Goal: Task Accomplishment & Management: Complete application form

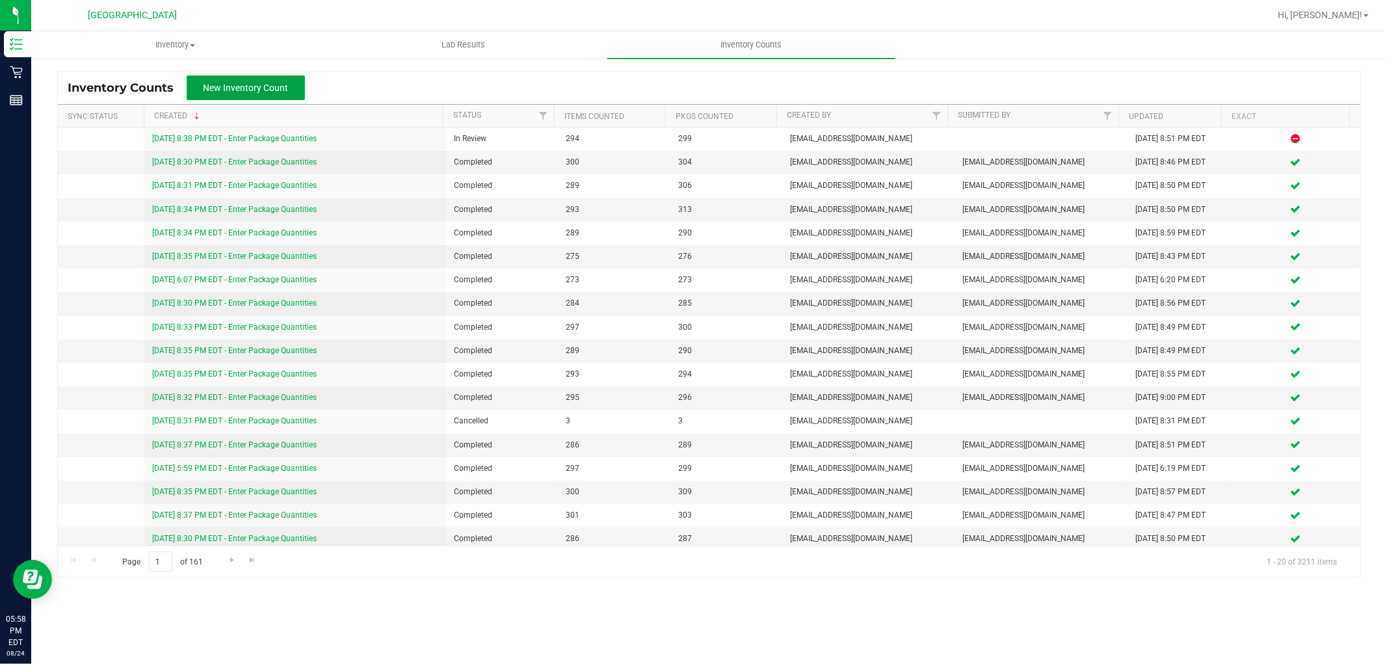
click at [257, 94] on button "New Inventory Count" at bounding box center [246, 87] width 118 height 25
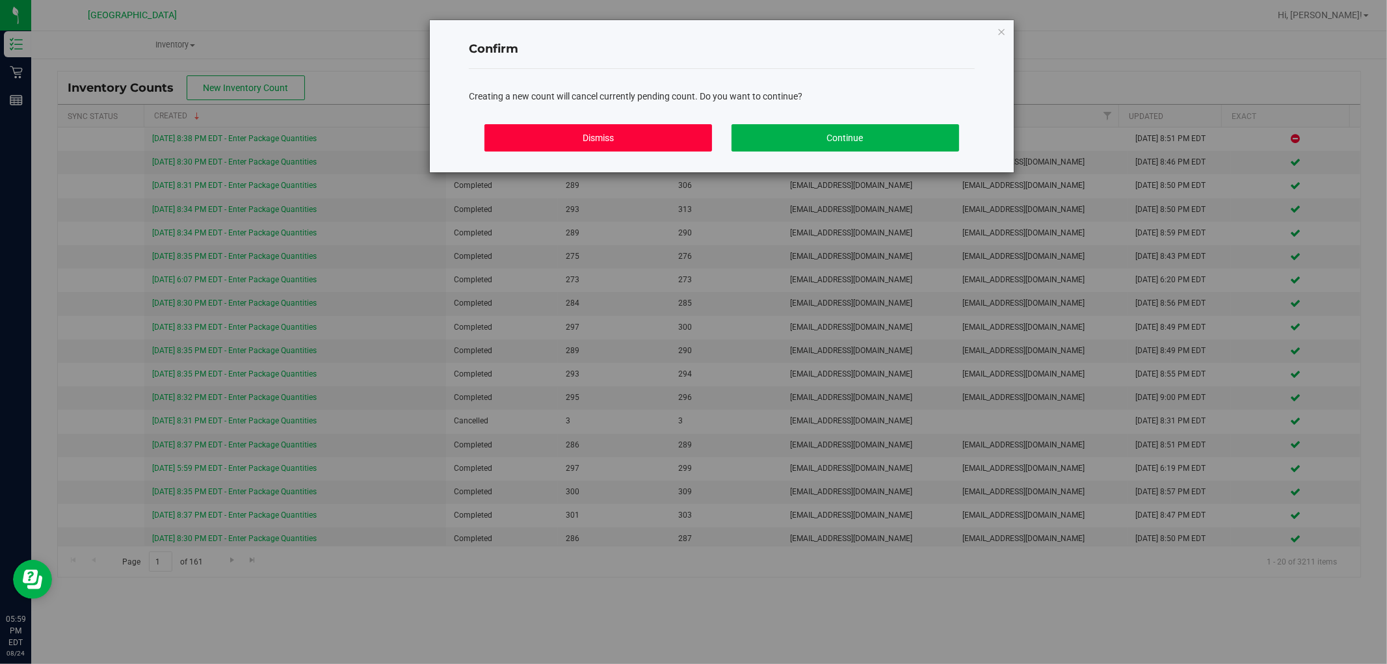
click at [631, 137] on button "Dismiss" at bounding box center [598, 137] width 228 height 27
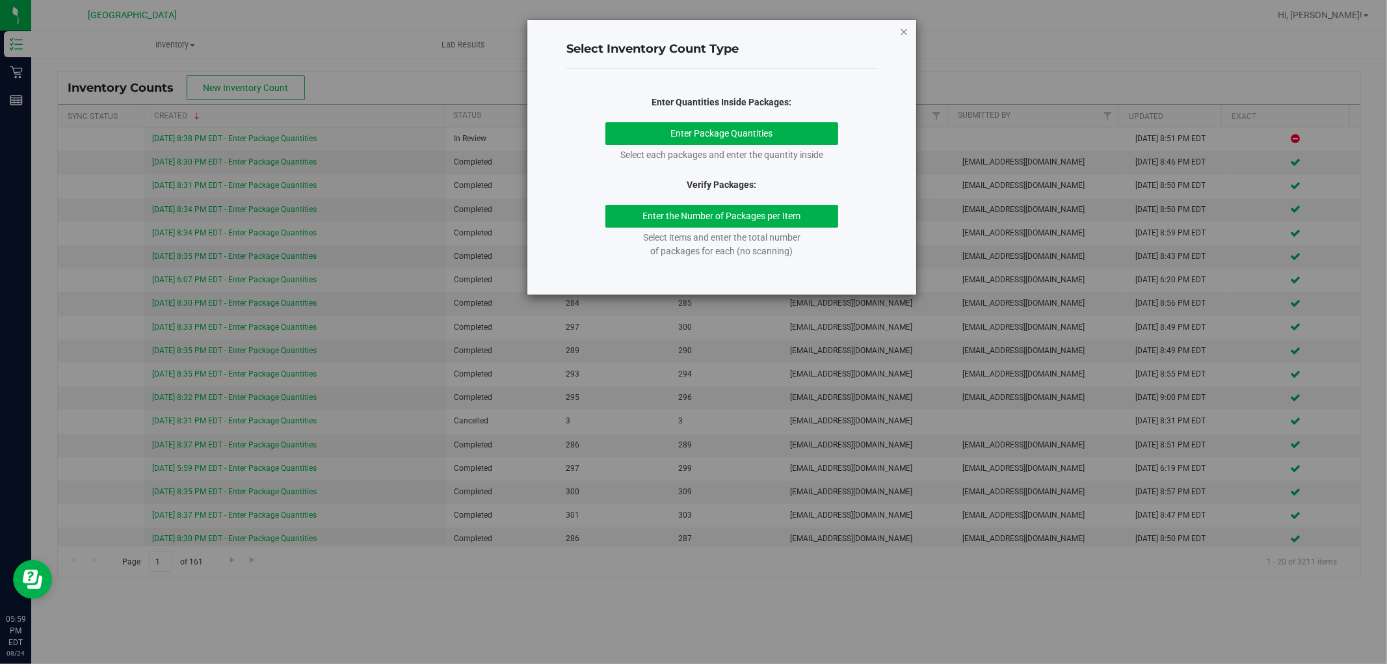
click at [902, 27] on icon "button" at bounding box center [903, 31] width 9 height 16
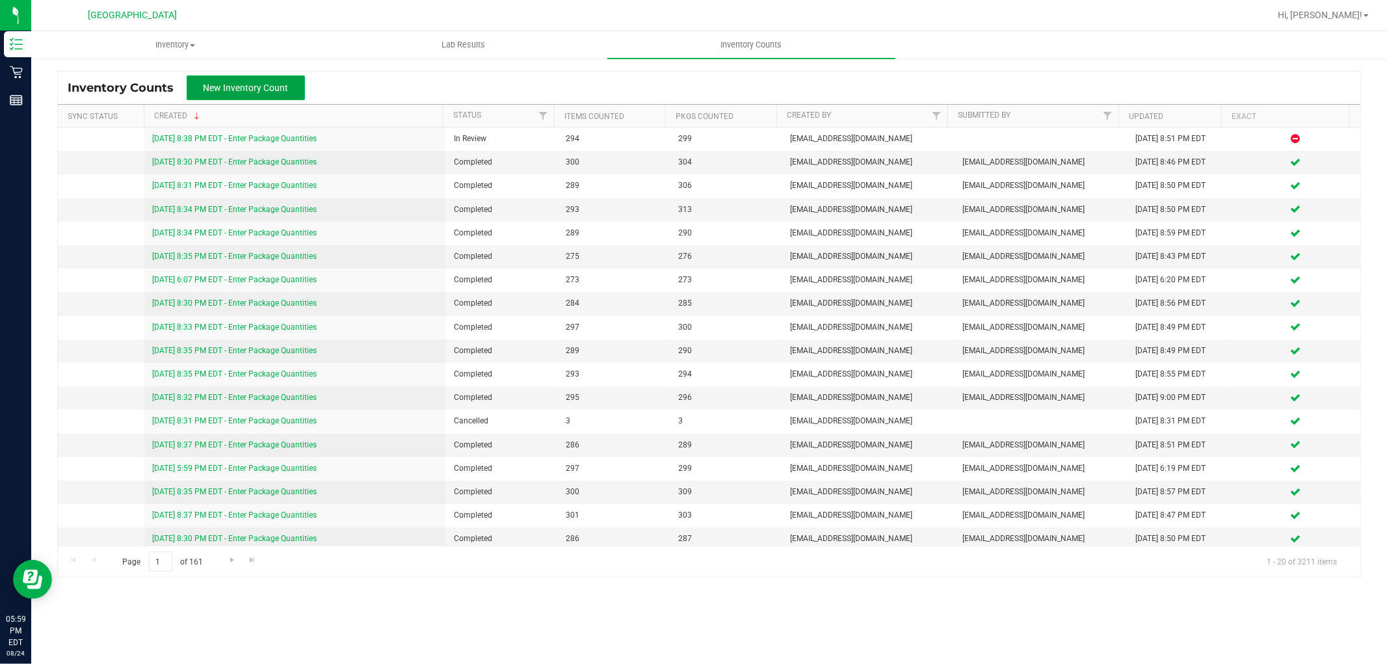
click at [280, 79] on button "New Inventory Count" at bounding box center [246, 87] width 118 height 25
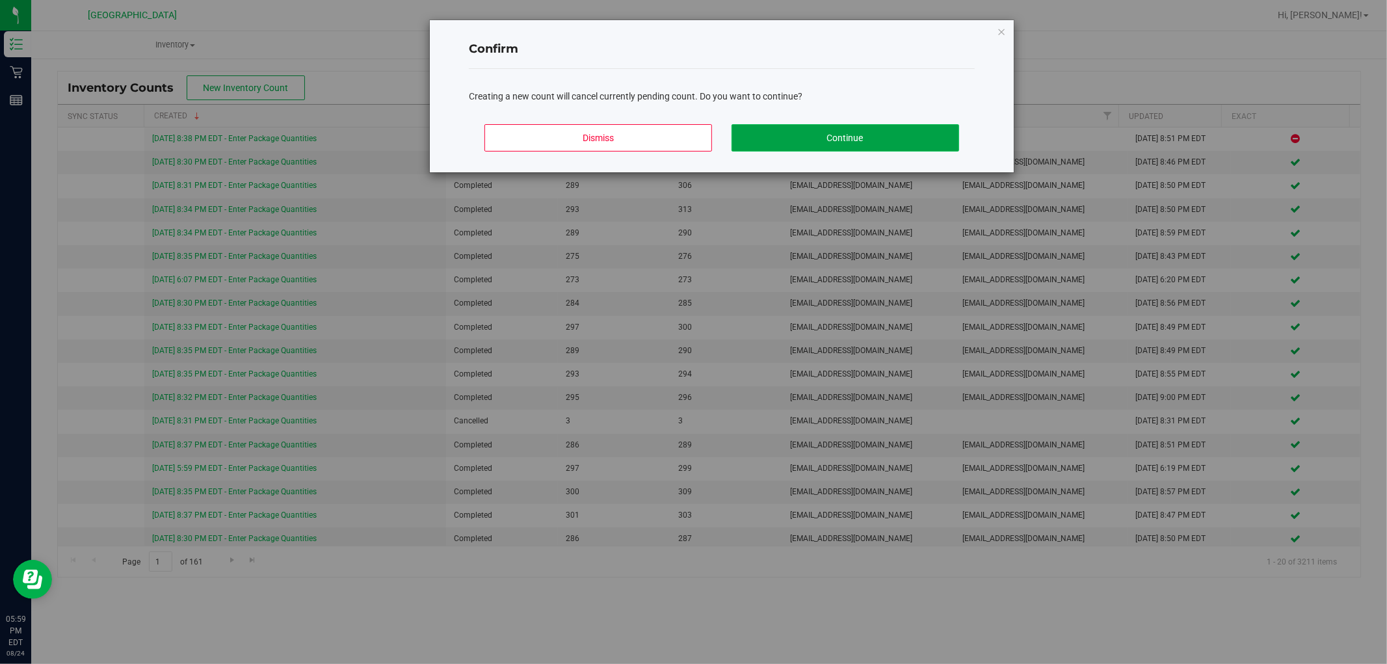
click at [786, 135] on button "Continue" at bounding box center [846, 137] width 228 height 27
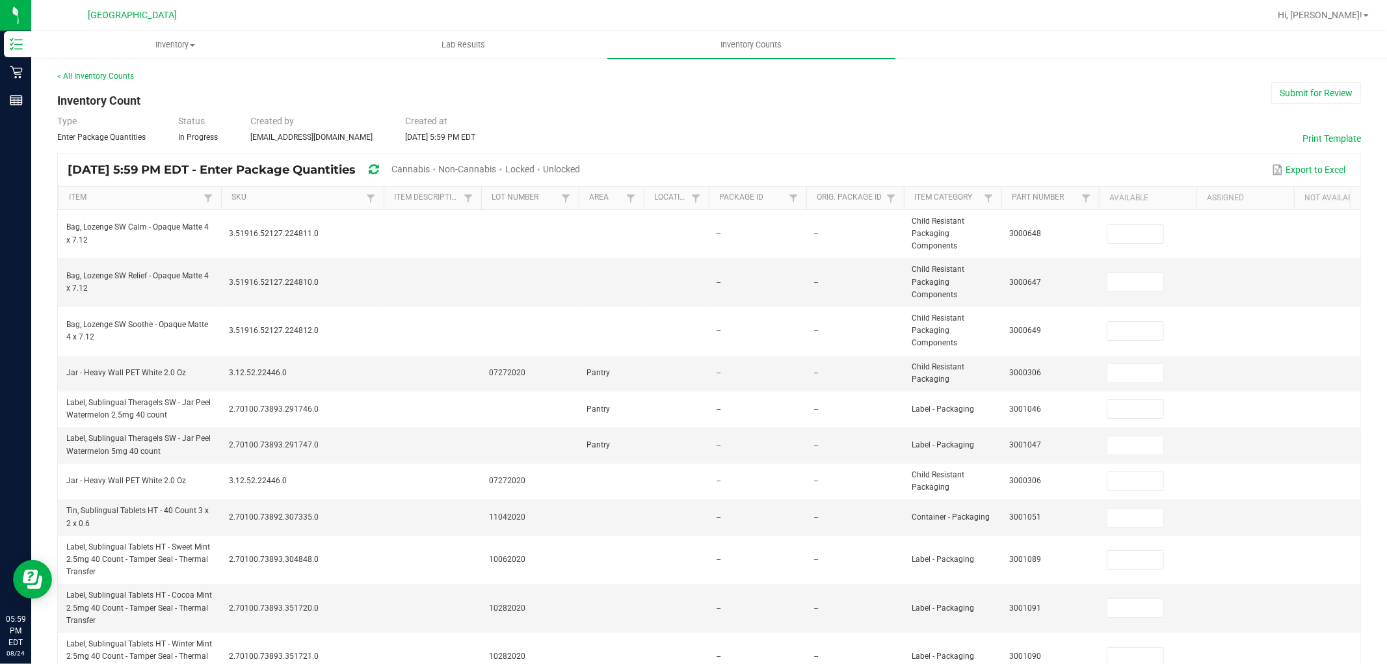
click at [430, 166] on span "Cannabis" at bounding box center [410, 169] width 38 height 10
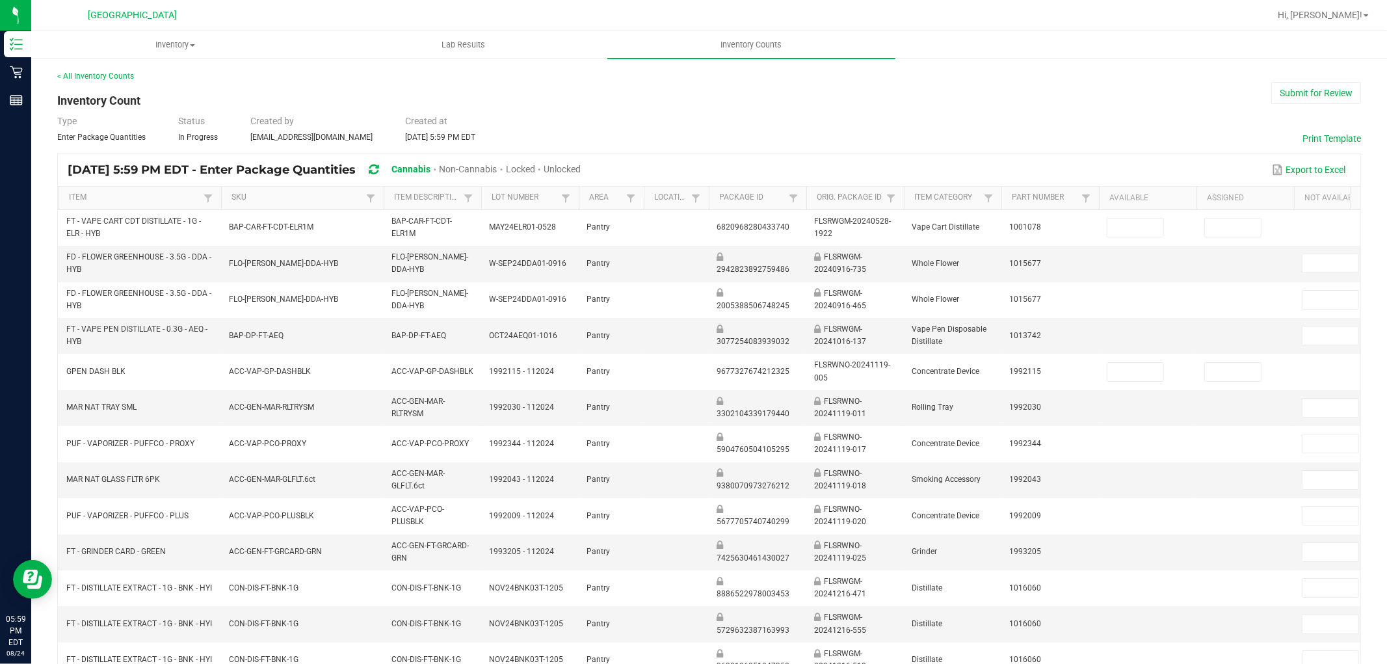
click at [581, 165] on span "Unlocked" at bounding box center [562, 169] width 37 height 10
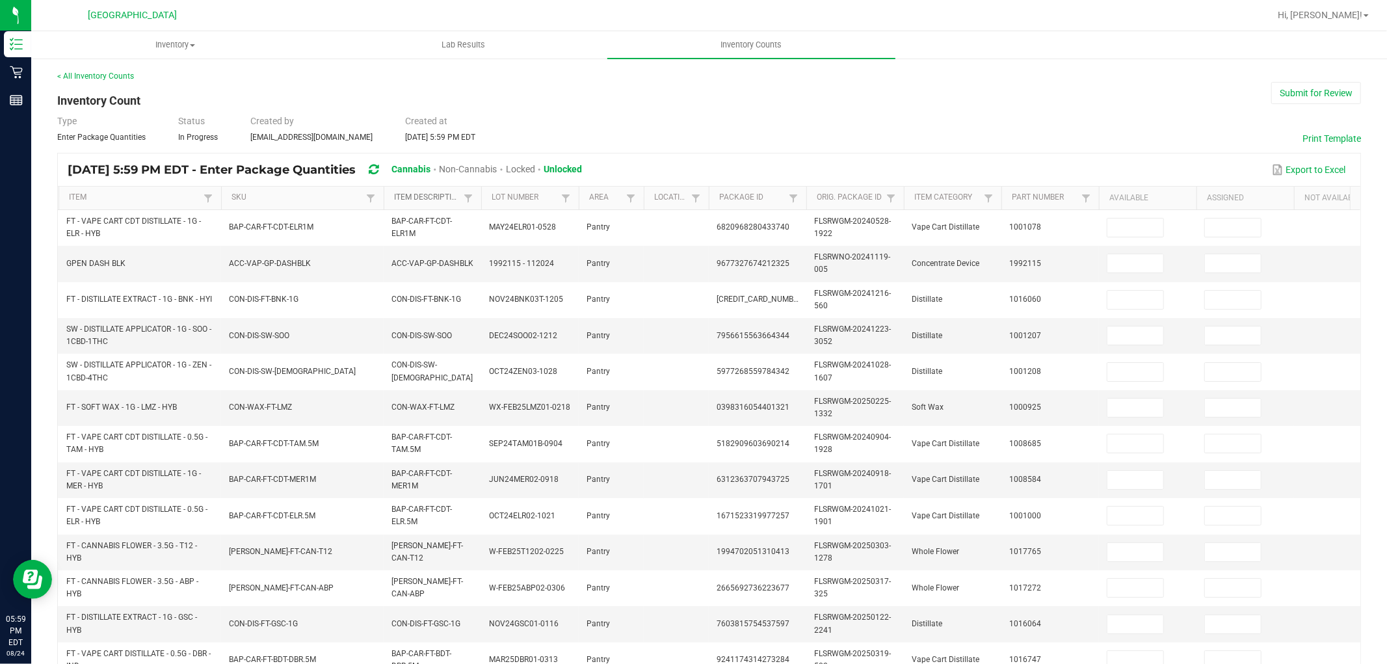
click at [443, 198] on link "Item Description" at bounding box center [427, 197] width 66 height 10
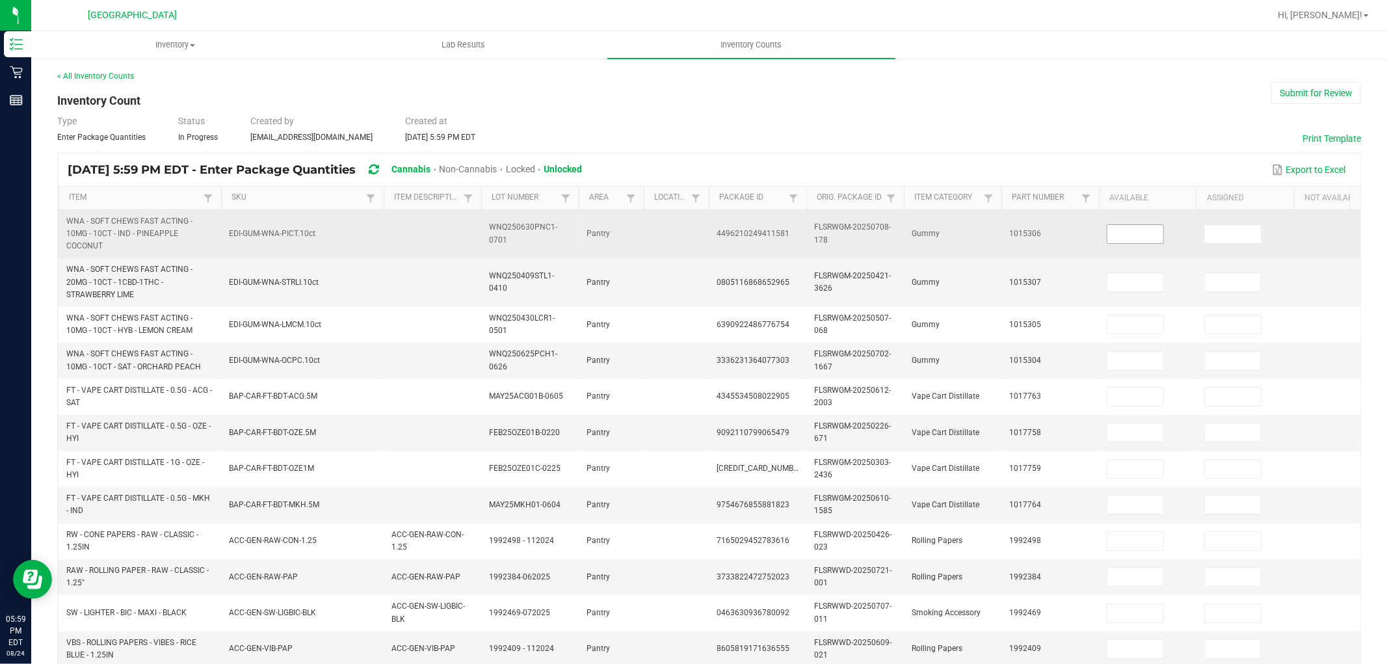
drag, startPoint x: 1126, startPoint y: 226, endPoint x: 1123, endPoint y: 235, distance: 9.1
click at [1124, 231] on td at bounding box center [1148, 234] width 98 height 49
click at [1123, 235] on input at bounding box center [1135, 234] width 56 height 18
click at [1115, 237] on input at bounding box center [1135, 234] width 56 height 18
type input "17"
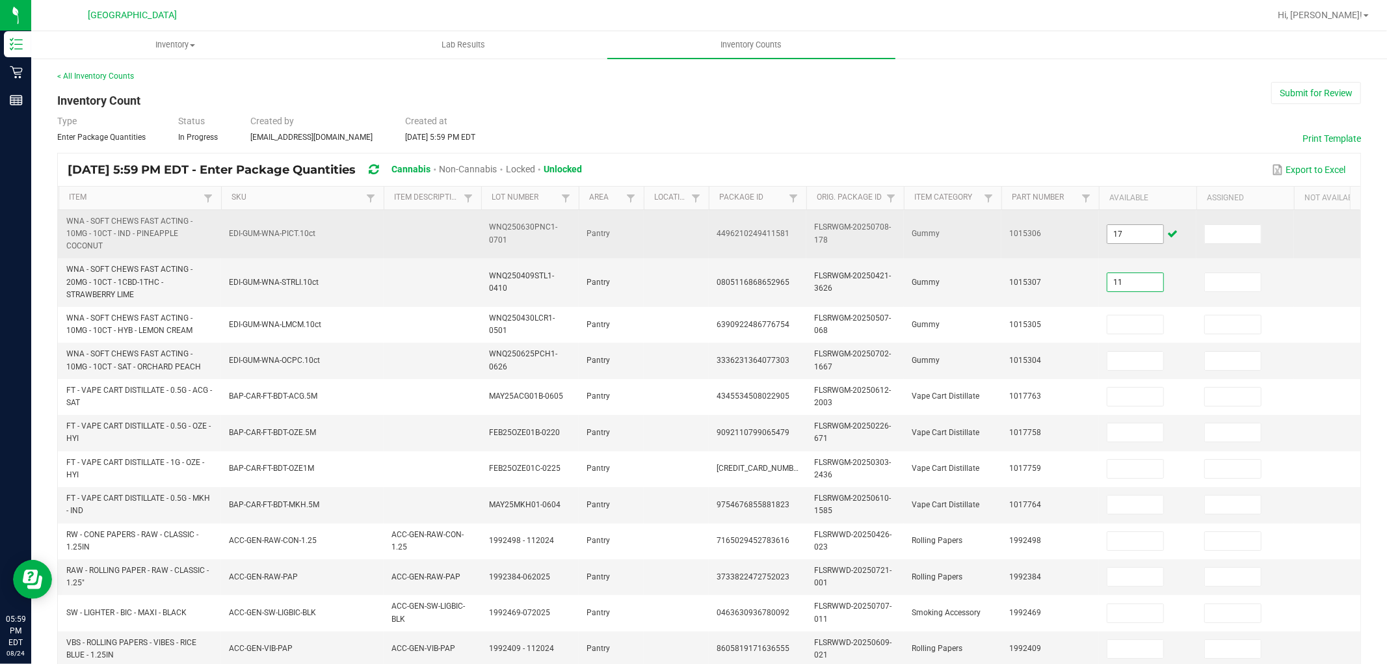
type input "11"
type input "39"
type input "11"
type input "6"
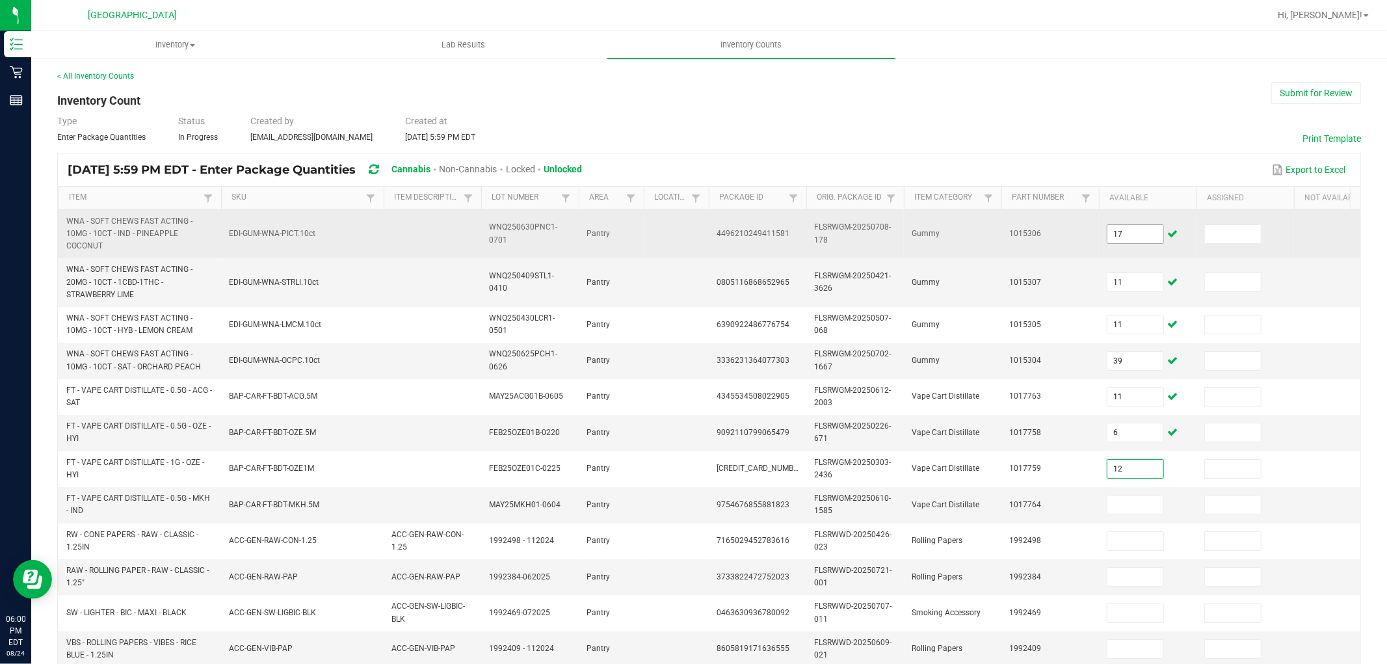
type input "12"
type input "14"
type input "12"
type input "32"
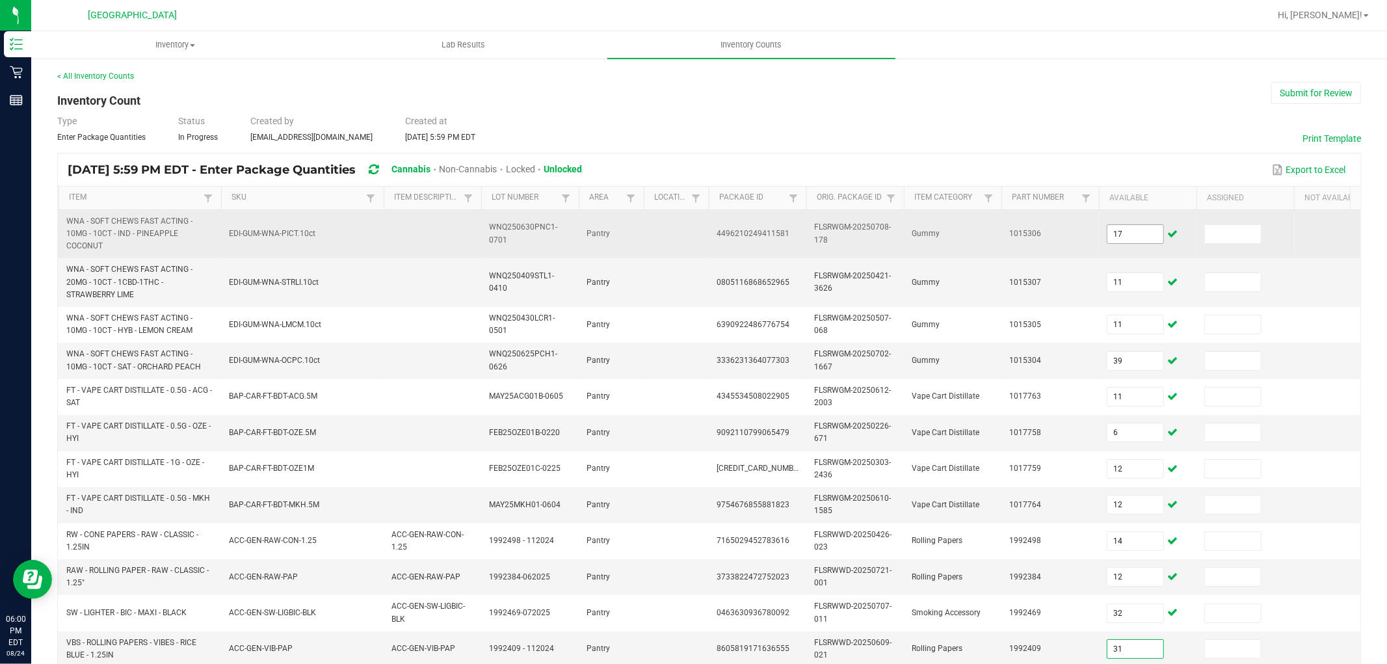
type input "31"
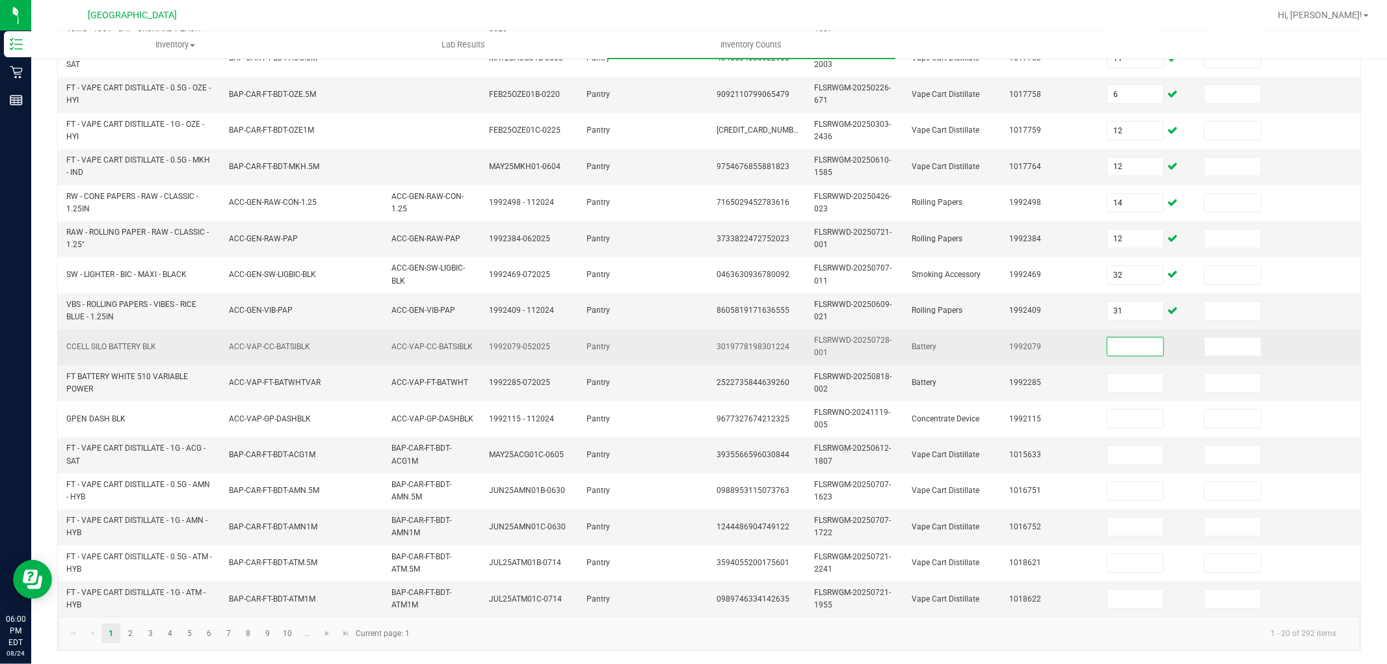
click at [122, 362] on td "CCELL SILO BATTERY BLK" at bounding box center [140, 347] width 163 height 36
click at [1144, 346] on input at bounding box center [1135, 346] width 56 height 18
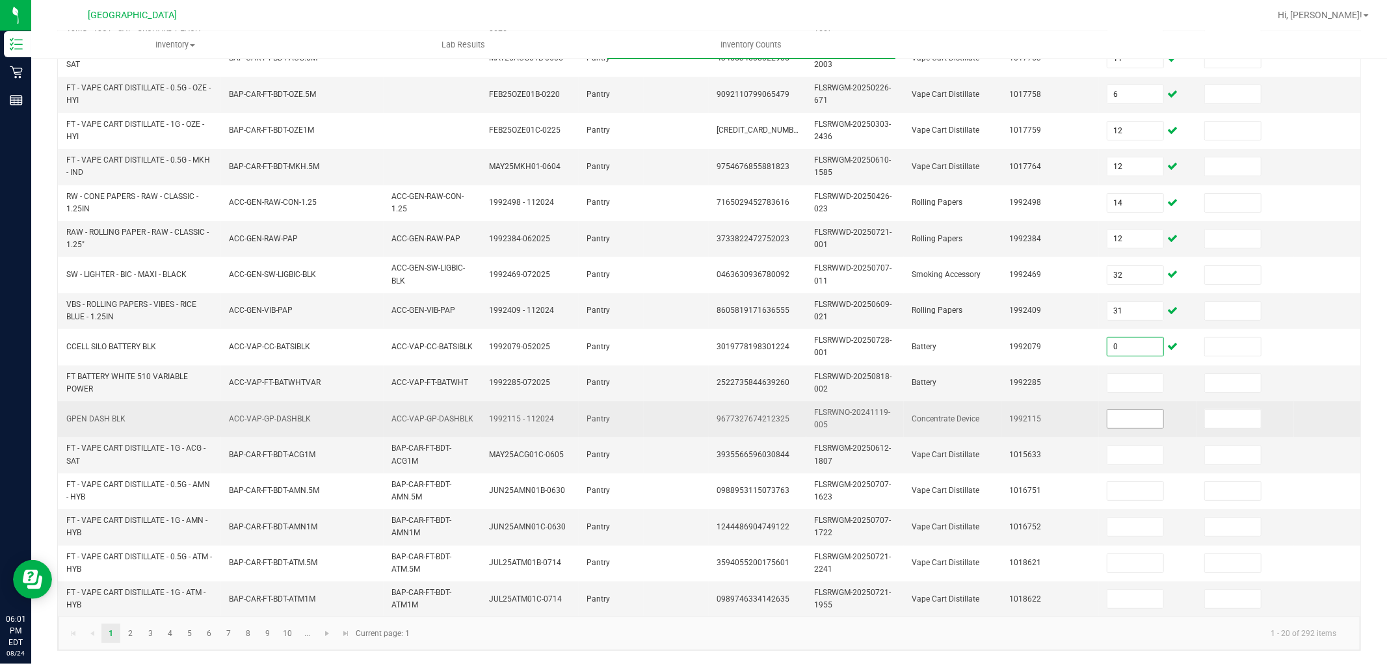
type input "0"
click at [1135, 419] on input at bounding box center [1135, 419] width 56 height 18
type input "0"
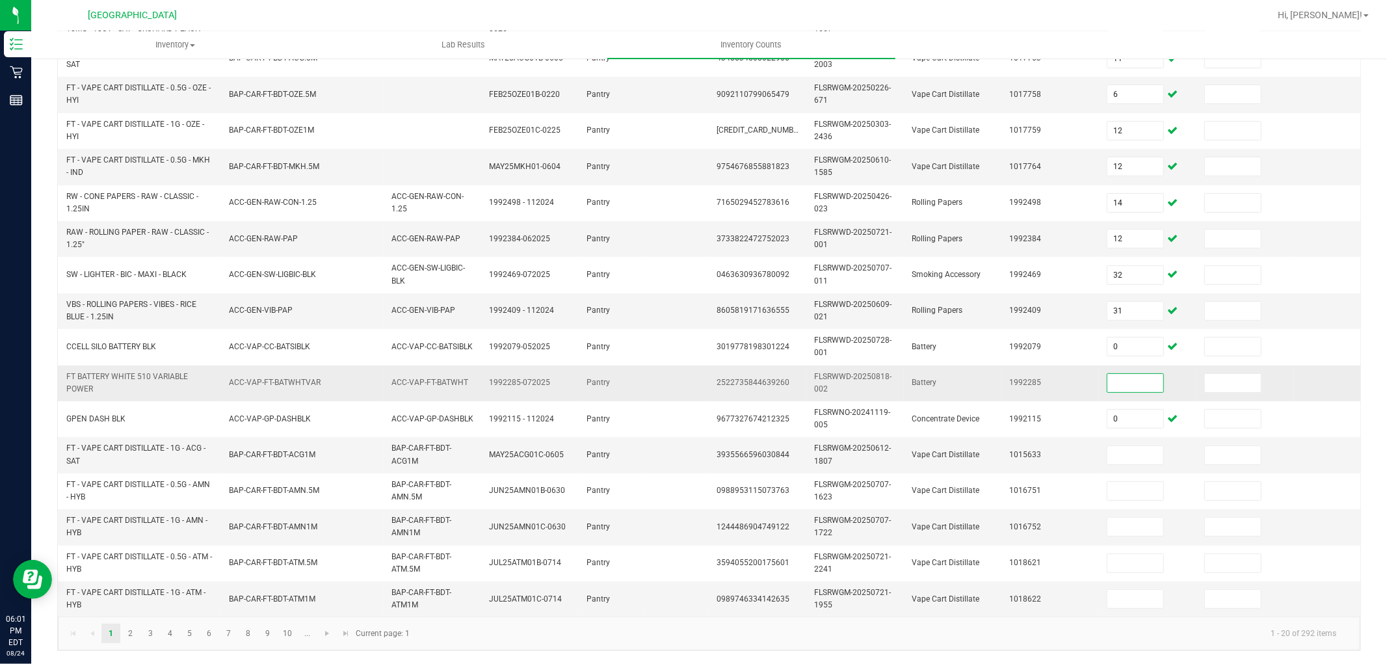
click at [1129, 386] on input at bounding box center [1135, 383] width 56 height 18
type input "39"
type input "1"
type input "12"
type input "9"
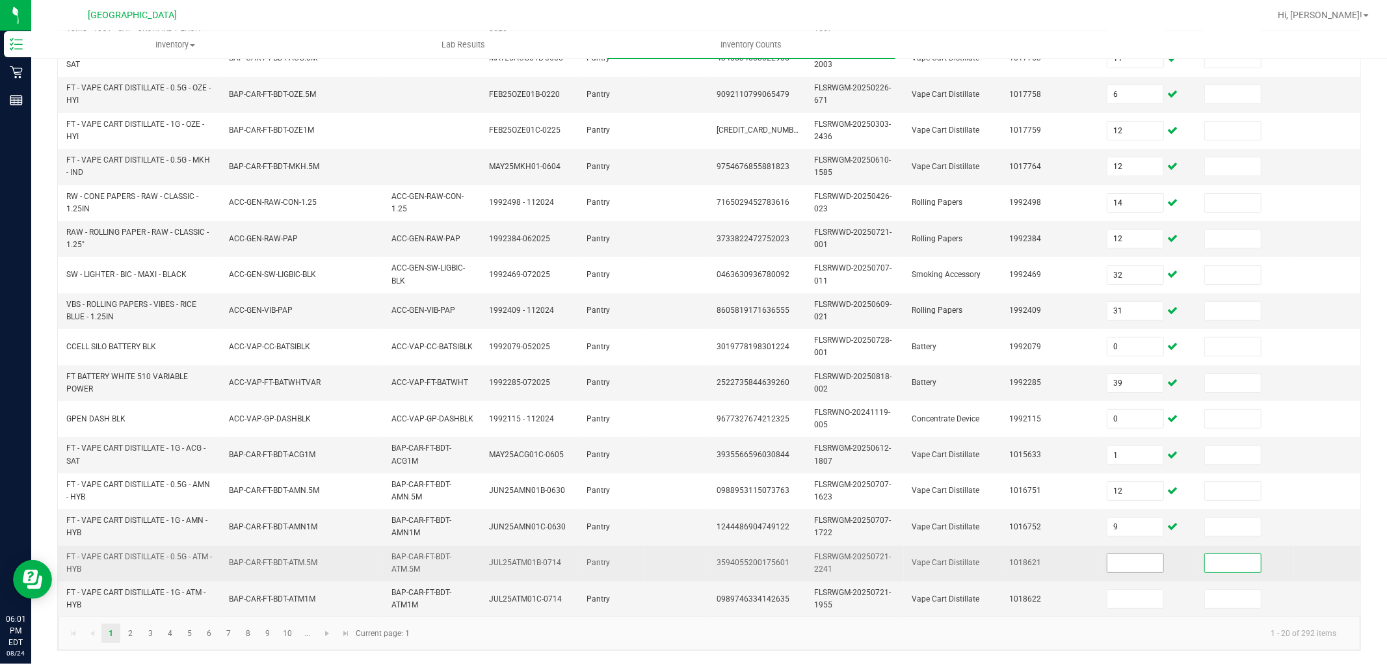
click at [1146, 568] on input at bounding box center [1135, 563] width 56 height 18
type input "12"
type input "9"
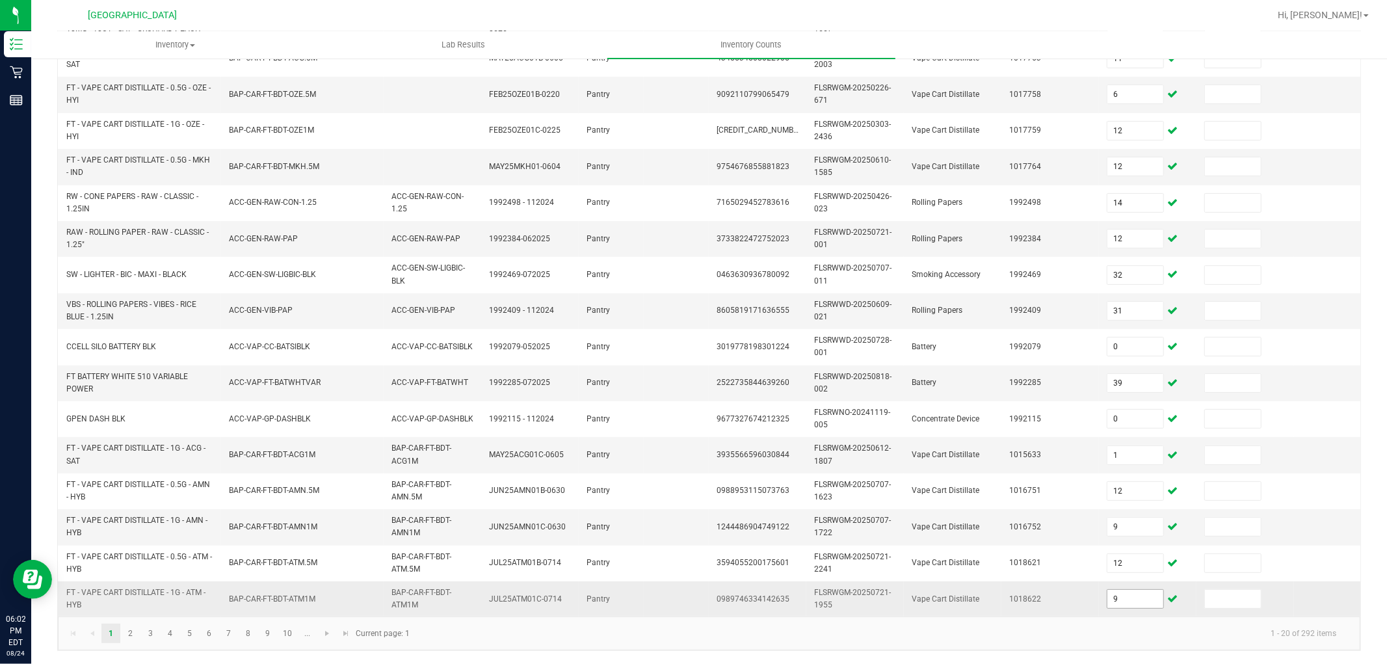
click at [1129, 605] on input "9" at bounding box center [1135, 599] width 56 height 18
click at [131, 629] on link "2" at bounding box center [130, 634] width 19 height 20
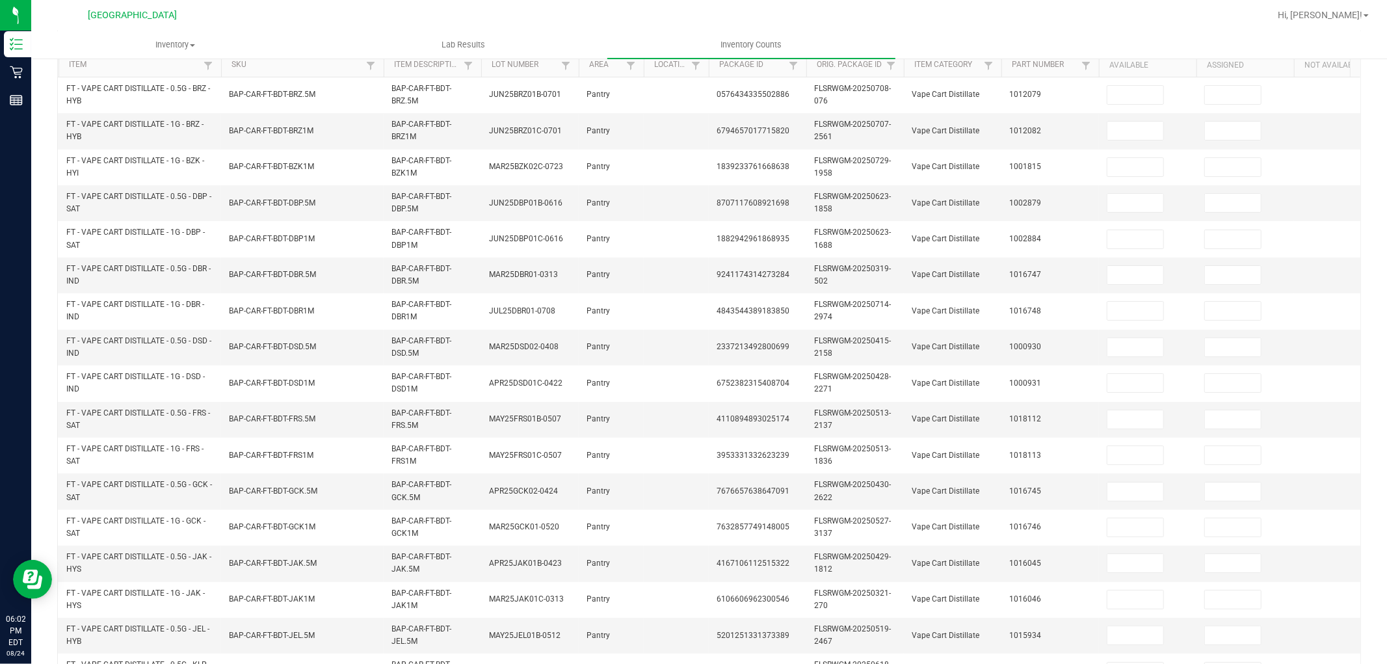
scroll to position [0, 0]
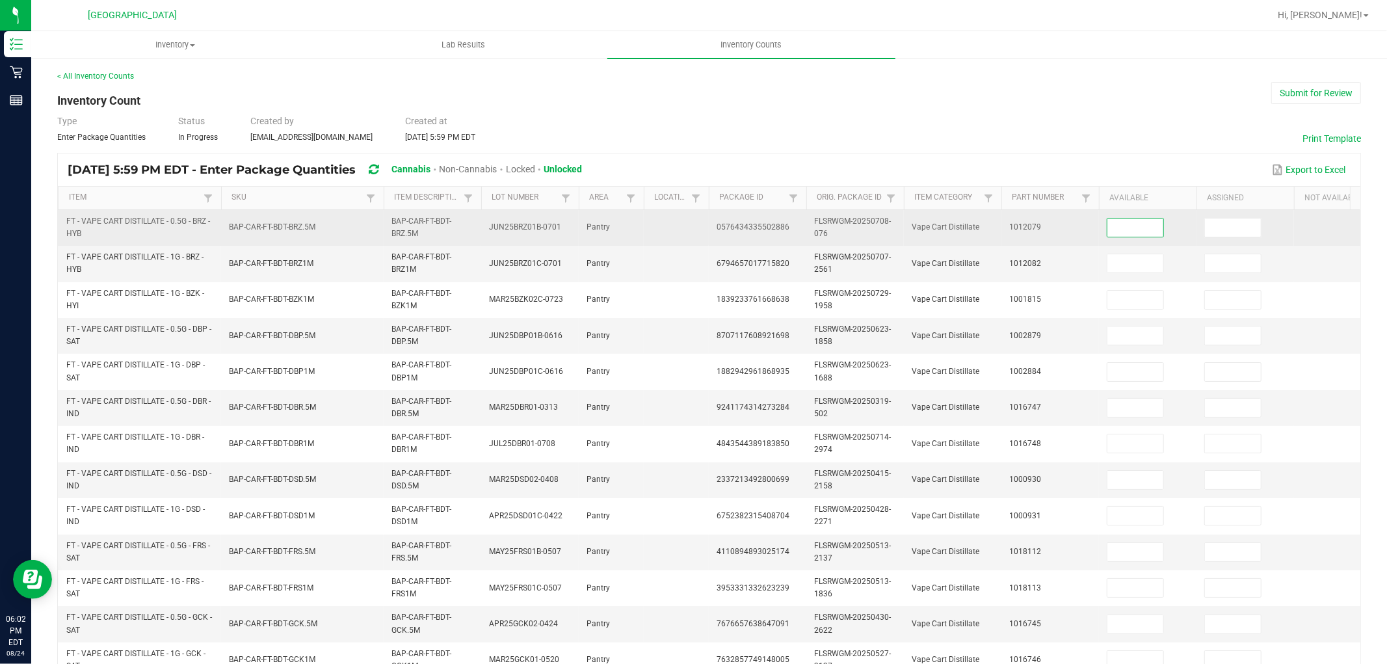
click at [1138, 230] on input at bounding box center [1135, 227] width 56 height 18
type input "12"
type input "7"
type input "11"
type input "8"
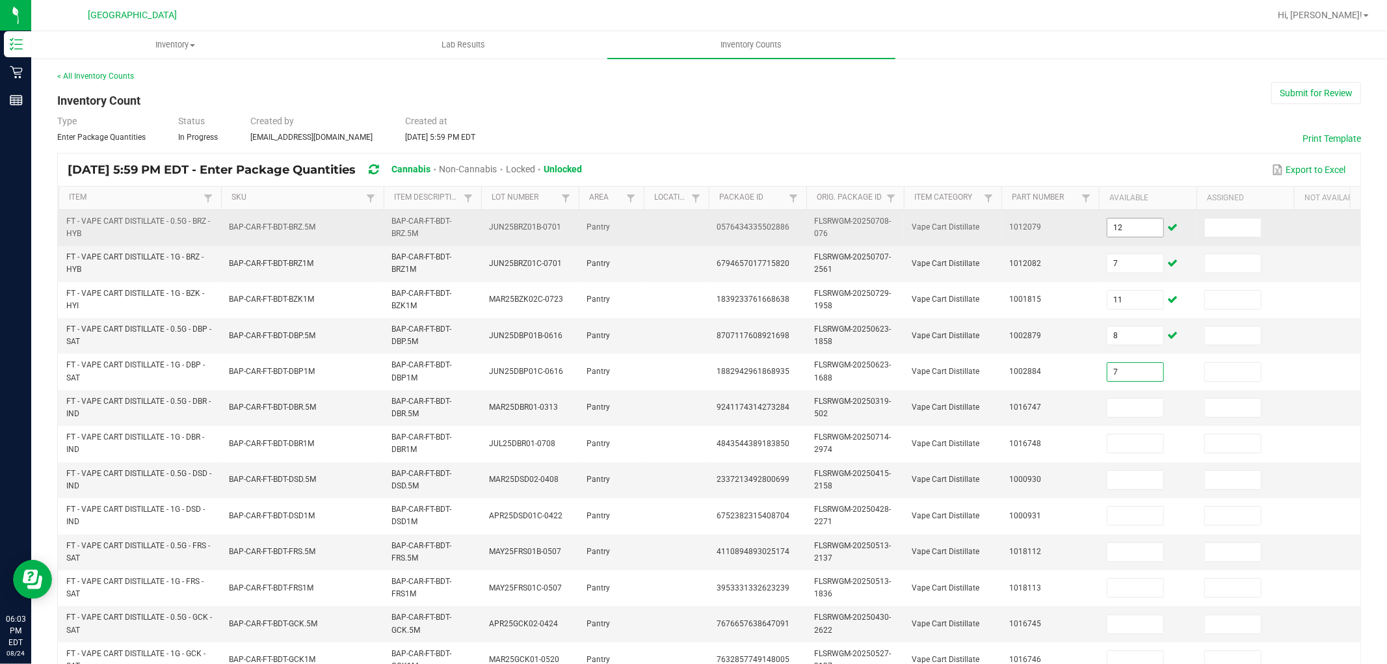
type input "7"
type input "1"
type input "6"
type input "10"
type input "1"
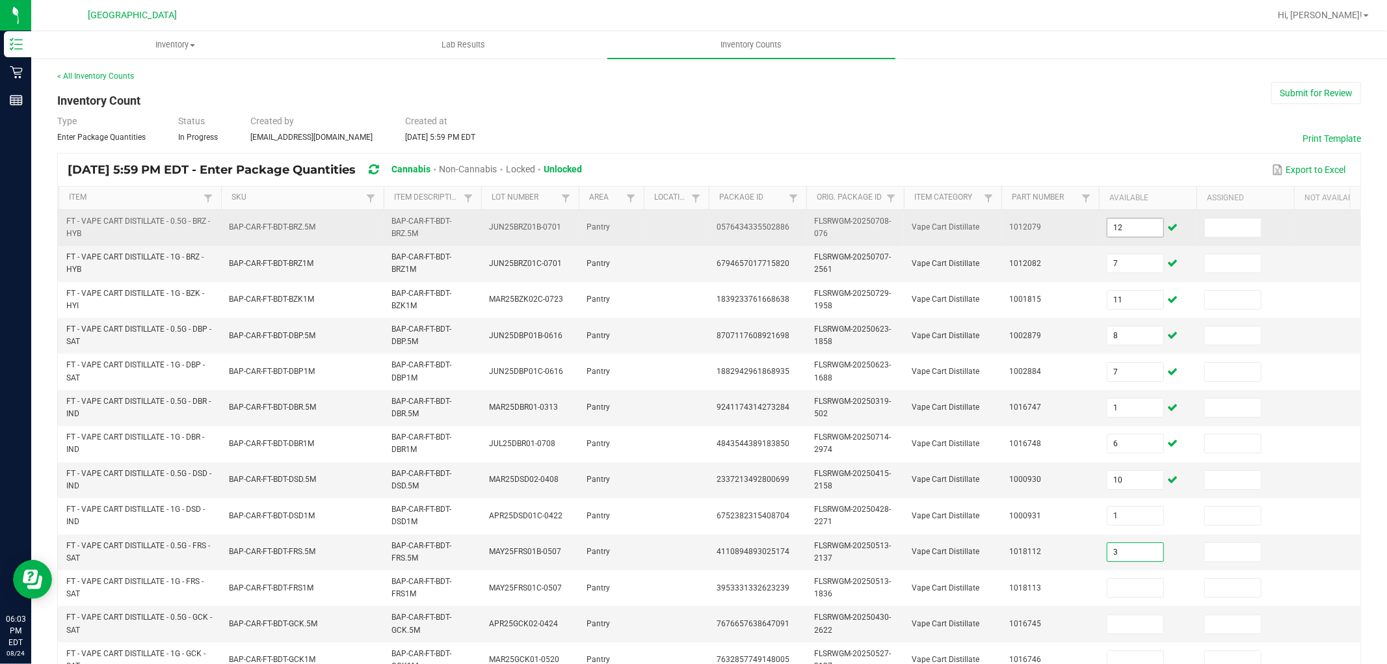
type input "3"
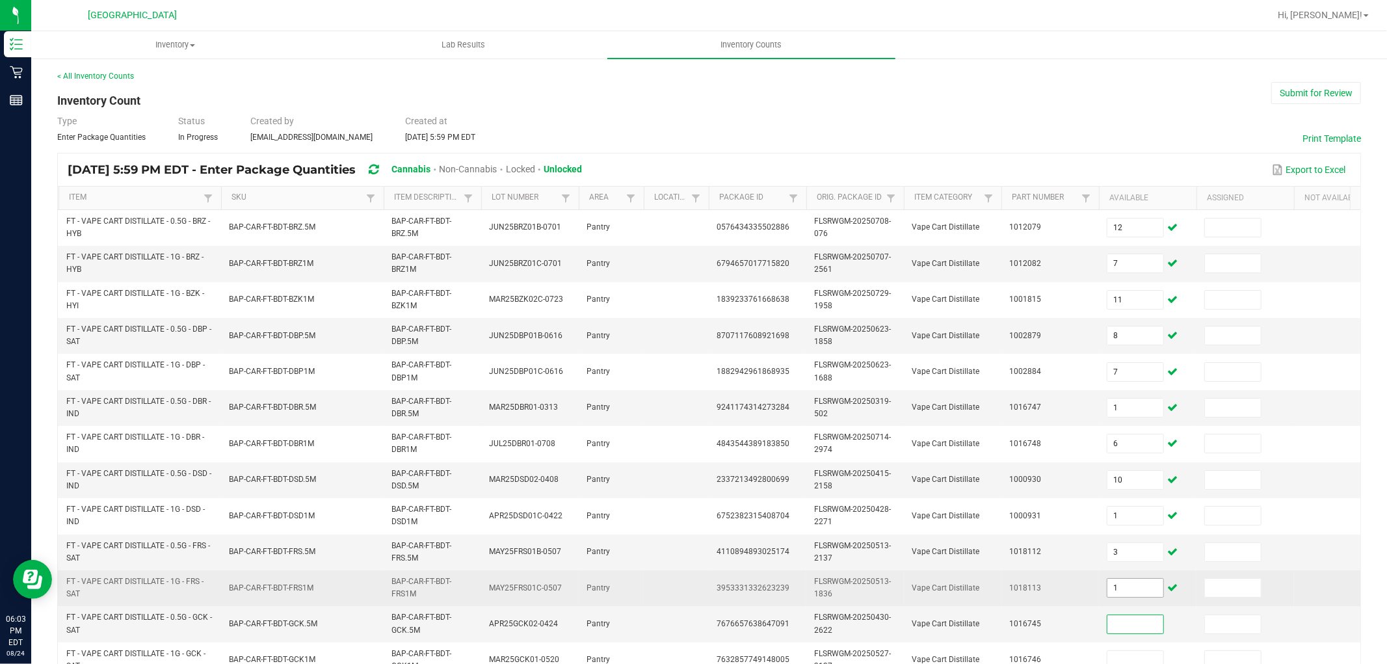
click at [1146, 594] on input "1" at bounding box center [1135, 588] width 56 height 18
type input "11"
type input "5"
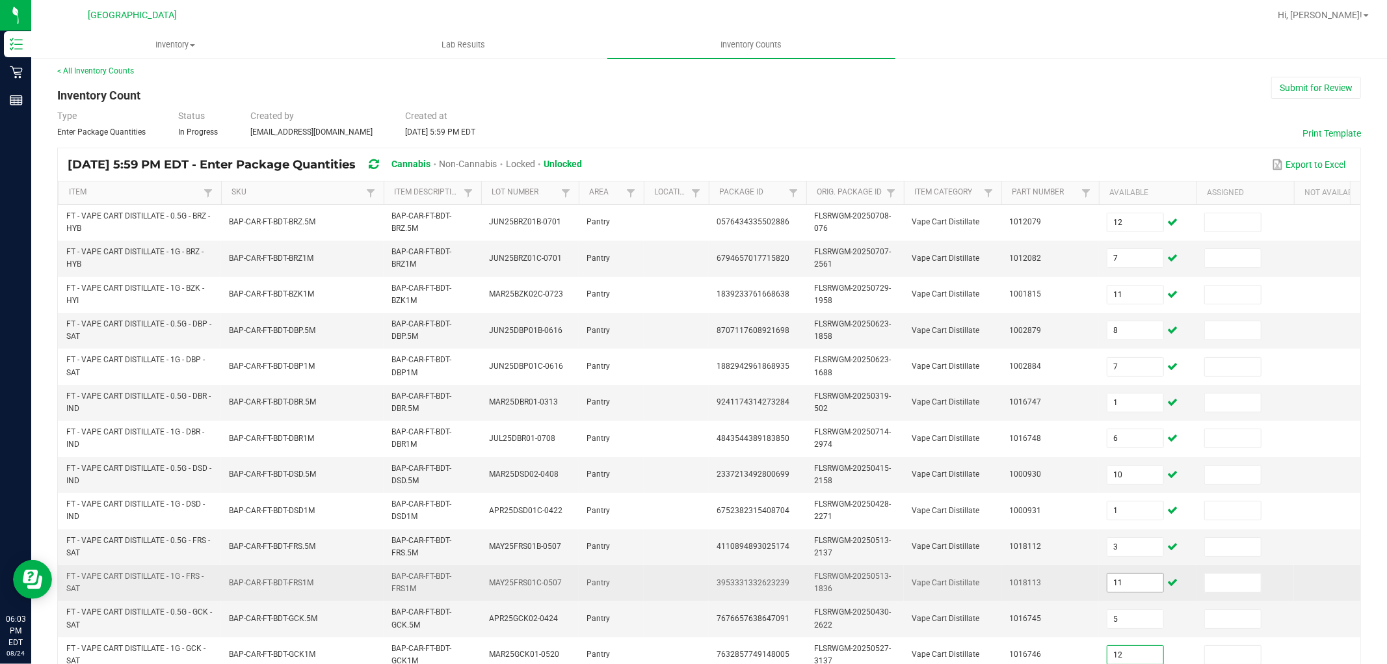
type input "12"
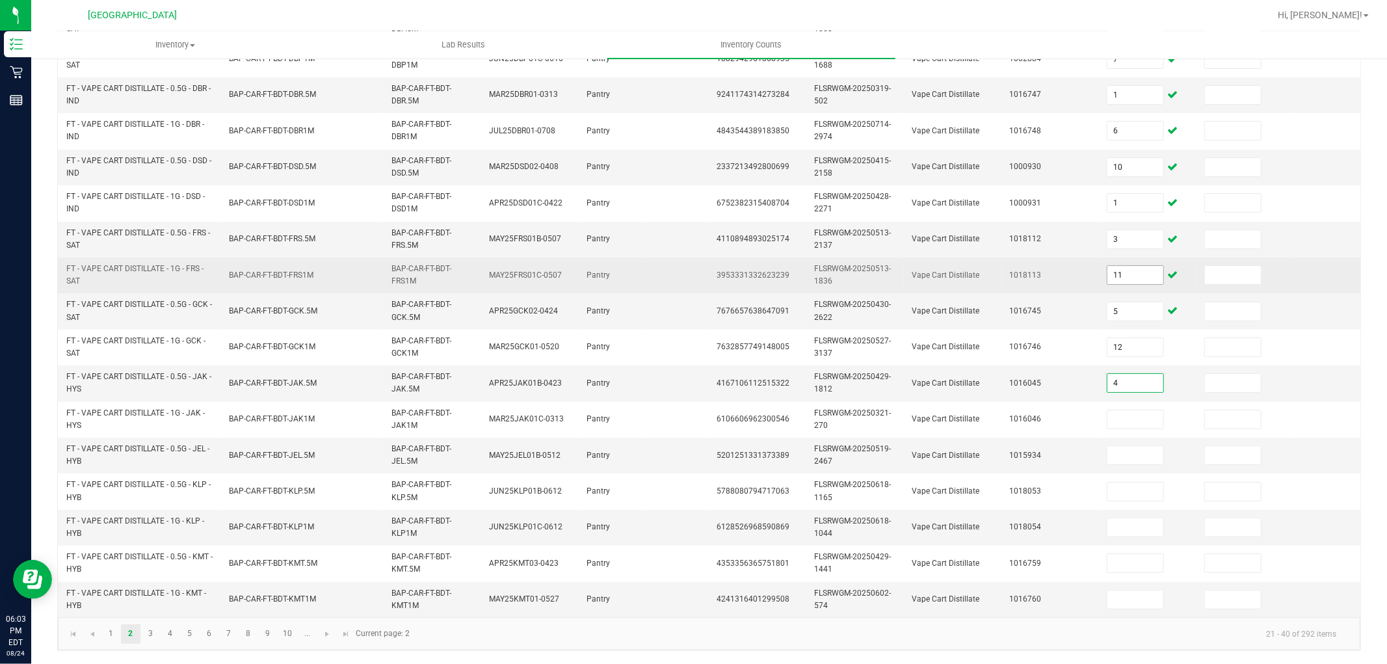
type input "4"
type input "5"
type input "8"
type input "4"
type input "5"
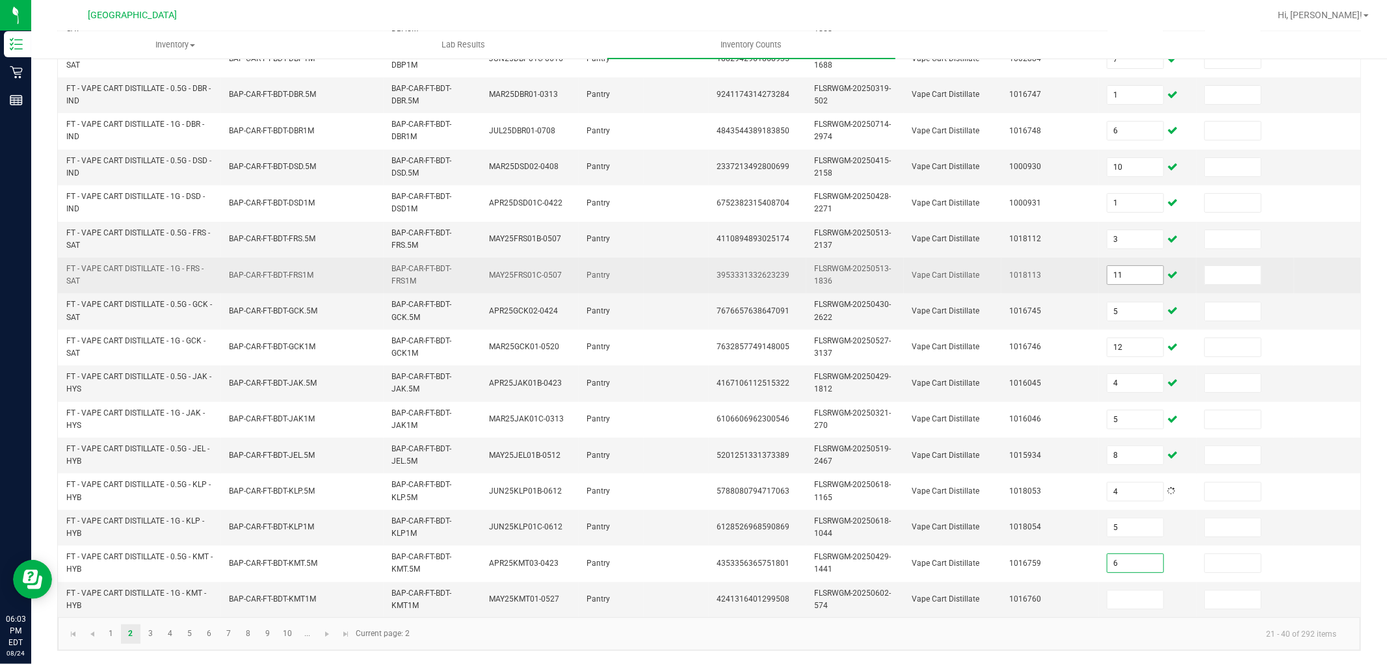
type input "6"
type input "8"
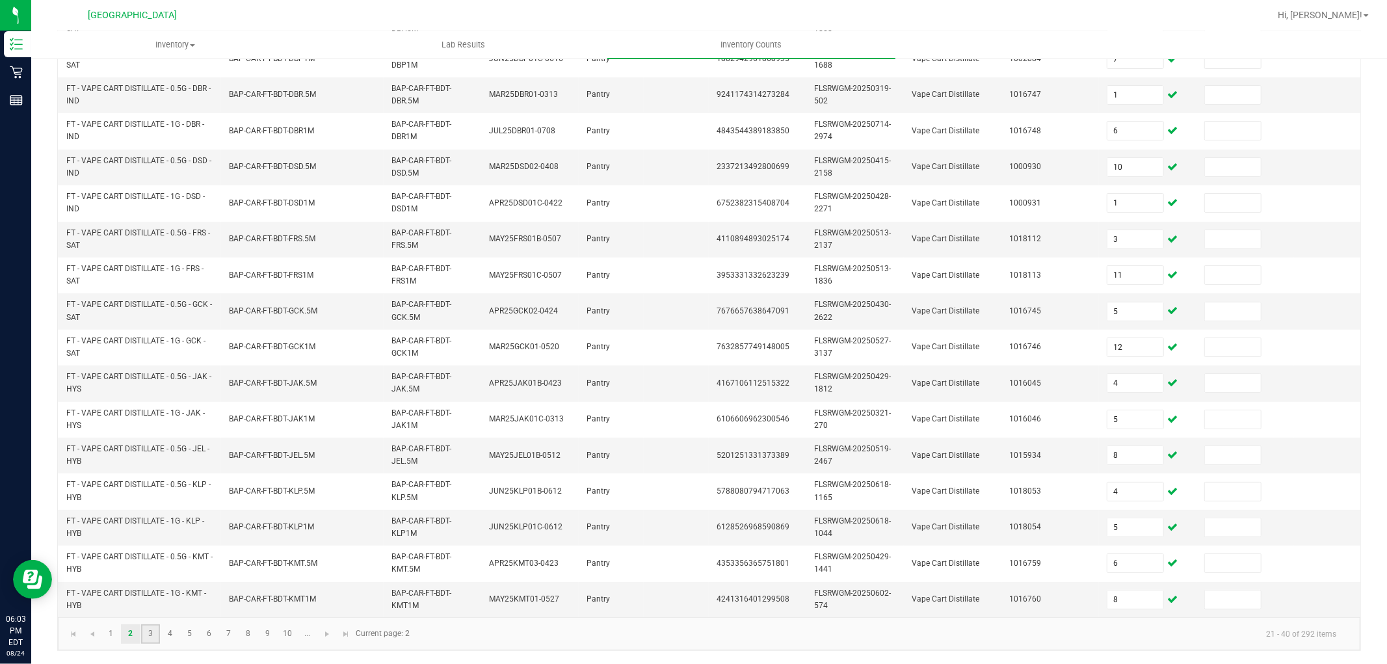
click at [146, 633] on link "3" at bounding box center [150, 634] width 19 height 20
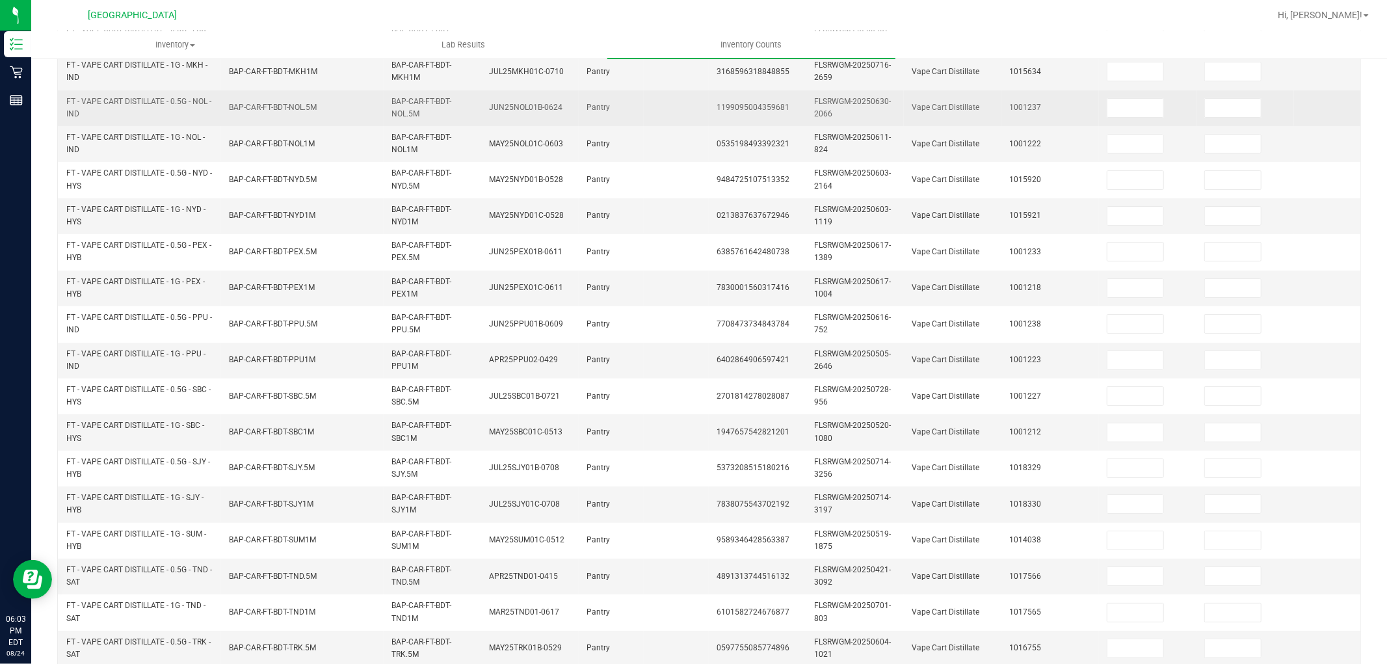
scroll to position [0, 0]
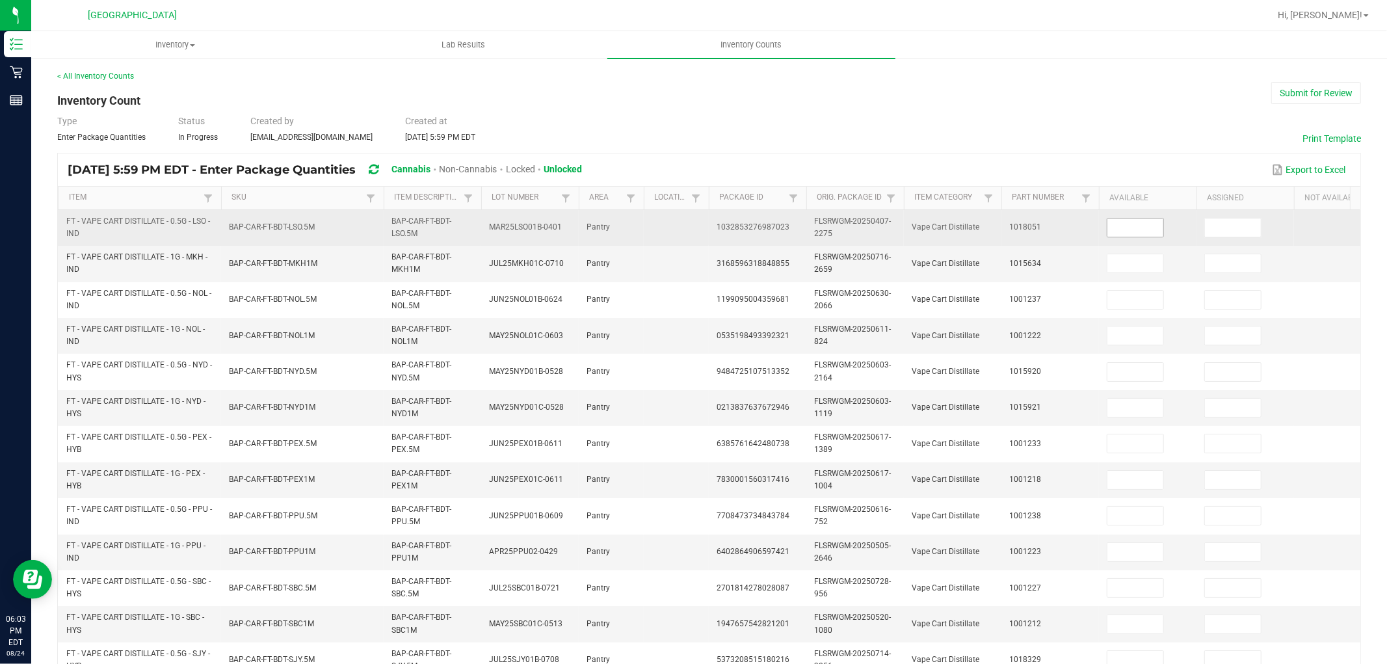
click at [1133, 221] on input at bounding box center [1135, 227] width 56 height 18
type input "8"
type input "7"
type input "9"
type input "1"
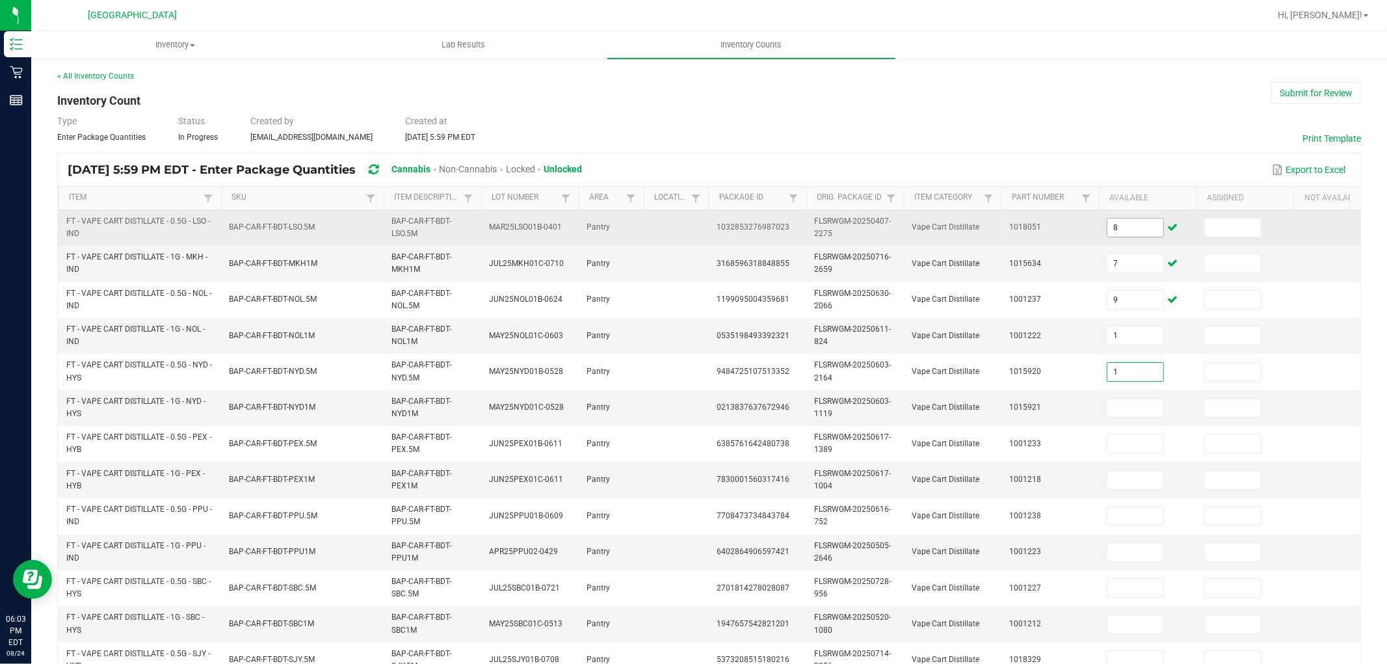
type input "1"
type input "6"
type input "9"
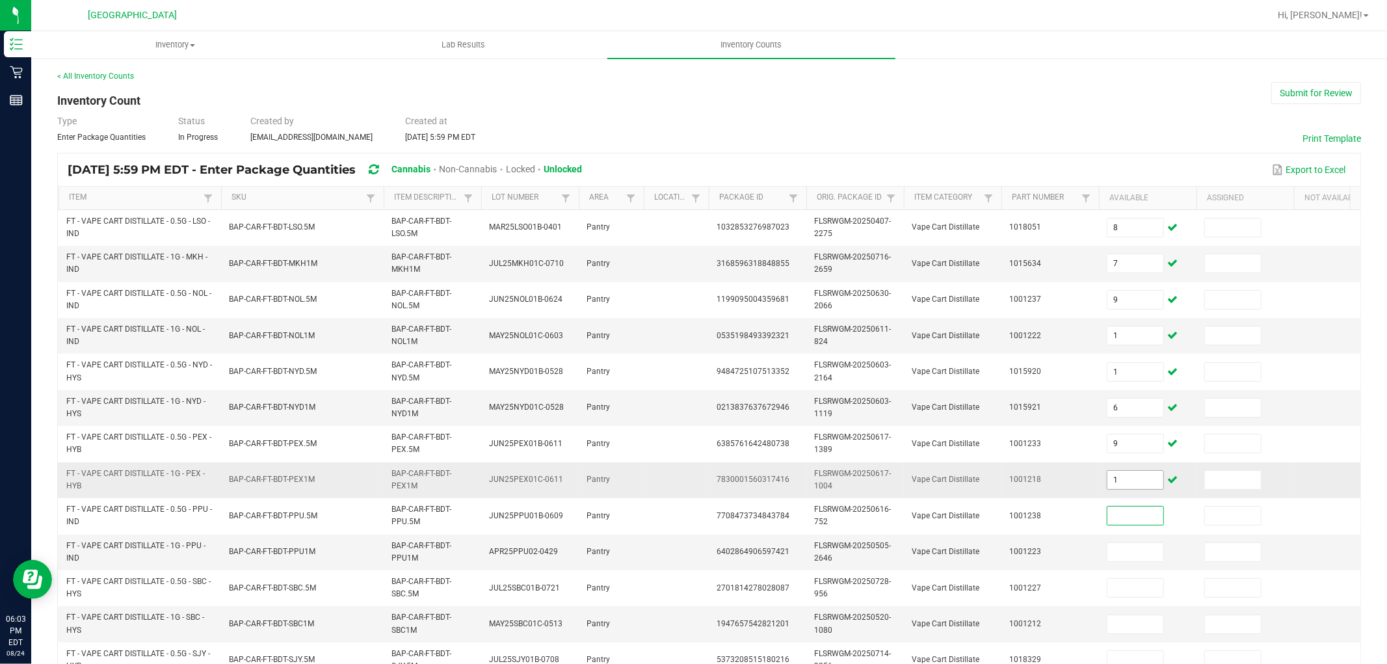
click at [1133, 484] on input "1" at bounding box center [1135, 480] width 56 height 18
type input "11"
type input "7"
type input "3"
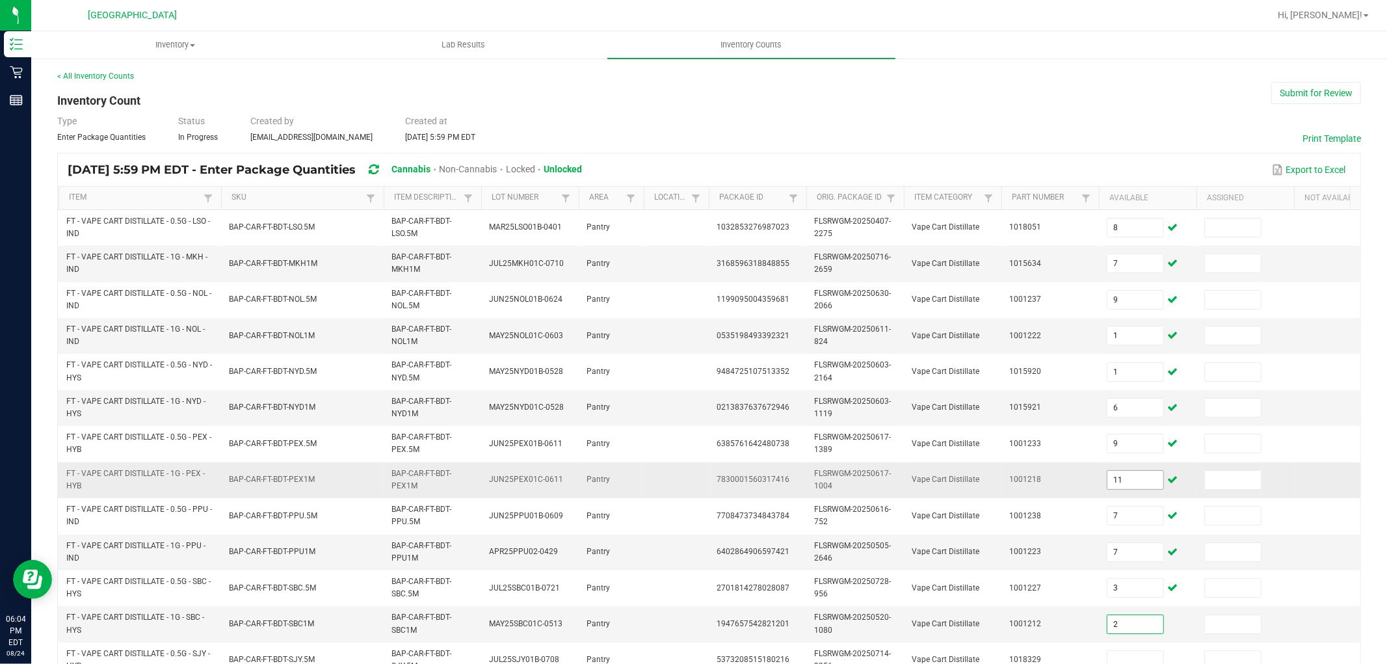
type input "2"
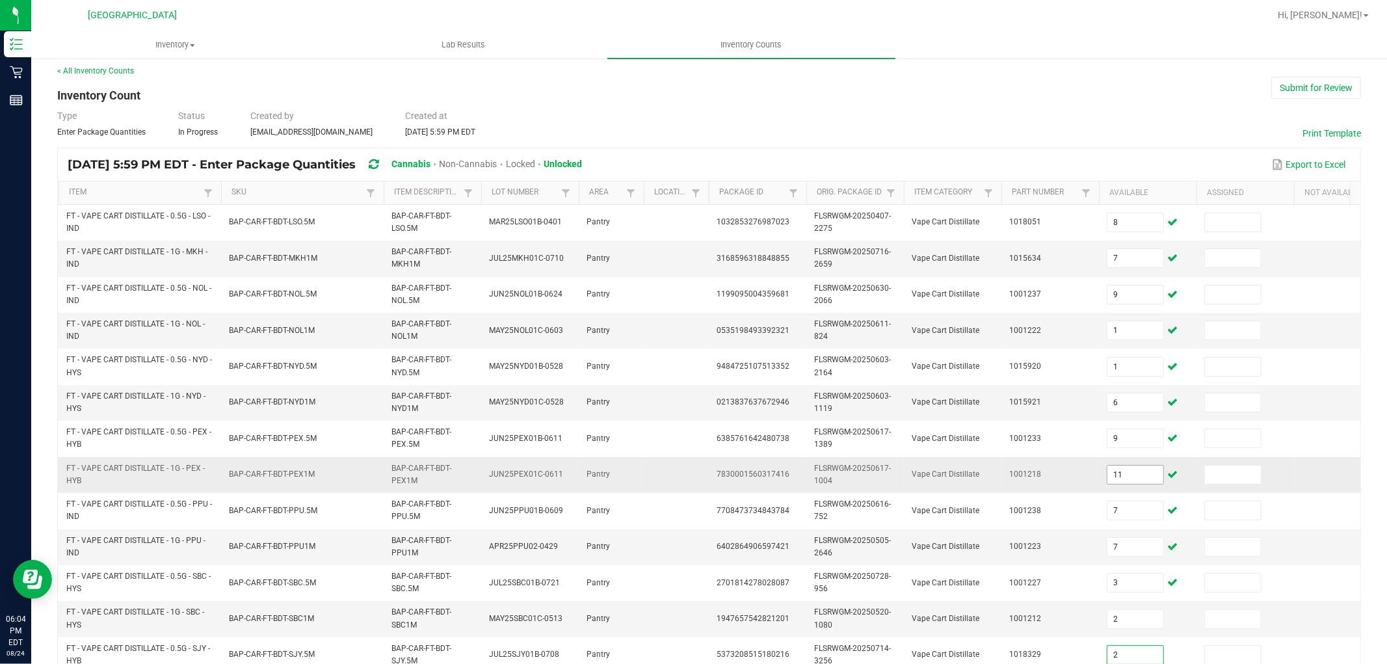
type input "2"
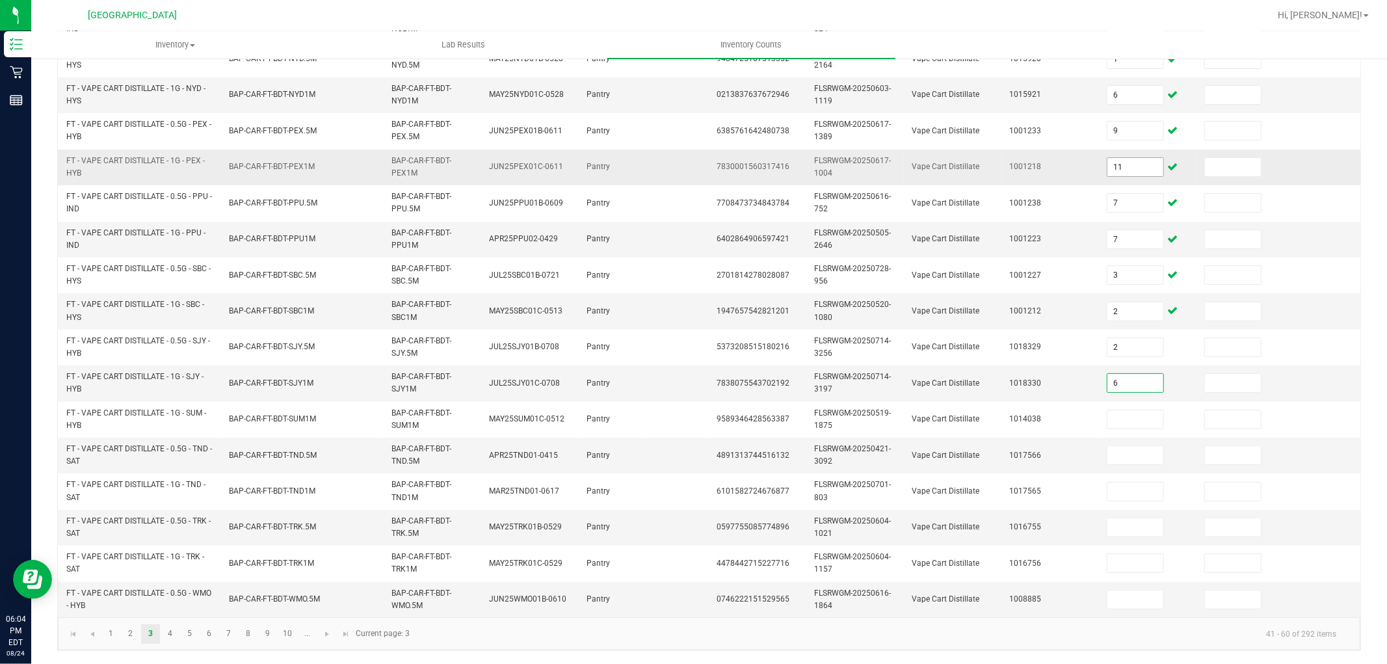
type input "6"
type input "11"
type input "8"
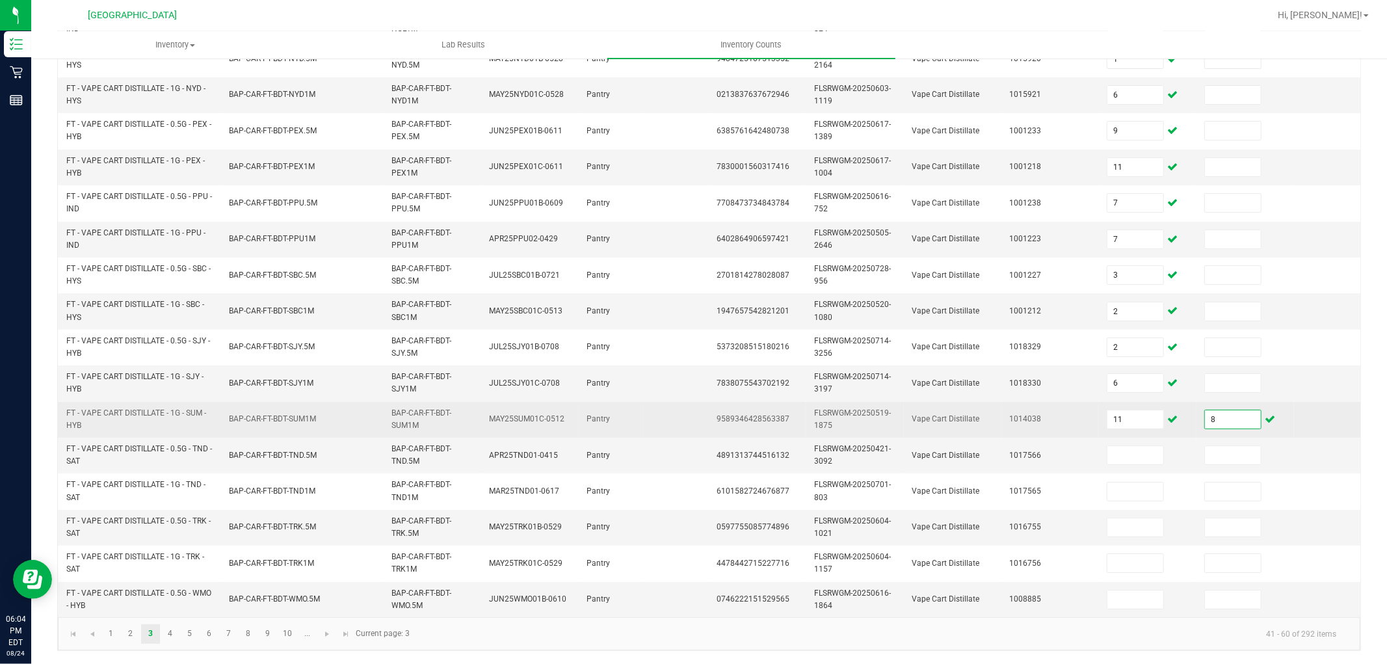
click at [1222, 410] on input "8" at bounding box center [1233, 419] width 56 height 18
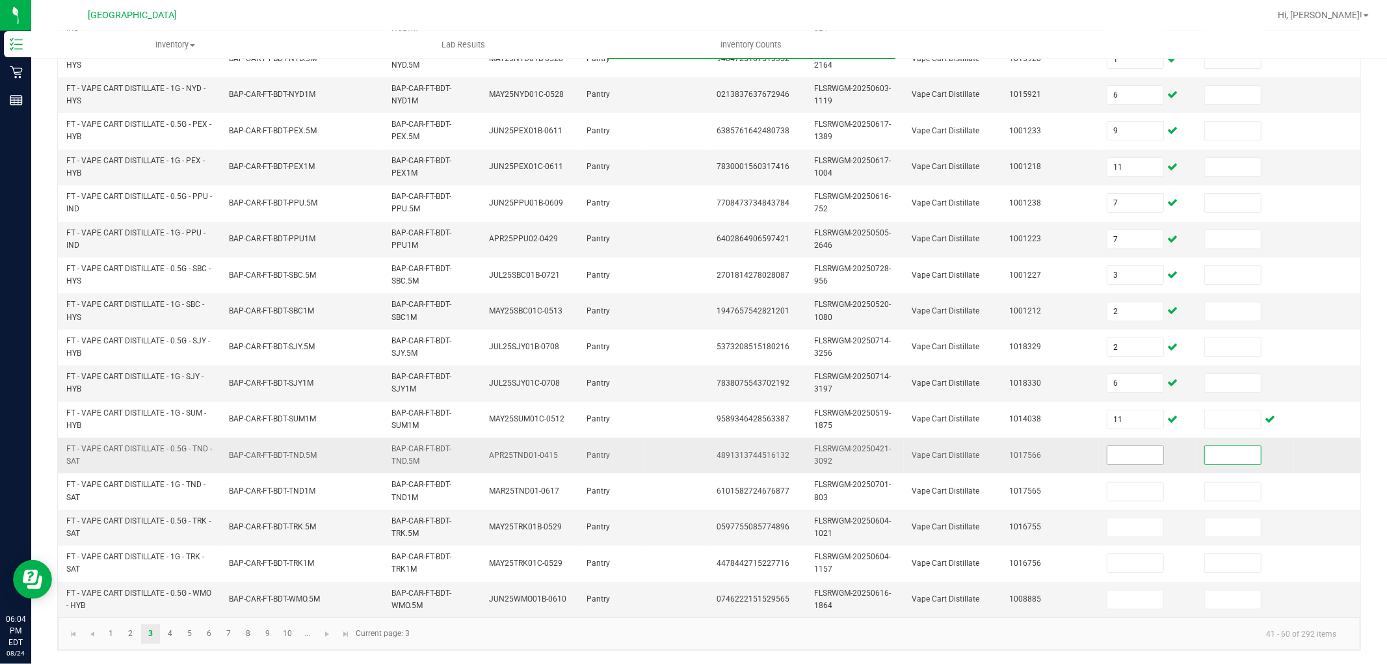
click at [1122, 449] on input at bounding box center [1135, 455] width 56 height 18
type input "8"
type input "12"
type input "10"
type input "6"
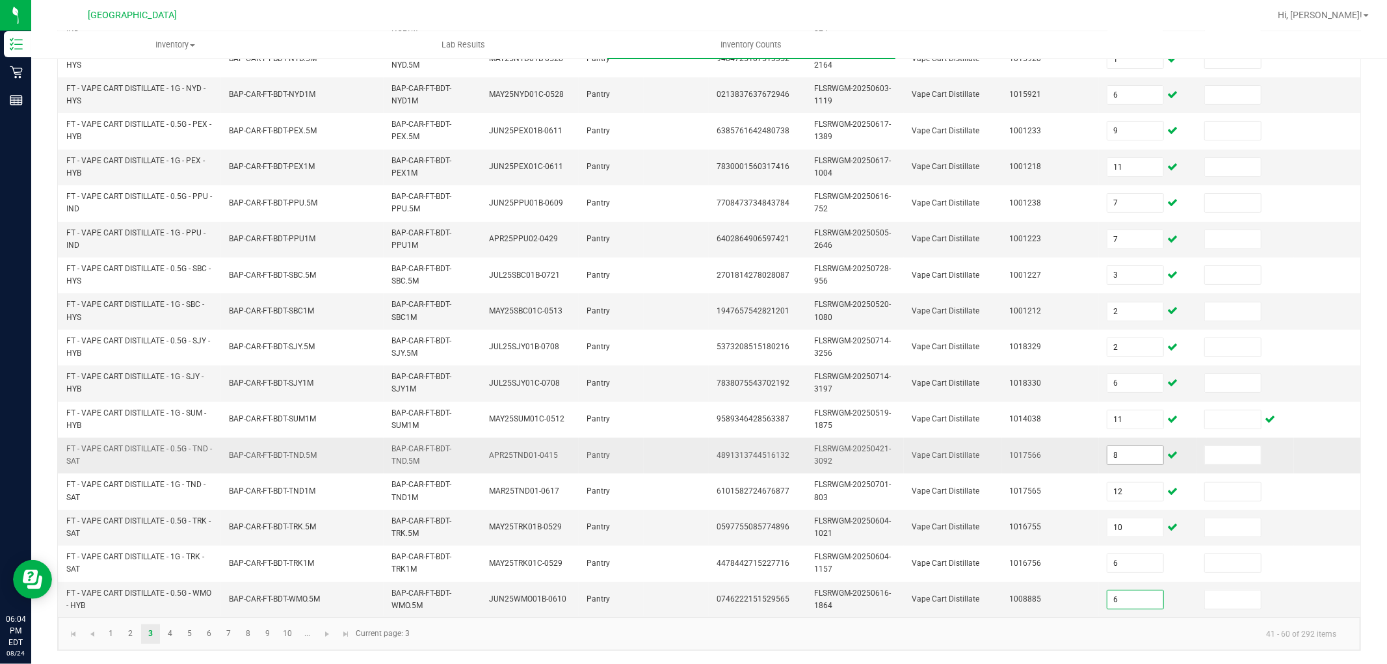
type input "6"
click at [168, 631] on link "4" at bounding box center [170, 634] width 19 height 20
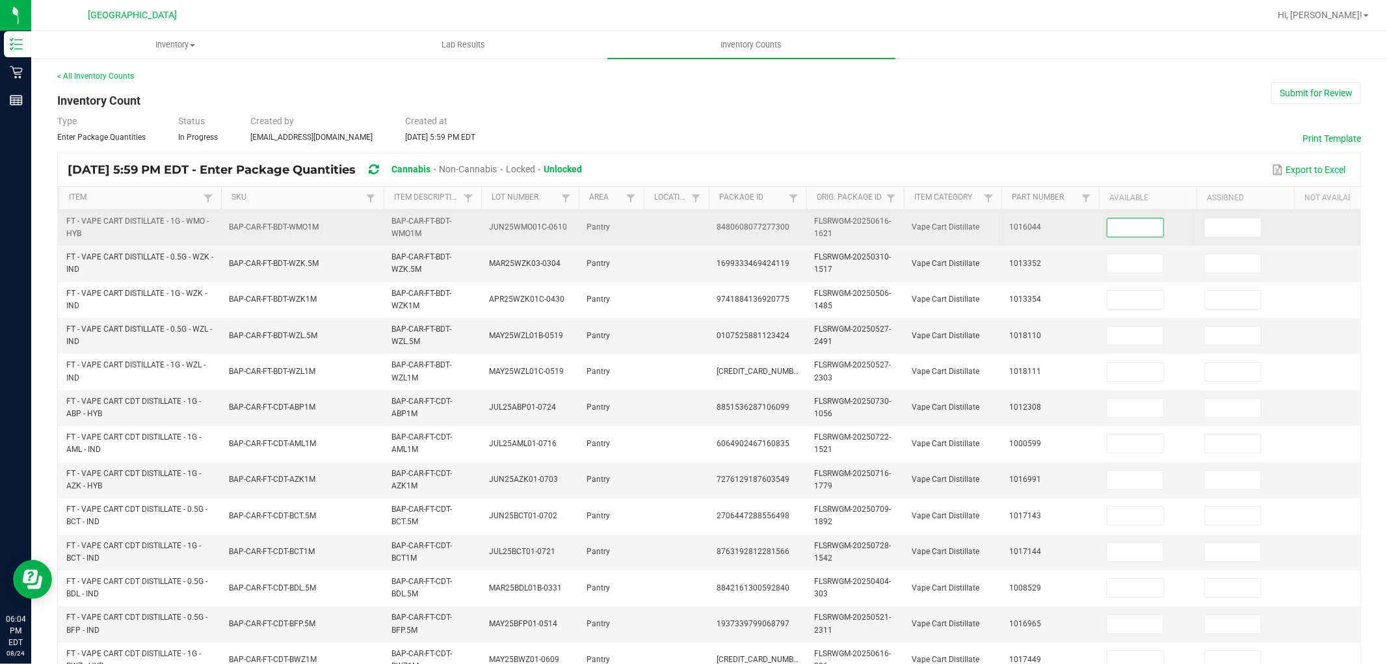
click at [1129, 224] on input at bounding box center [1135, 227] width 56 height 18
type input "1"
type input "11"
type input "3"
type input "4"
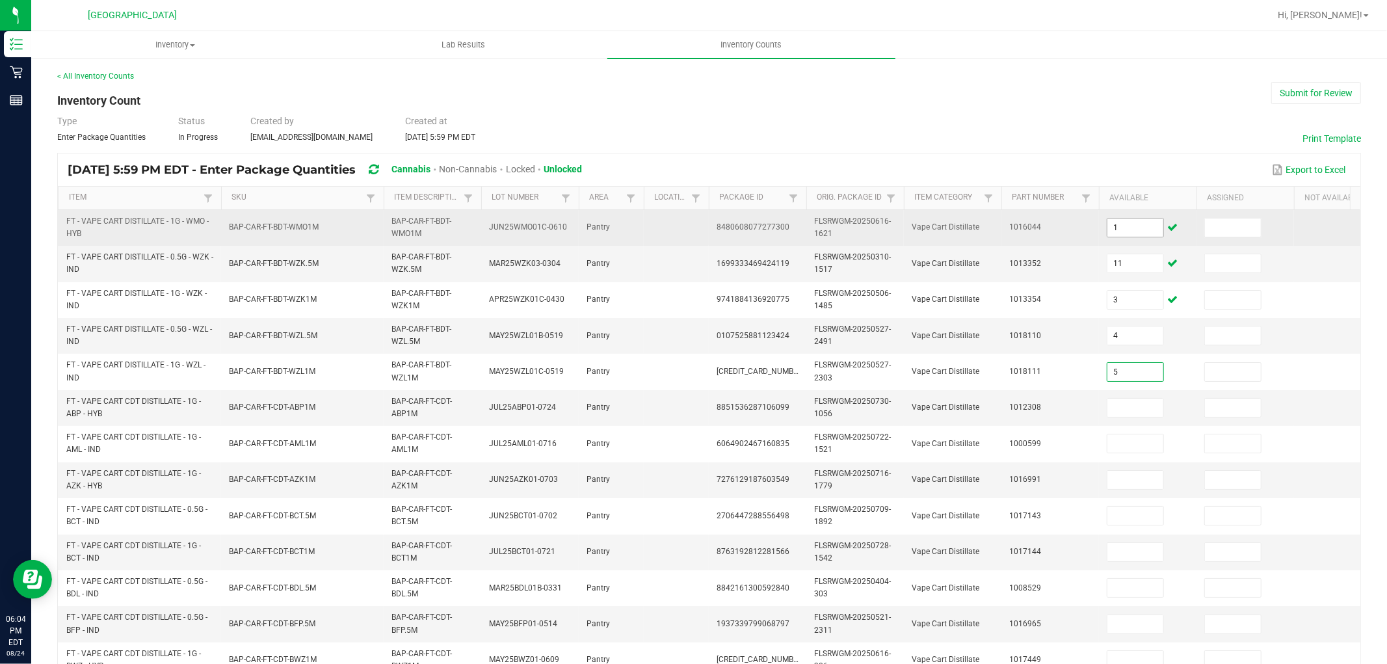
type input "5"
type input "7"
type input "1"
type input "6"
type input "3"
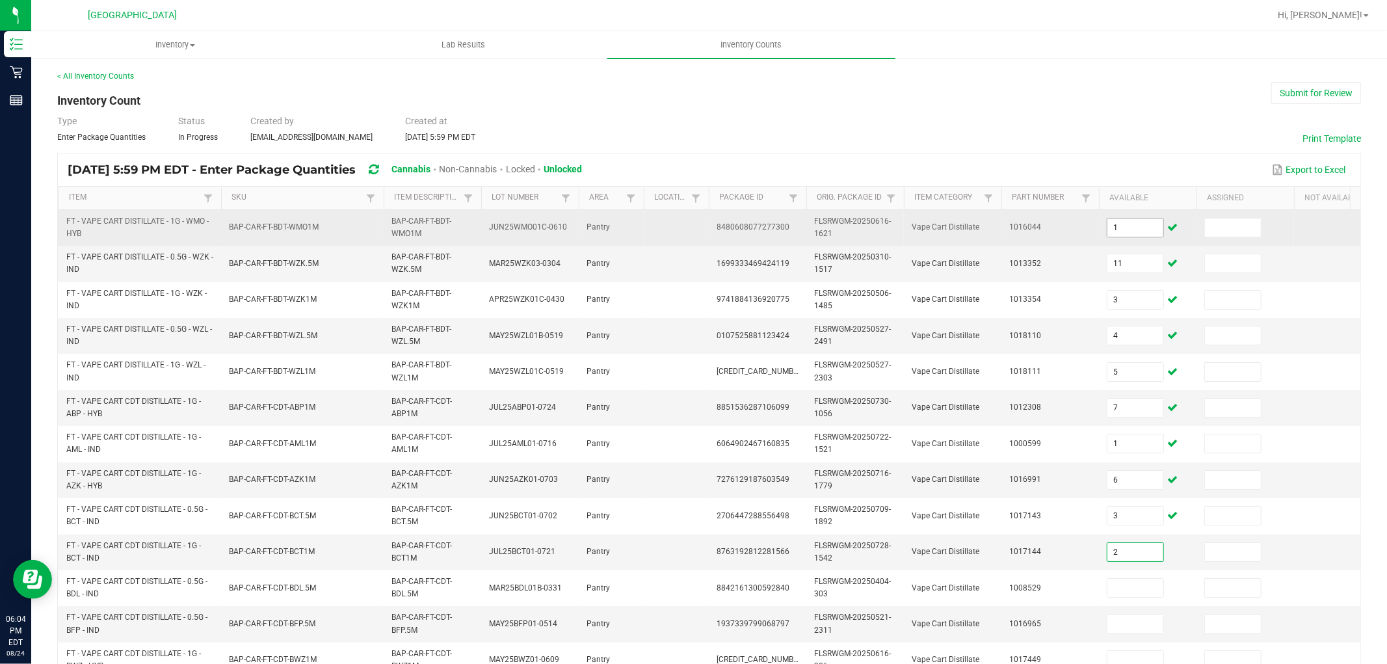
type input "2"
type input "8"
type input "12"
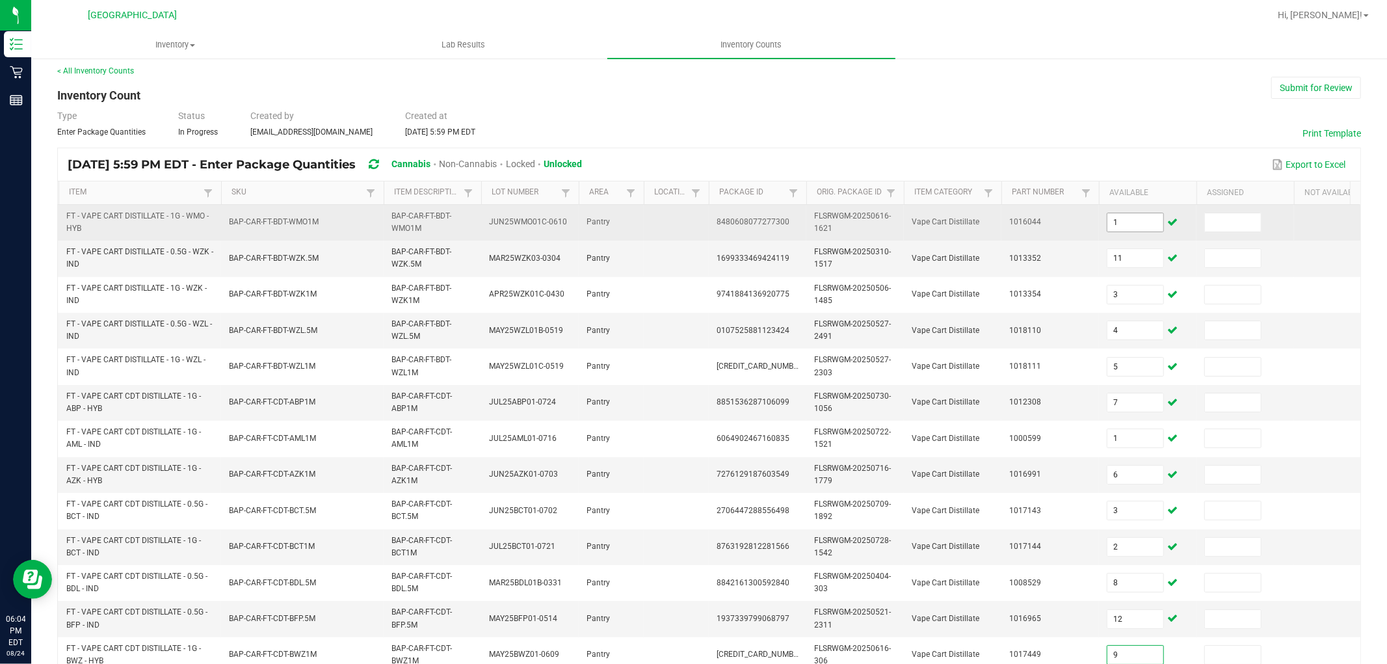
type input "9"
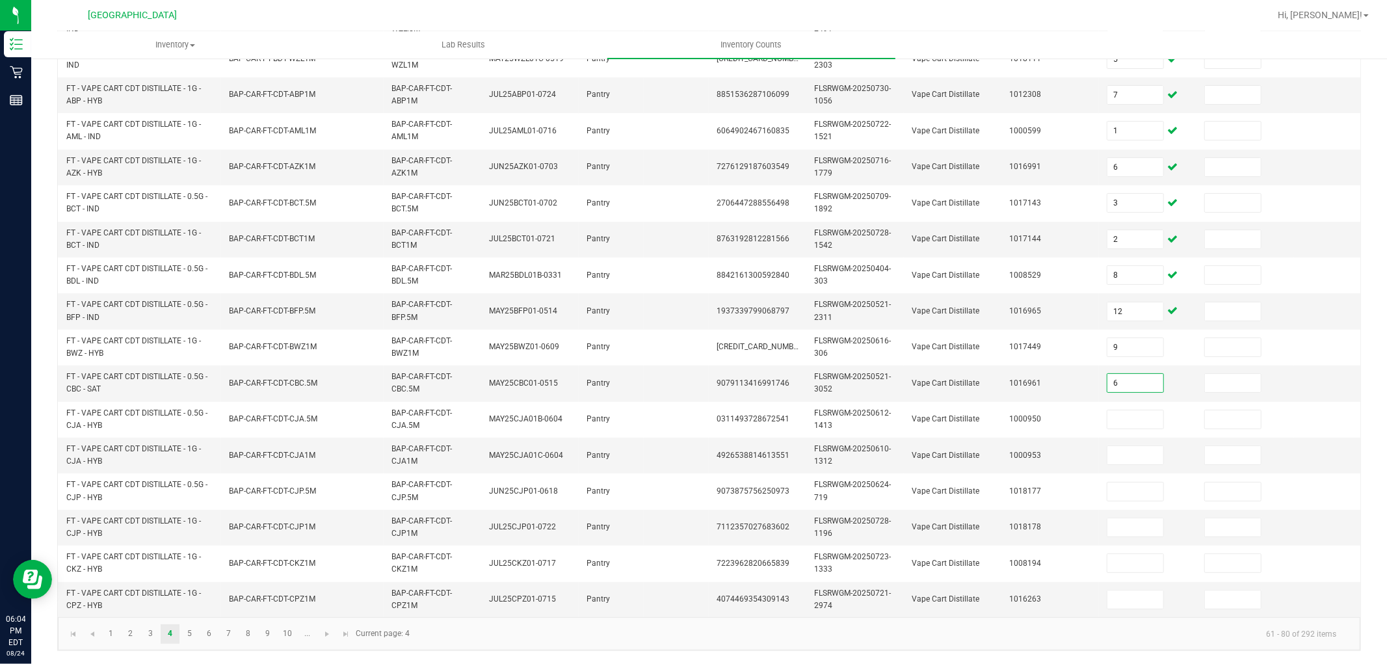
type input "6"
type input "1"
type input "7"
type input "9"
type input "7"
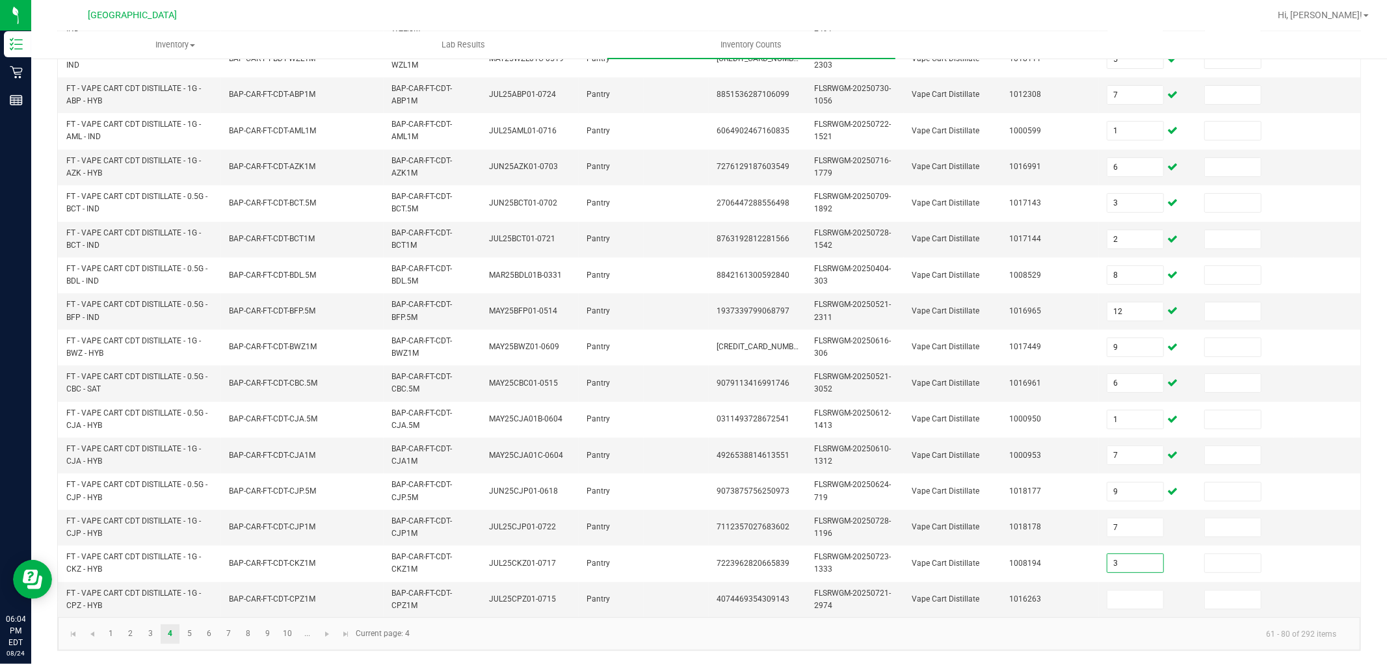
type input "3"
type input "9"
click at [187, 635] on link "5" at bounding box center [189, 634] width 19 height 20
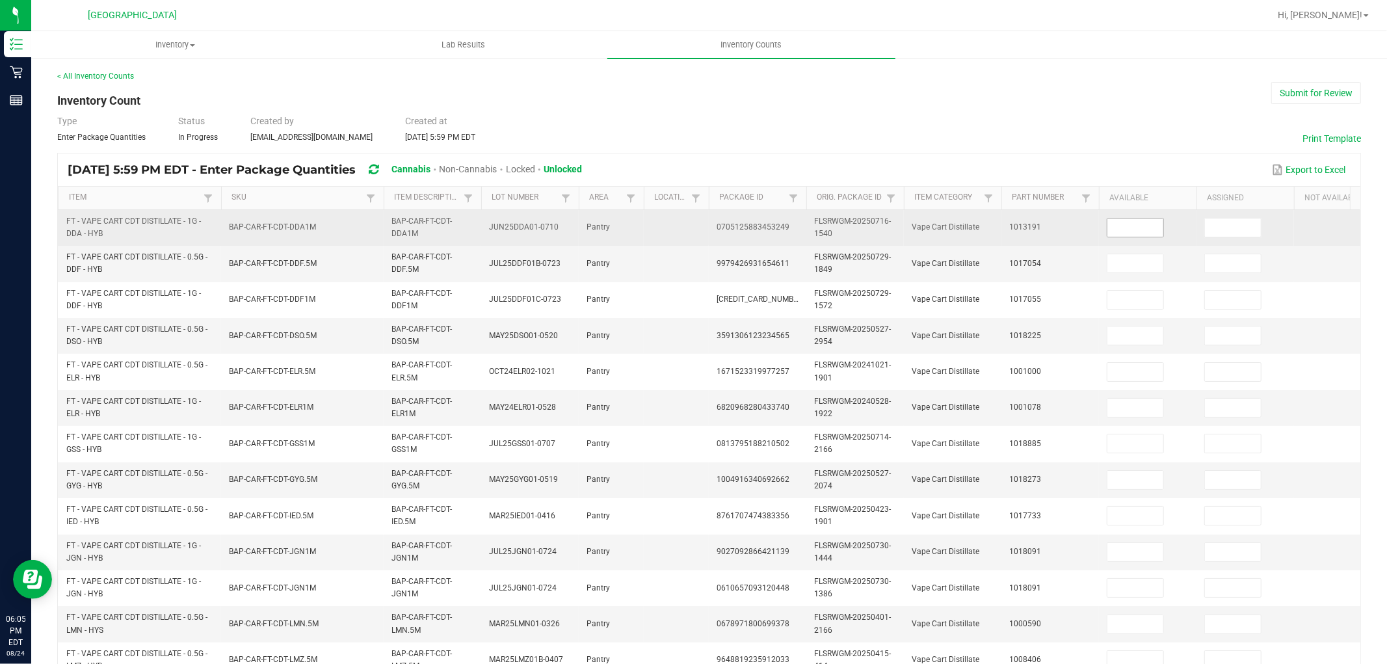
click at [1120, 231] on input at bounding box center [1135, 227] width 56 height 18
type input "1"
type input "7"
type input "8"
type input "4"
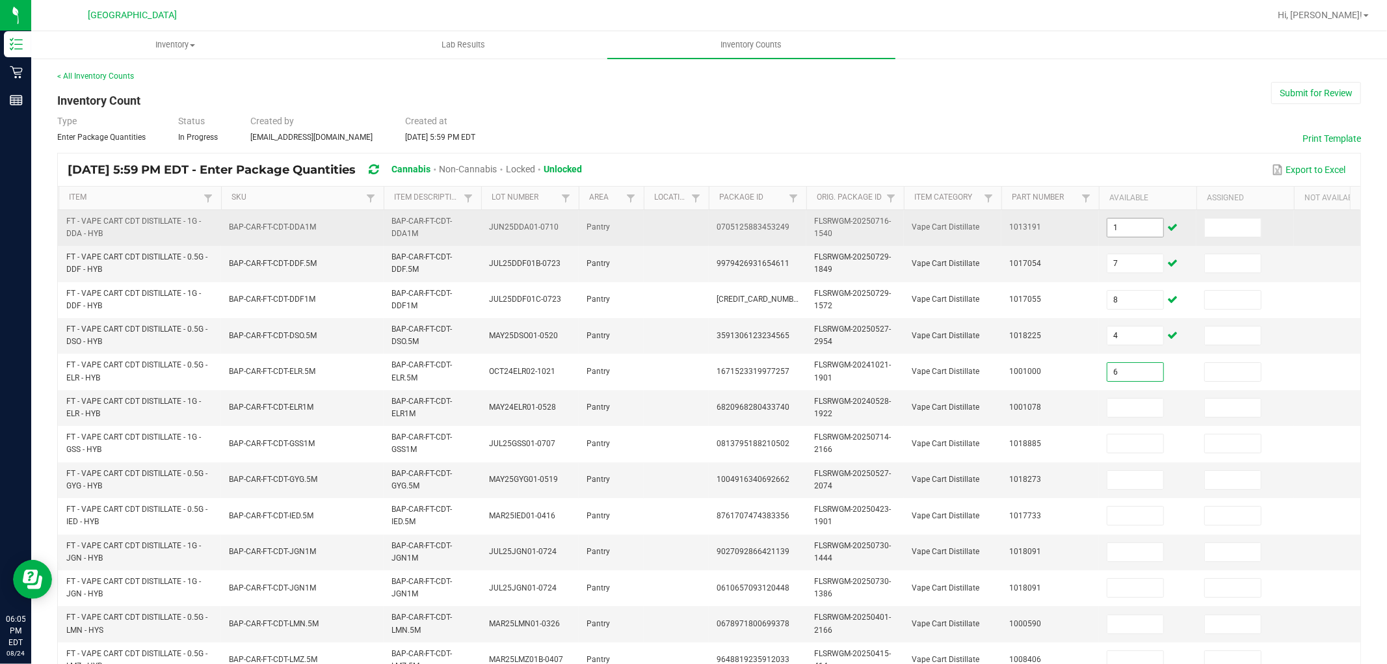
type input "6"
type input "9"
type input "6"
type input "9"
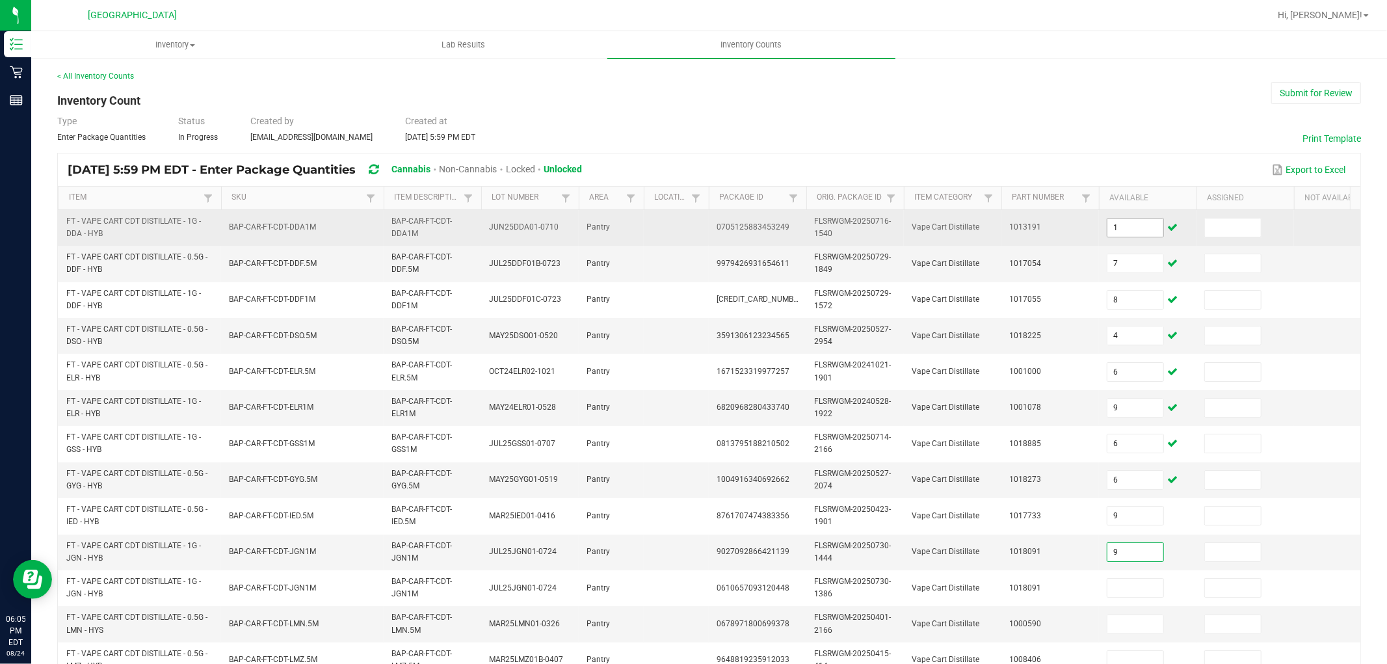
type input "9"
type input "0"
type input "5"
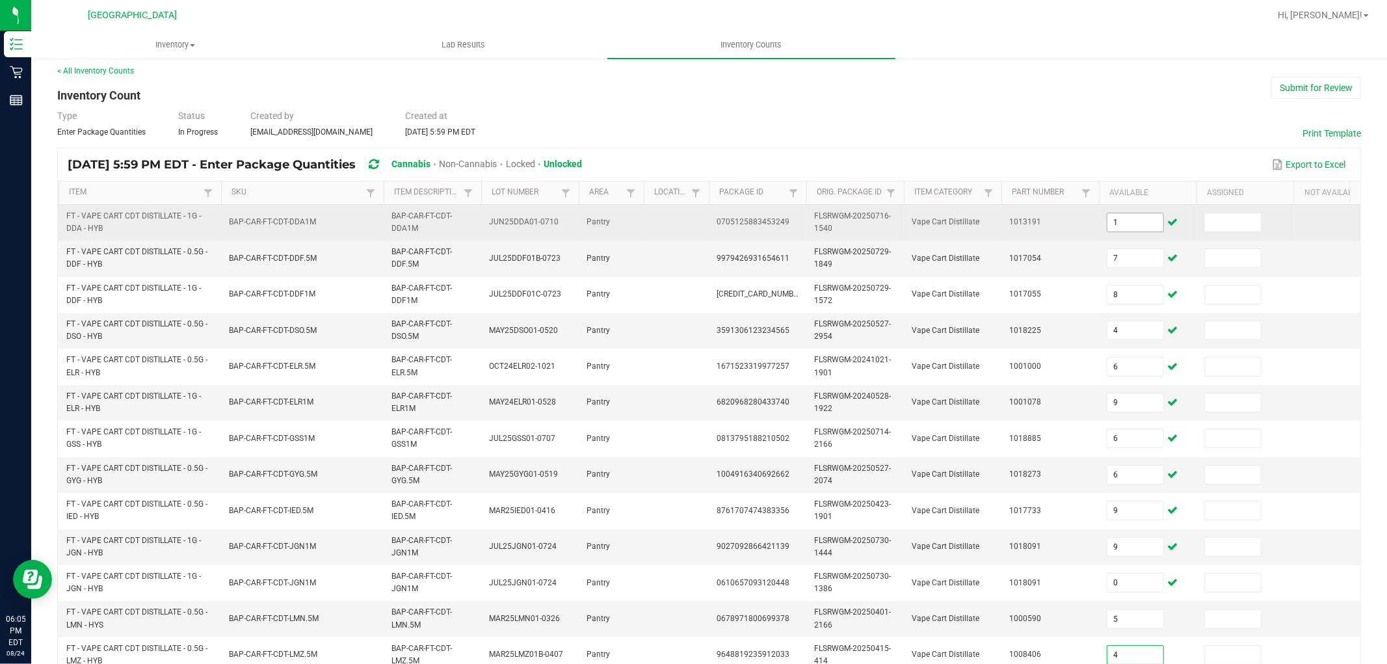
type input "4"
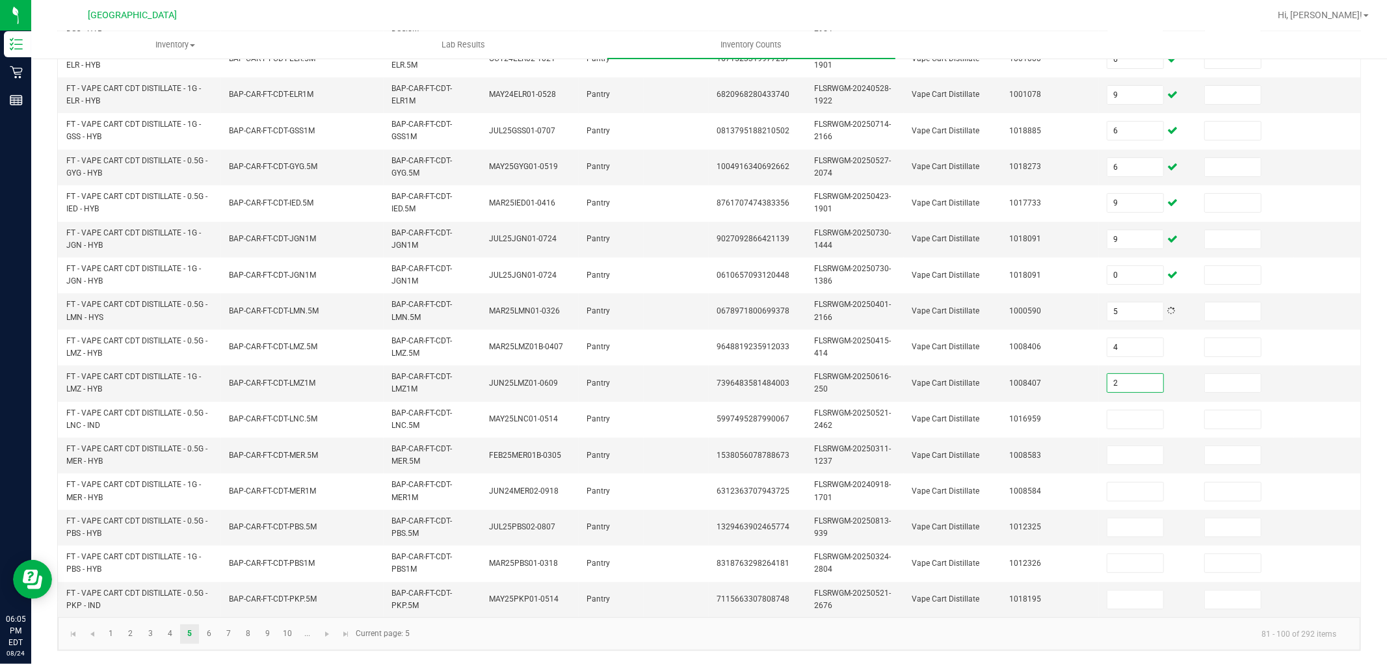
type input "2"
type input "7"
type input "10"
type input "12"
type input "8"
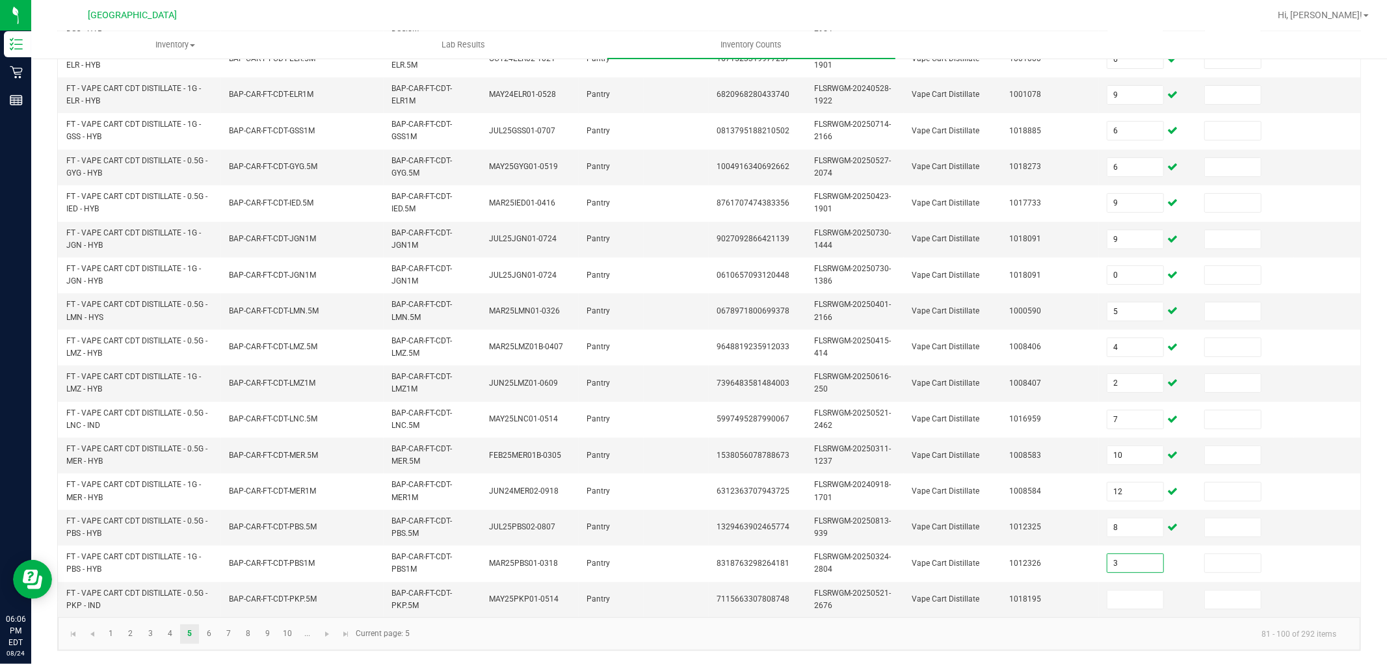
type input "3"
type input "1"
click at [207, 635] on link "6" at bounding box center [209, 634] width 19 height 20
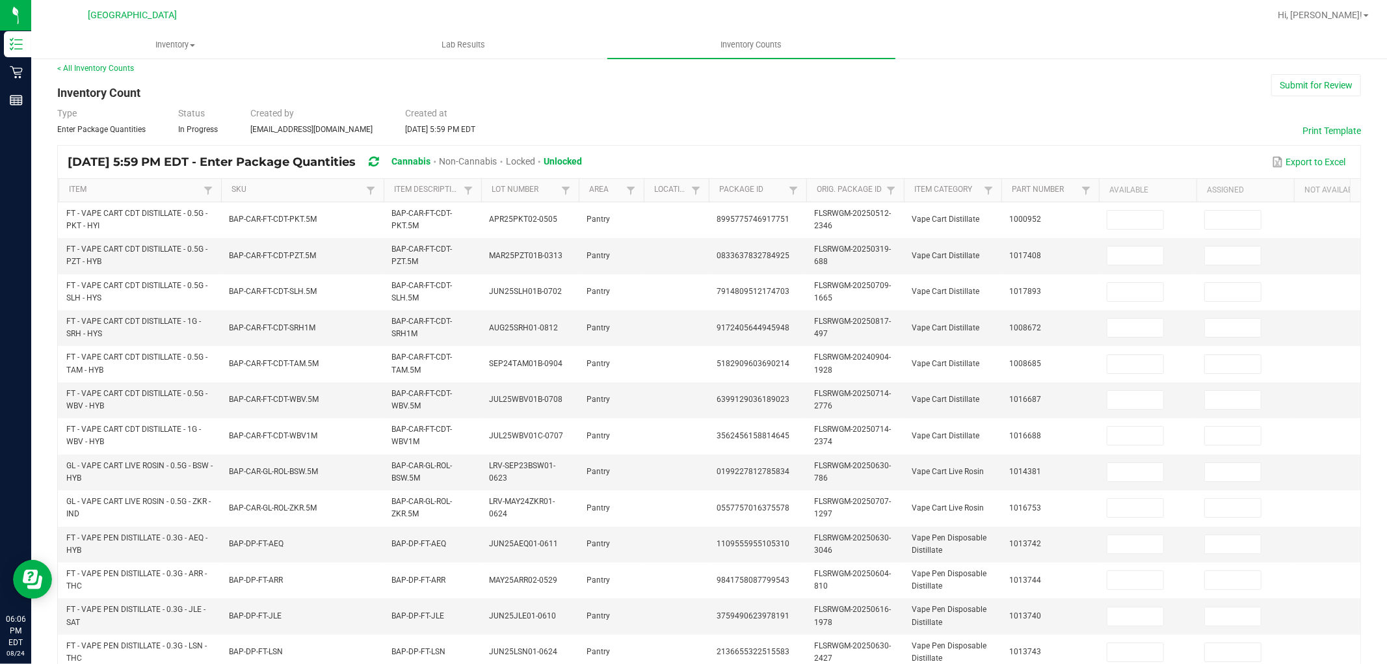
scroll to position [0, 0]
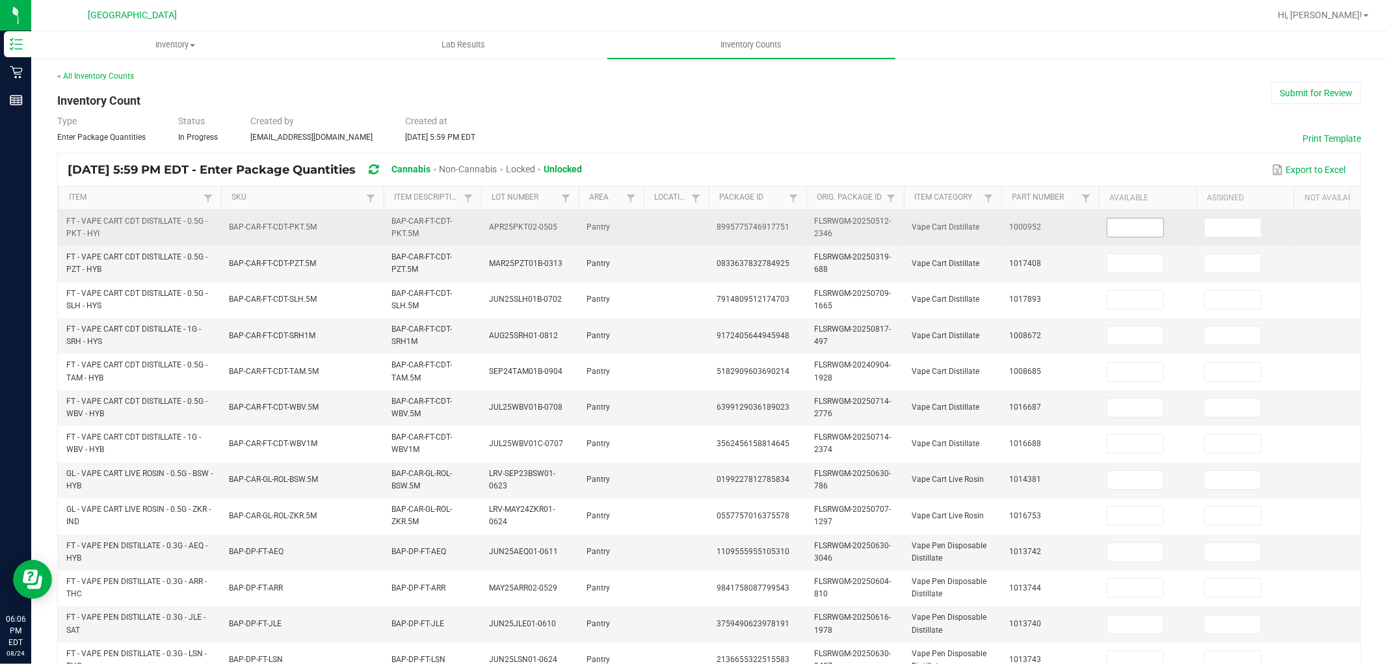
click at [1143, 228] on input at bounding box center [1135, 227] width 56 height 18
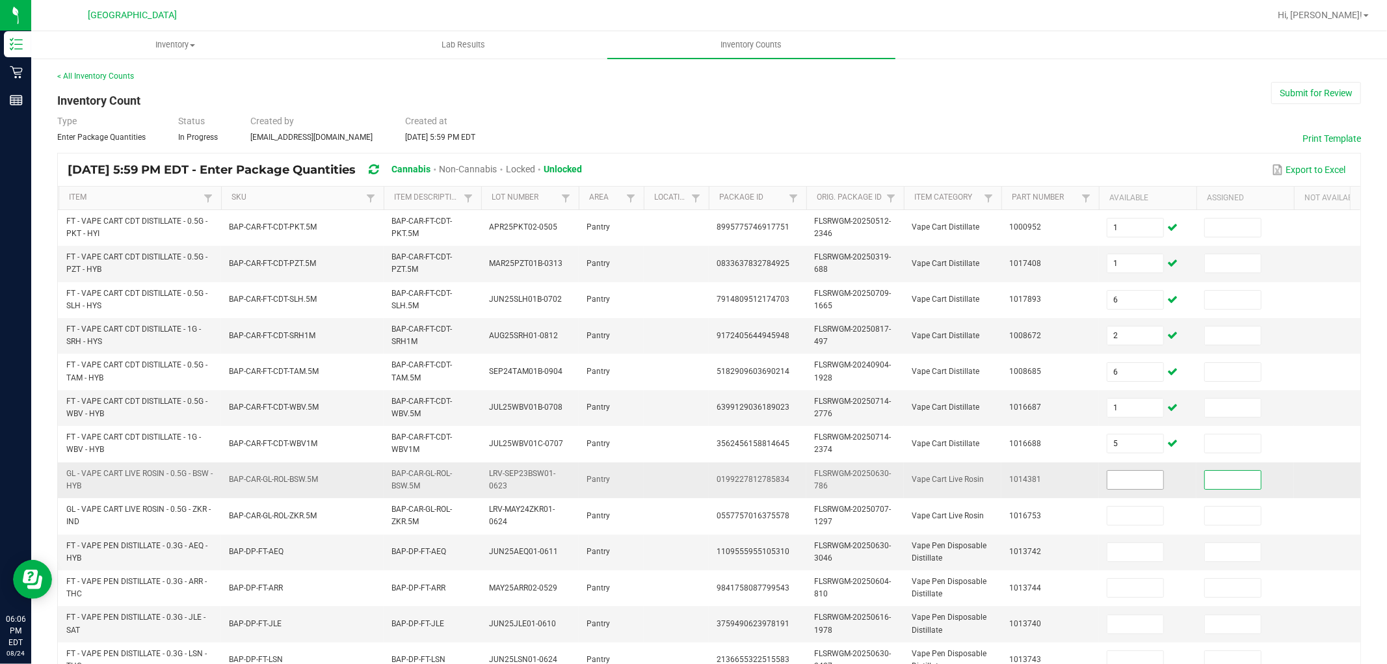
click at [1141, 478] on input at bounding box center [1135, 480] width 56 height 18
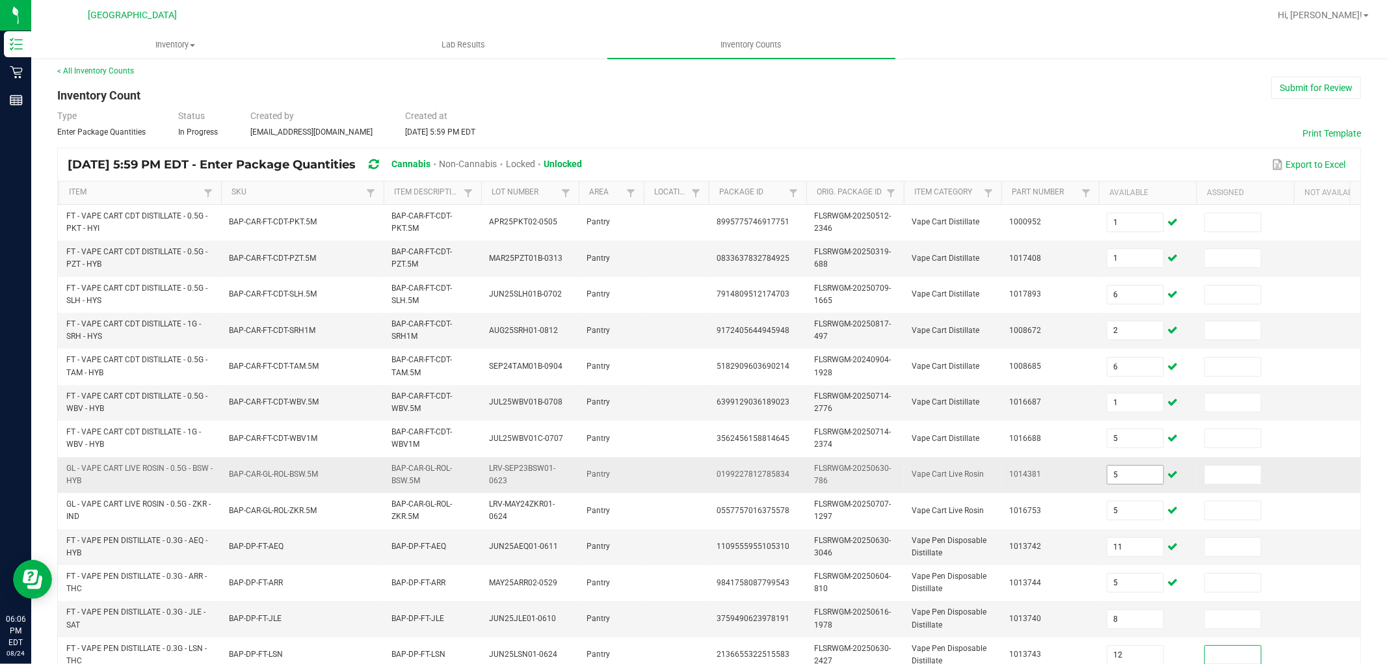
scroll to position [325, 0]
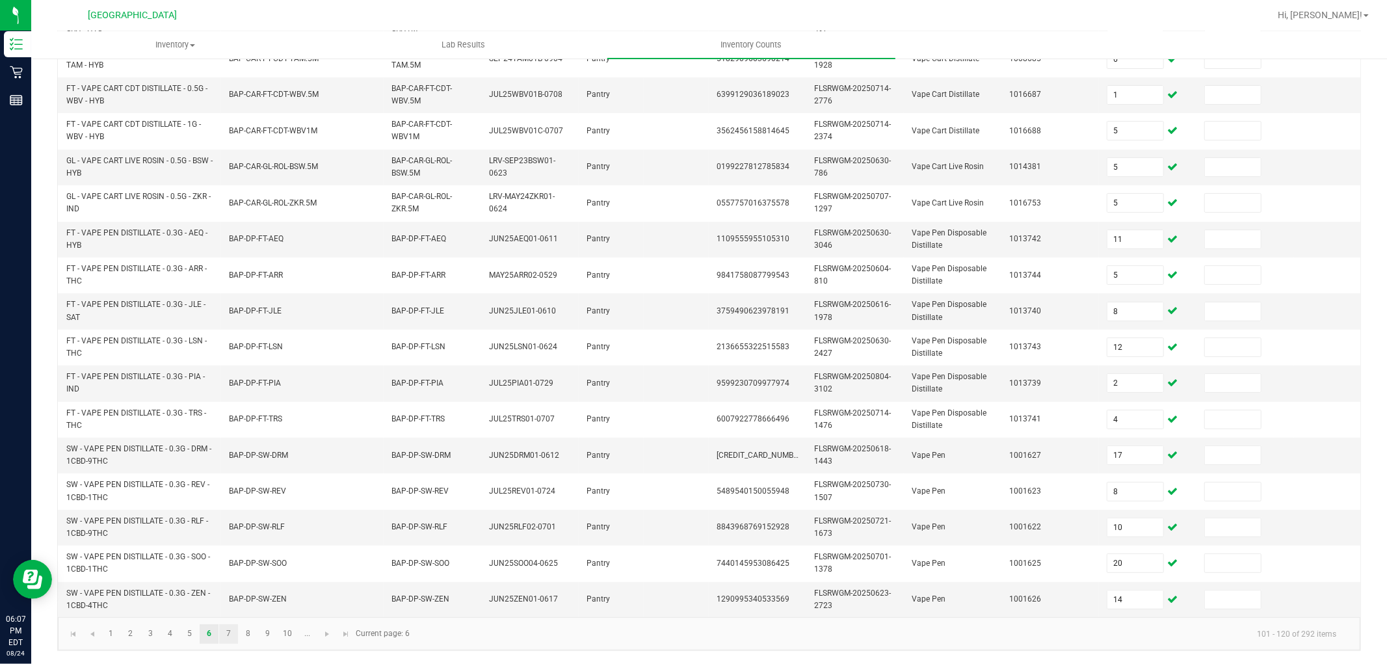
click at [224, 638] on link "7" at bounding box center [228, 634] width 19 height 20
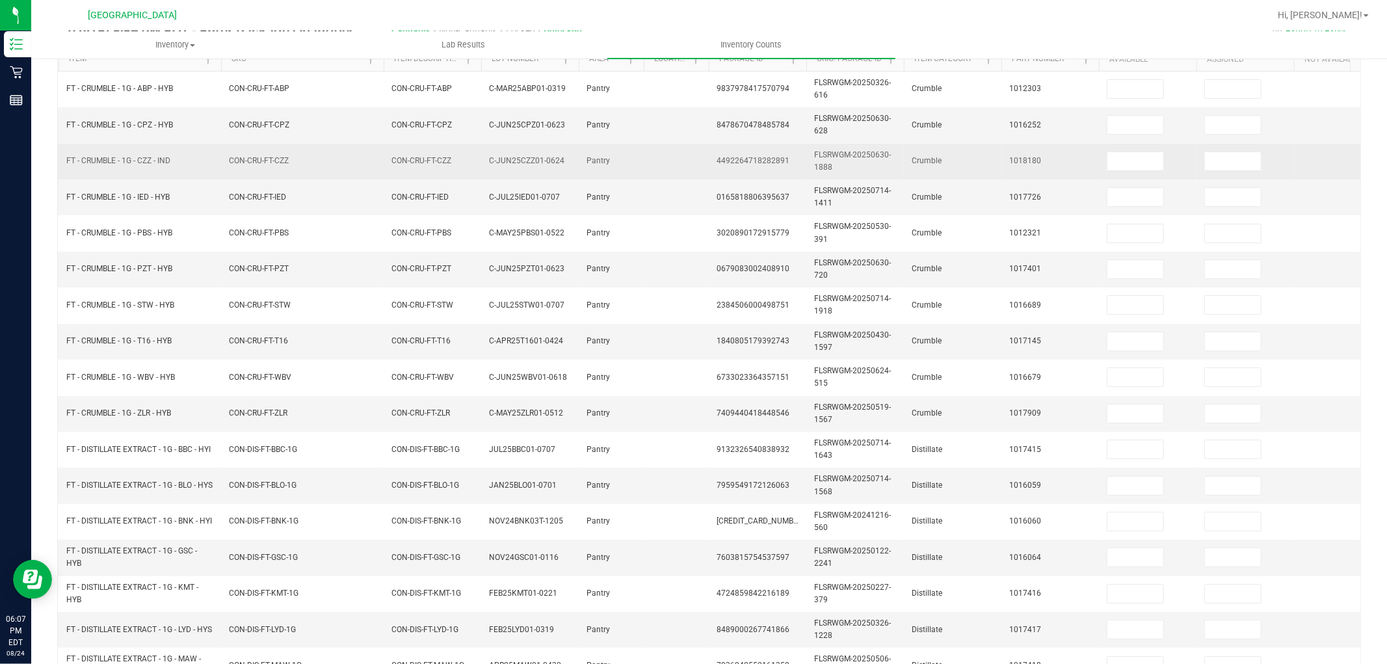
scroll to position [0, 0]
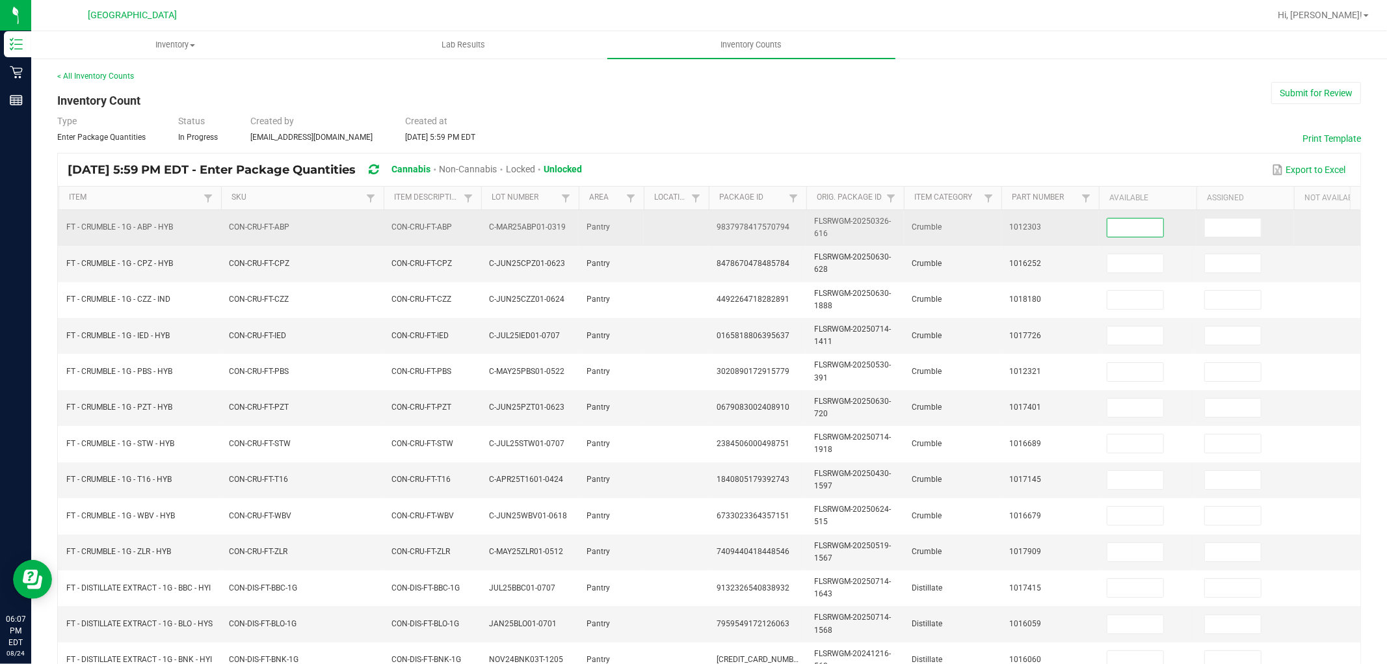
click at [1146, 228] on input at bounding box center [1135, 227] width 56 height 18
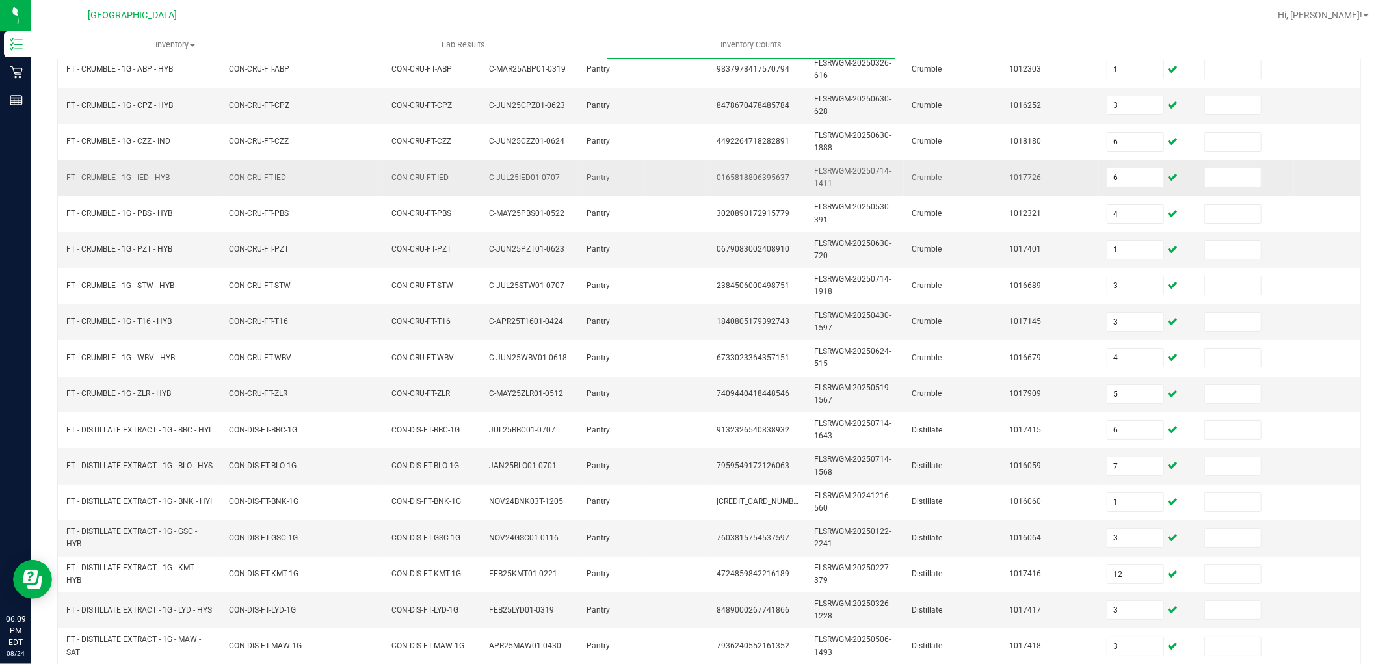
scroll to position [325, 0]
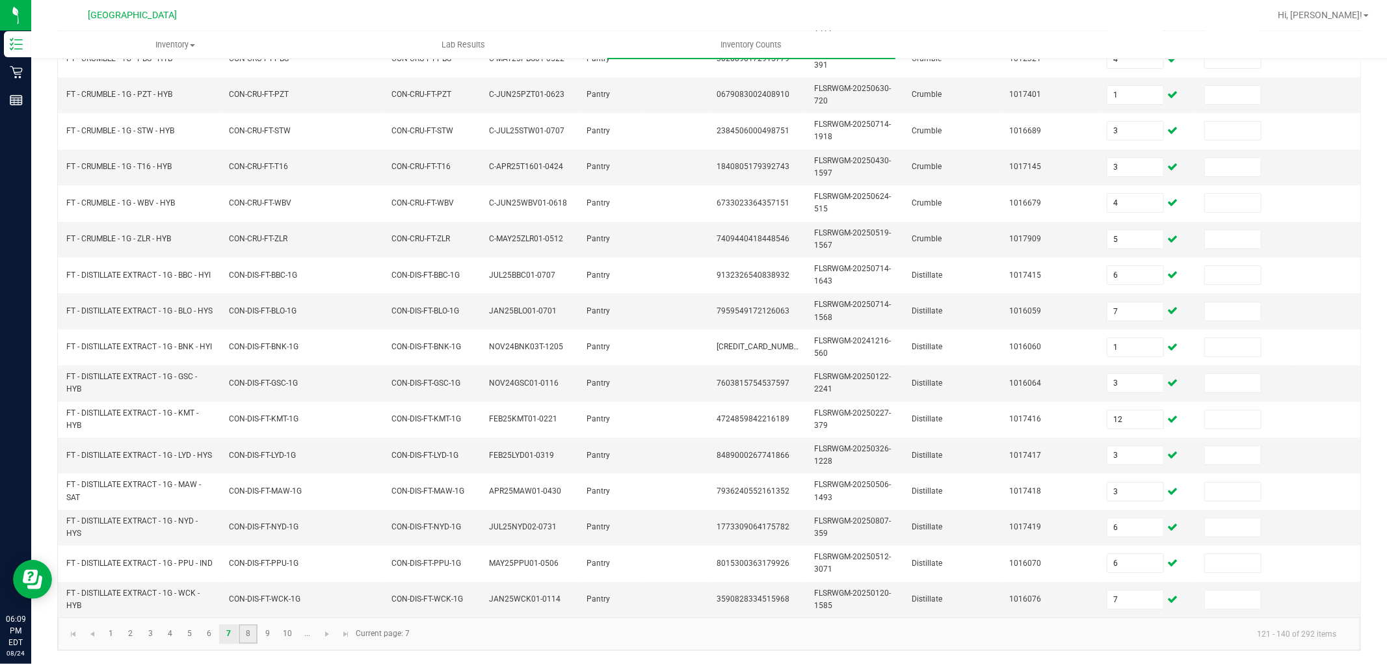
drag, startPoint x: 245, startPoint y: 632, endPoint x: 255, endPoint y: 633, distance: 9.8
click at [246, 632] on link "8" at bounding box center [248, 634] width 19 height 20
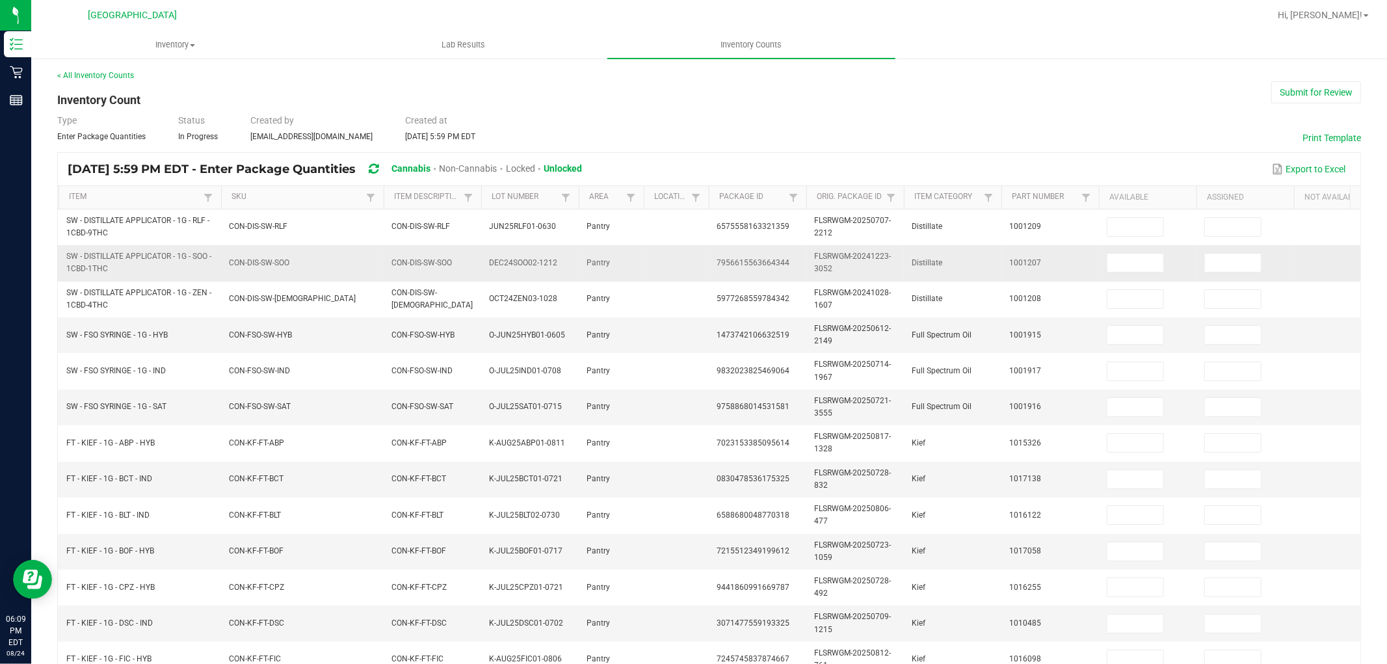
scroll to position [0, 0]
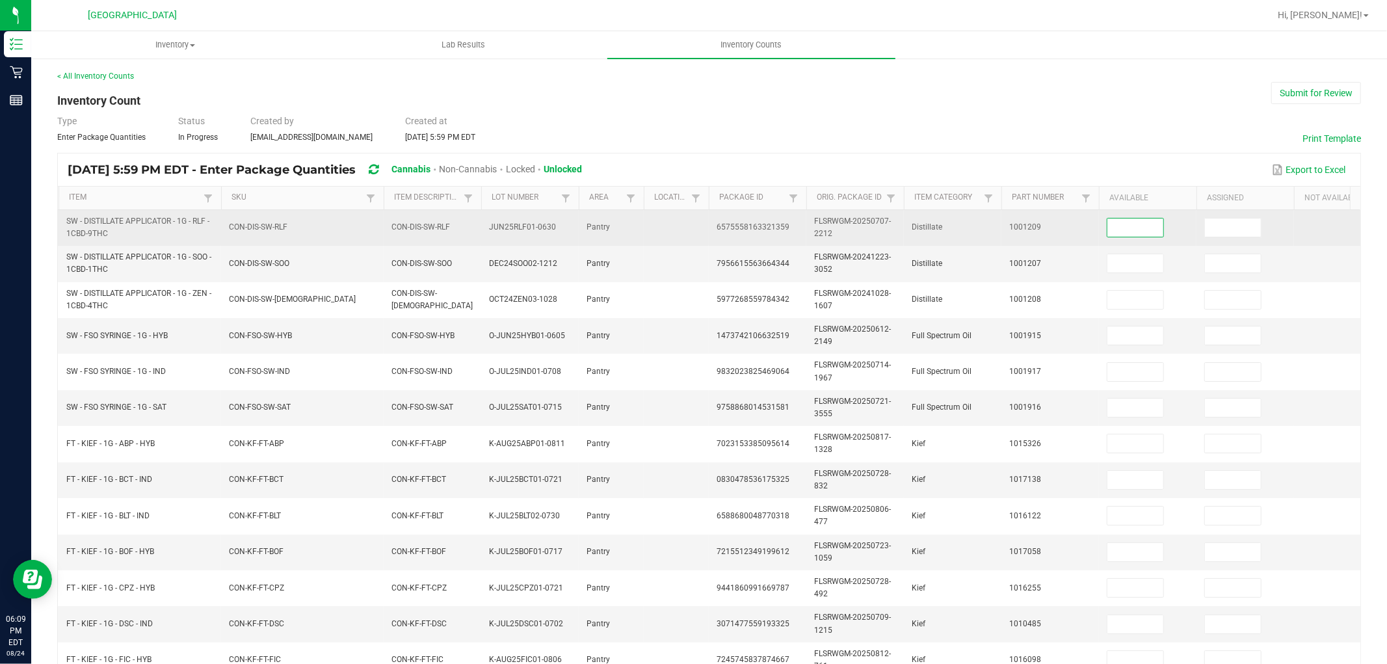
click at [1131, 221] on input at bounding box center [1135, 227] width 56 height 18
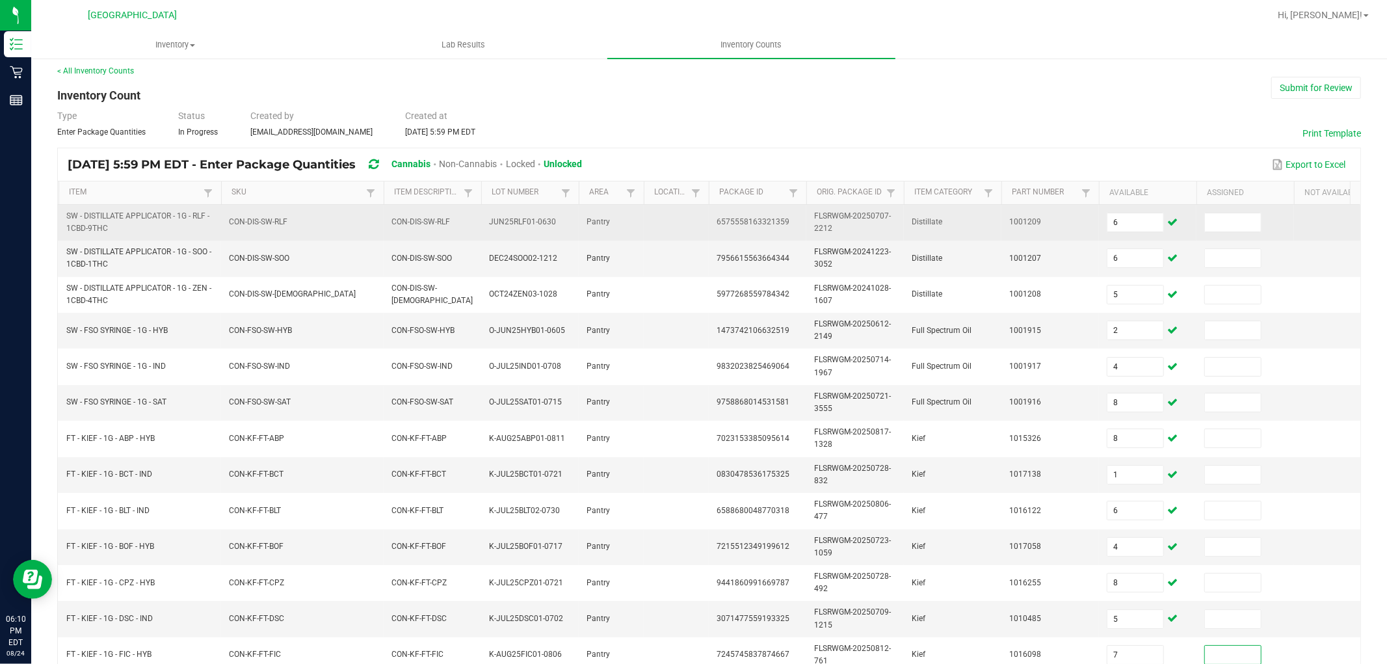
scroll to position [325, 0]
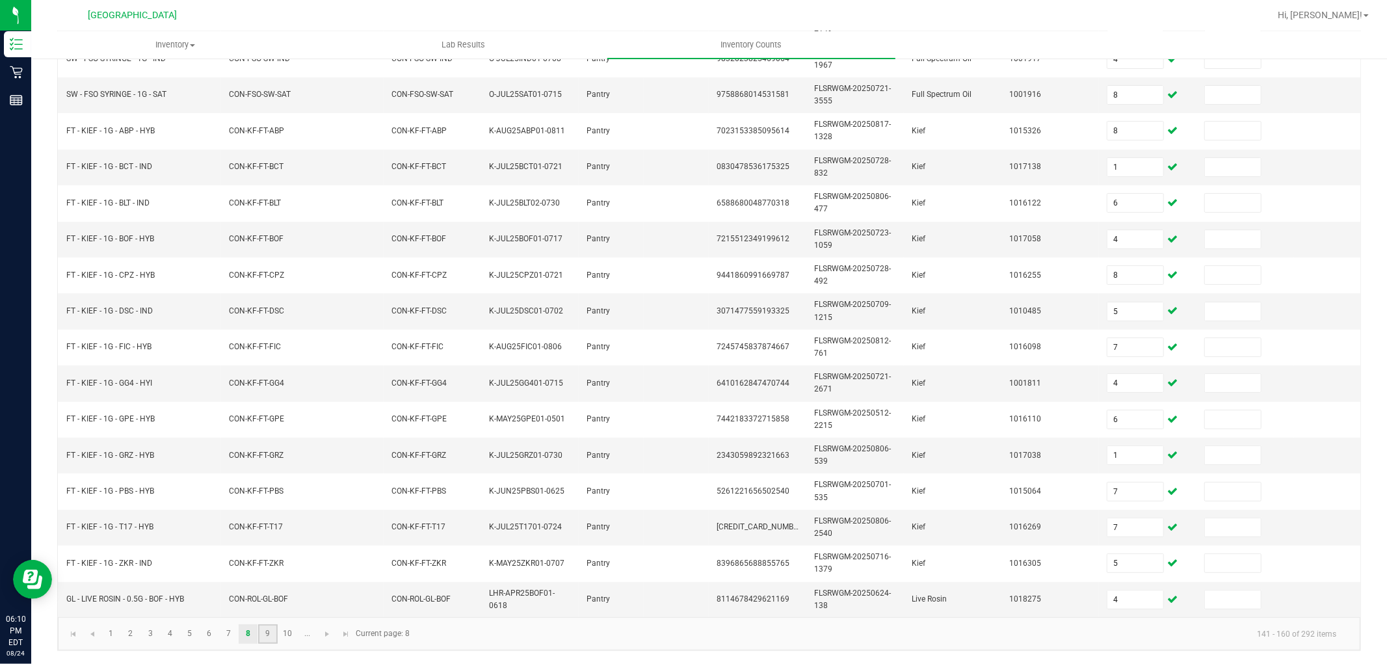
click at [267, 632] on link "9" at bounding box center [267, 634] width 19 height 20
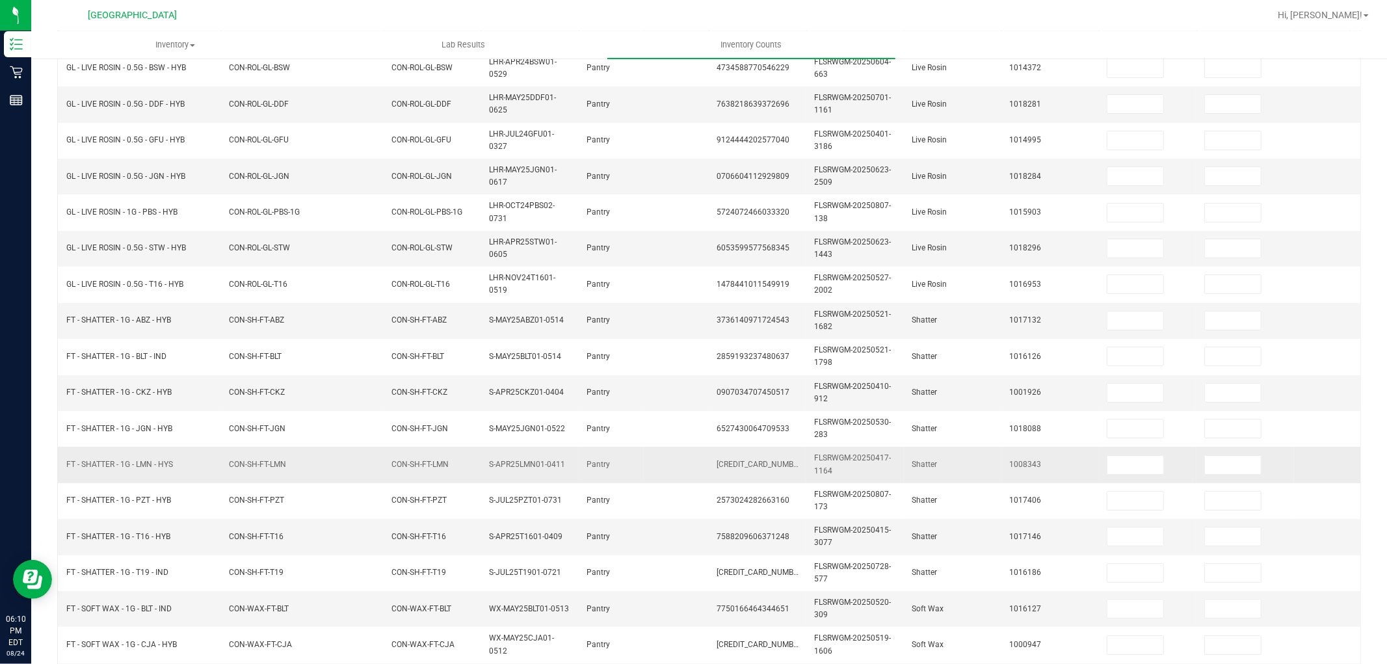
scroll to position [0, 0]
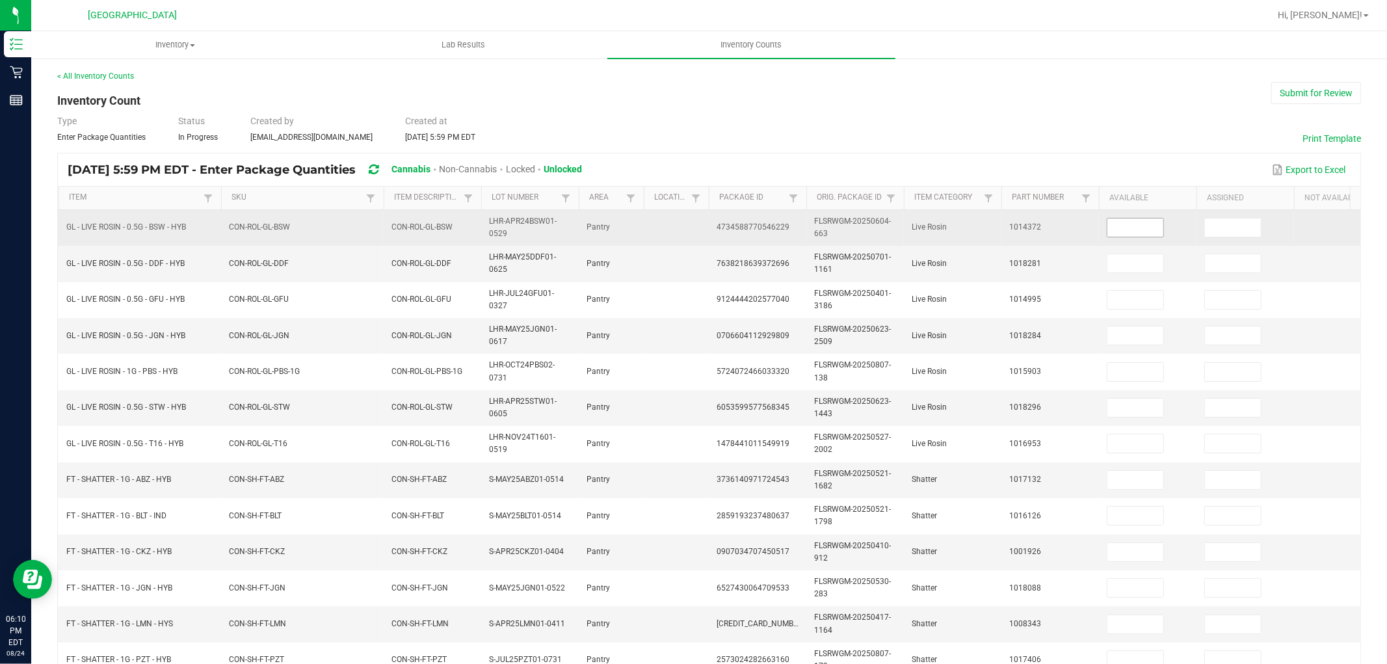
click at [1142, 229] on input at bounding box center [1135, 227] width 56 height 18
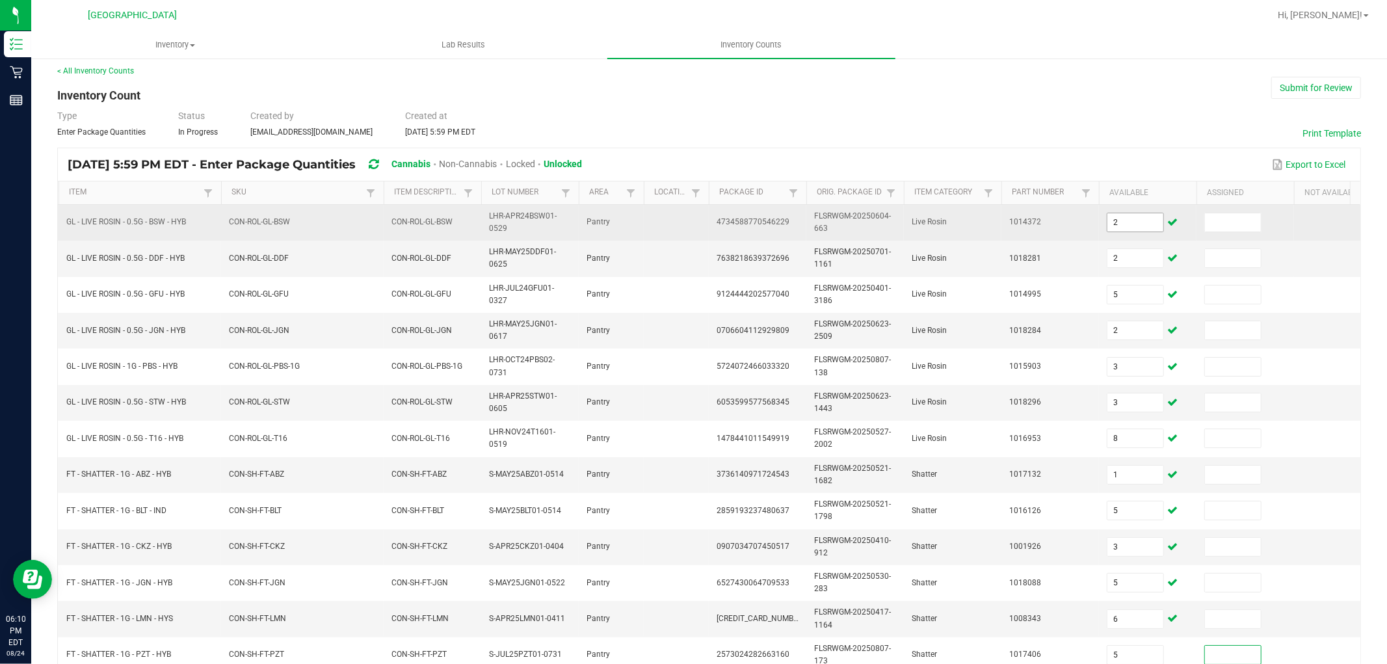
scroll to position [325, 0]
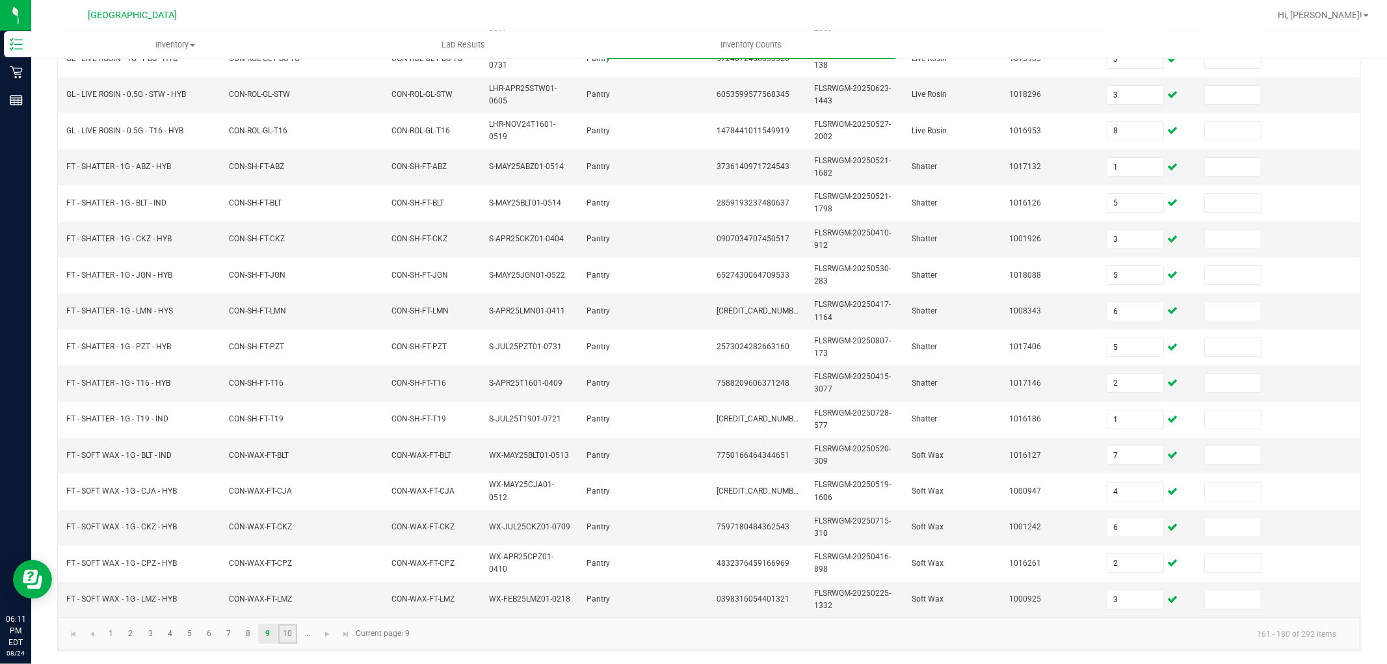
click at [287, 629] on link "10" at bounding box center [287, 634] width 19 height 20
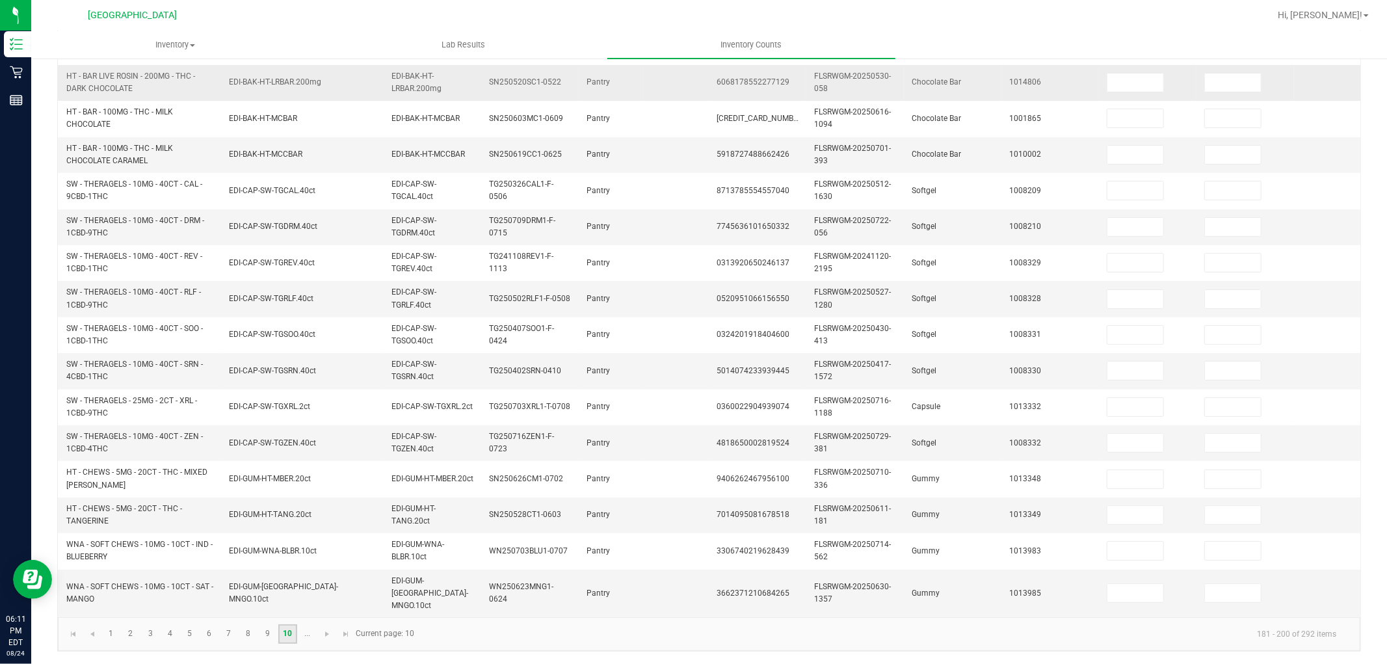
scroll to position [0, 0]
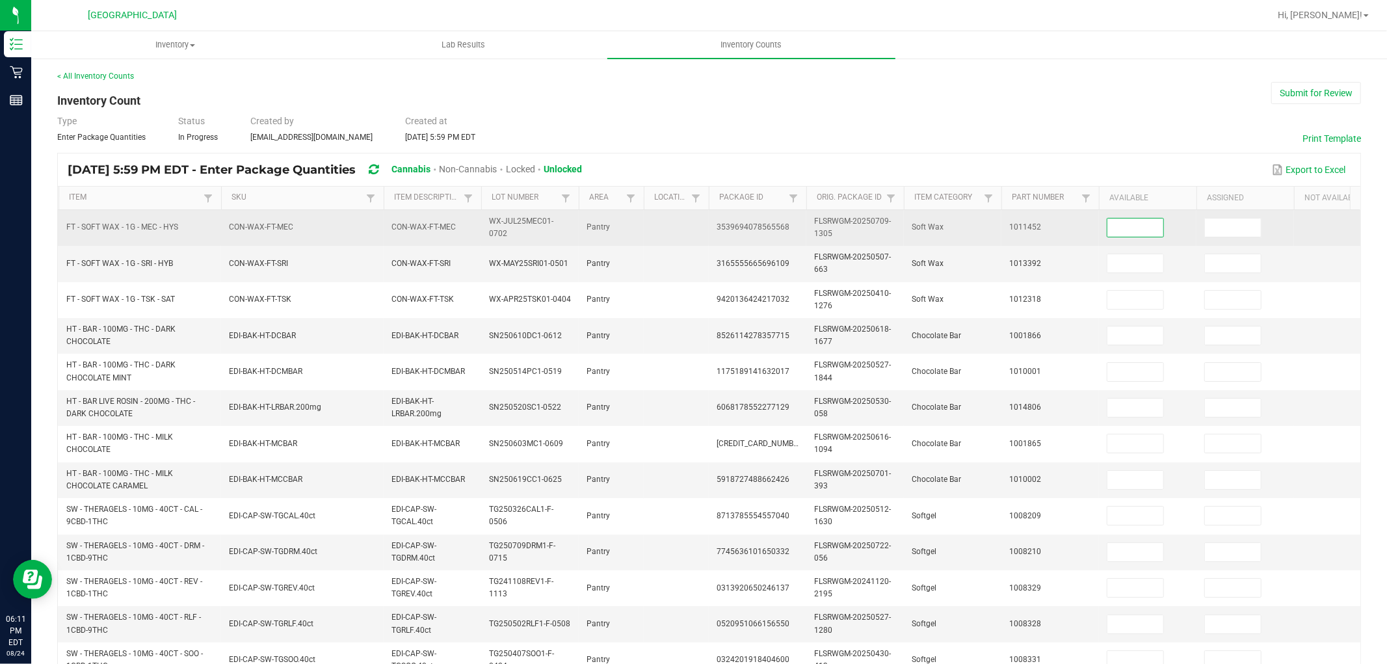
click at [1115, 221] on input at bounding box center [1135, 227] width 56 height 18
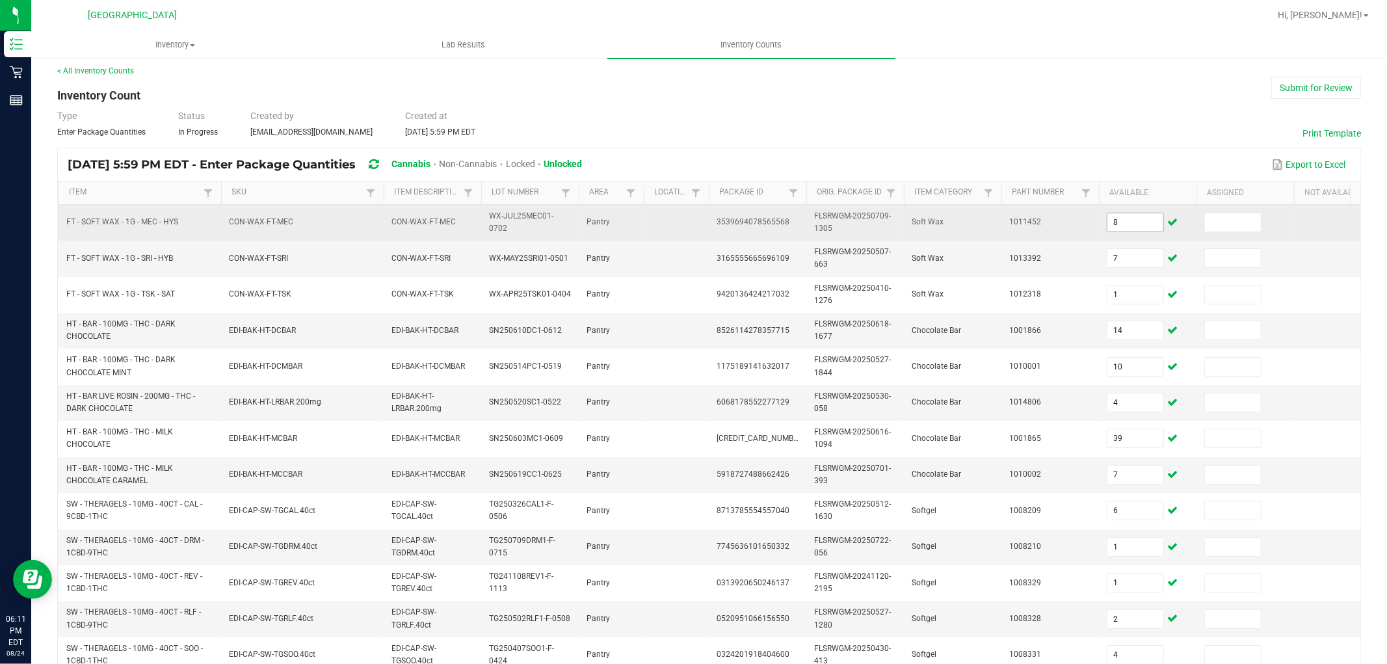
scroll to position [325, 0]
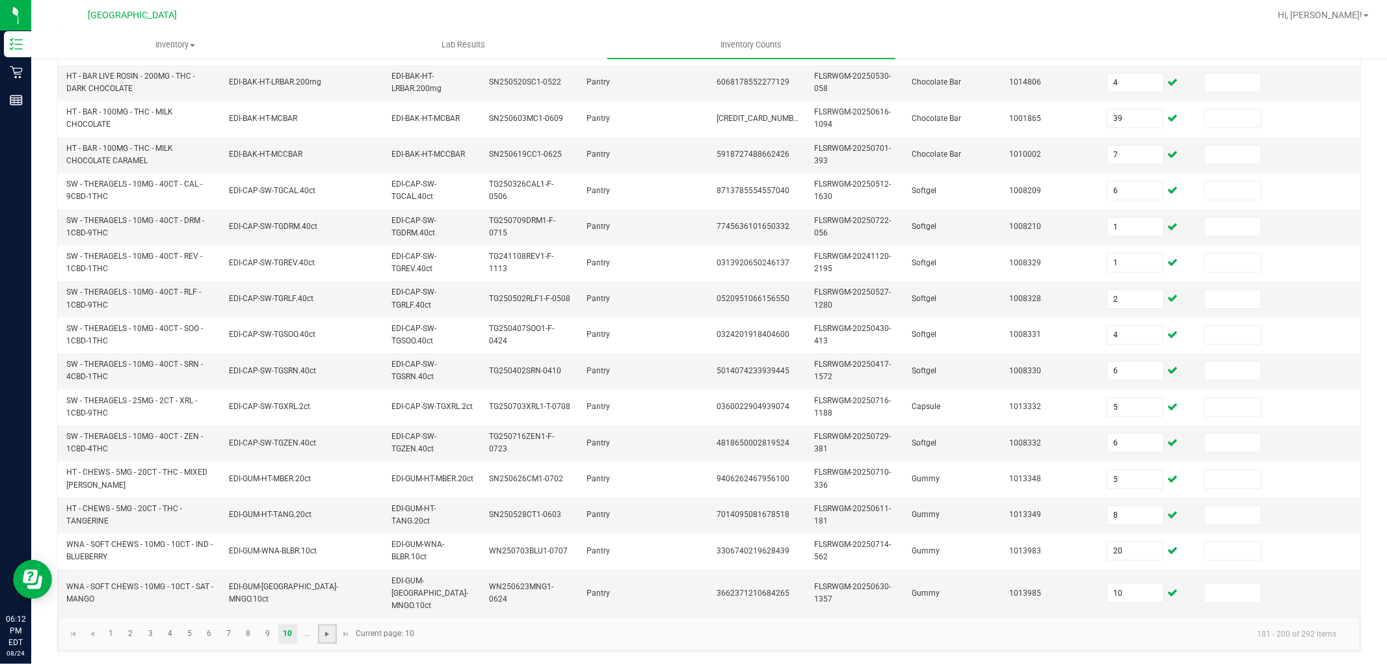
click at [328, 637] on span "Go to the next page" at bounding box center [327, 634] width 10 height 10
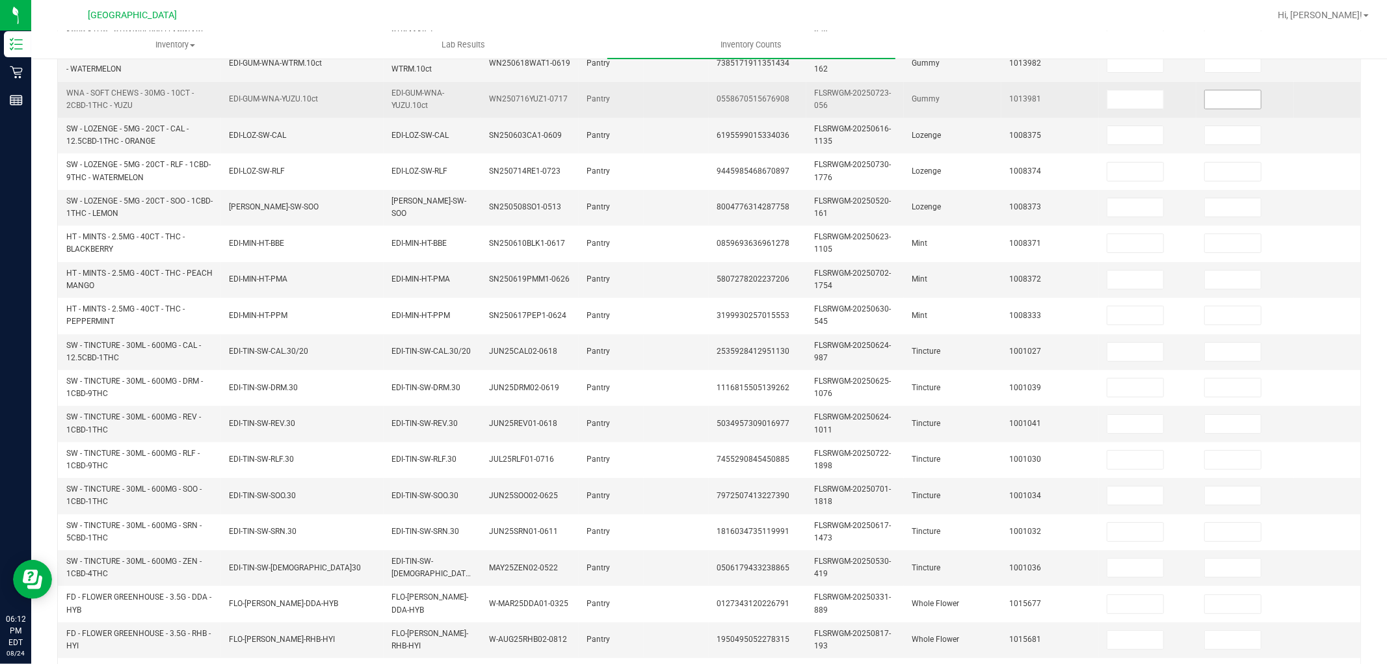
scroll to position [0, 0]
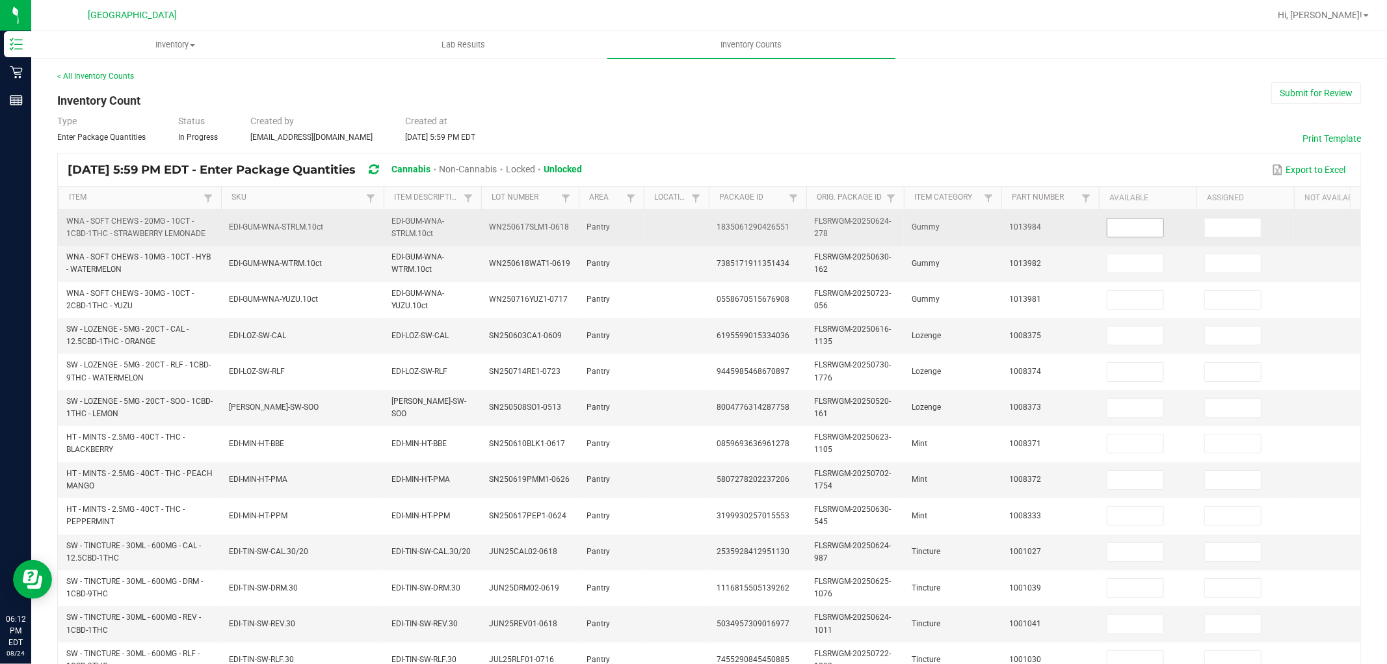
click at [1122, 233] on input at bounding box center [1135, 227] width 56 height 18
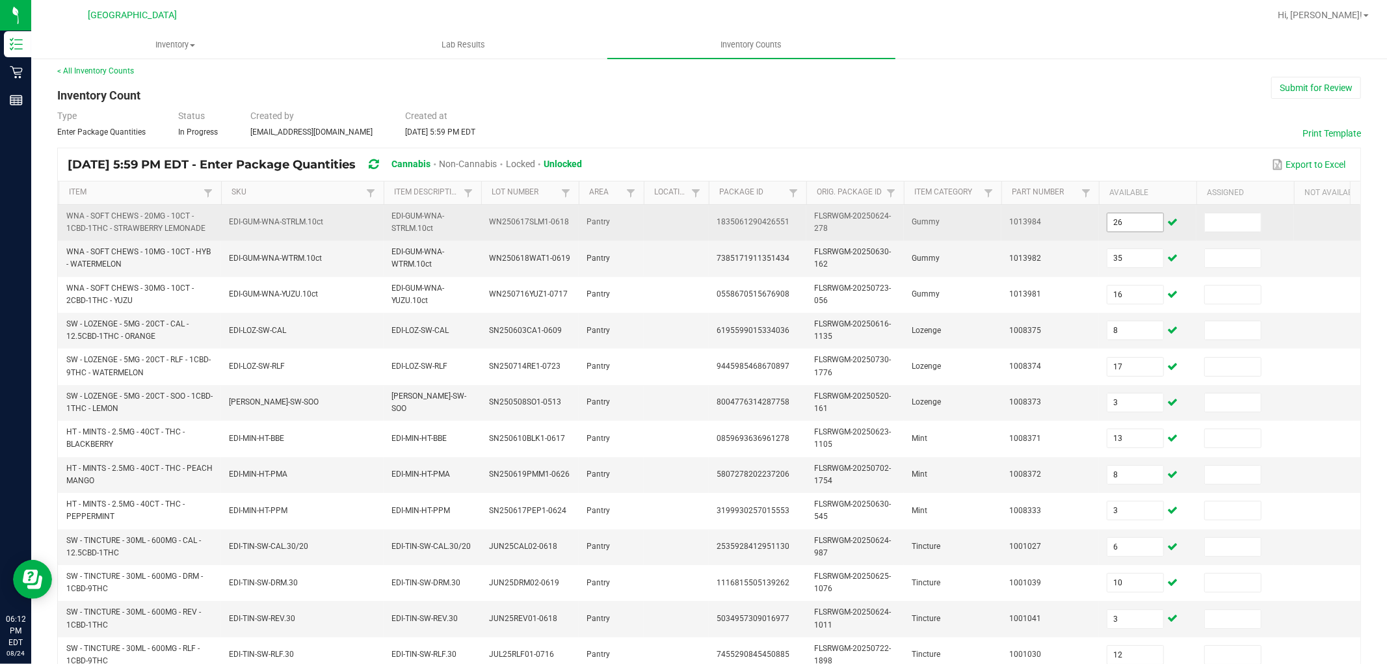
scroll to position [325, 0]
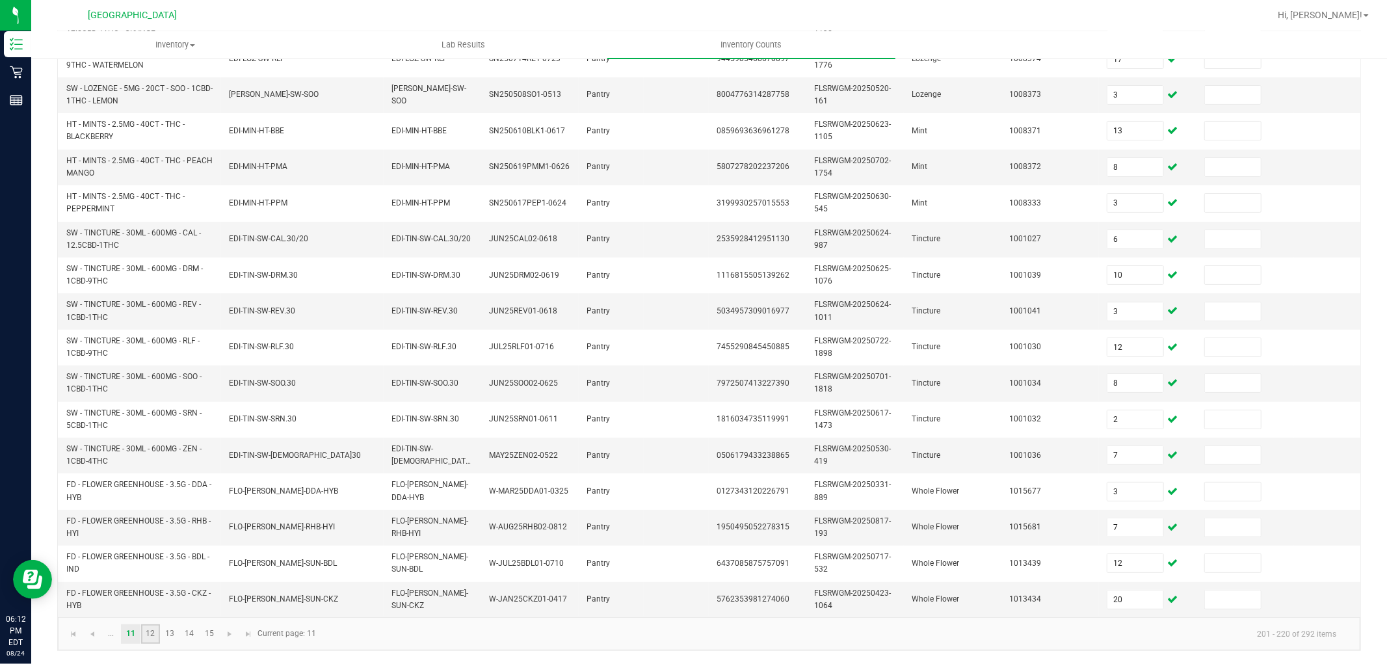
click at [146, 635] on link "12" at bounding box center [150, 634] width 19 height 20
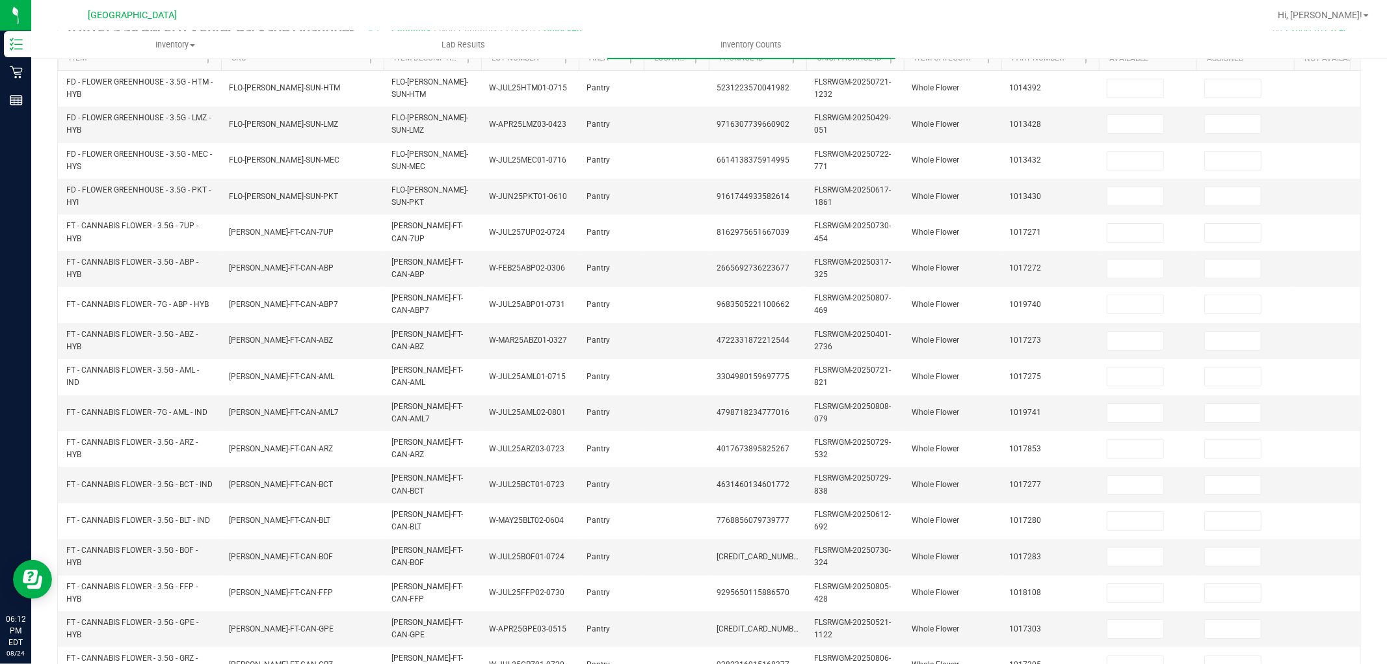
scroll to position [0, 0]
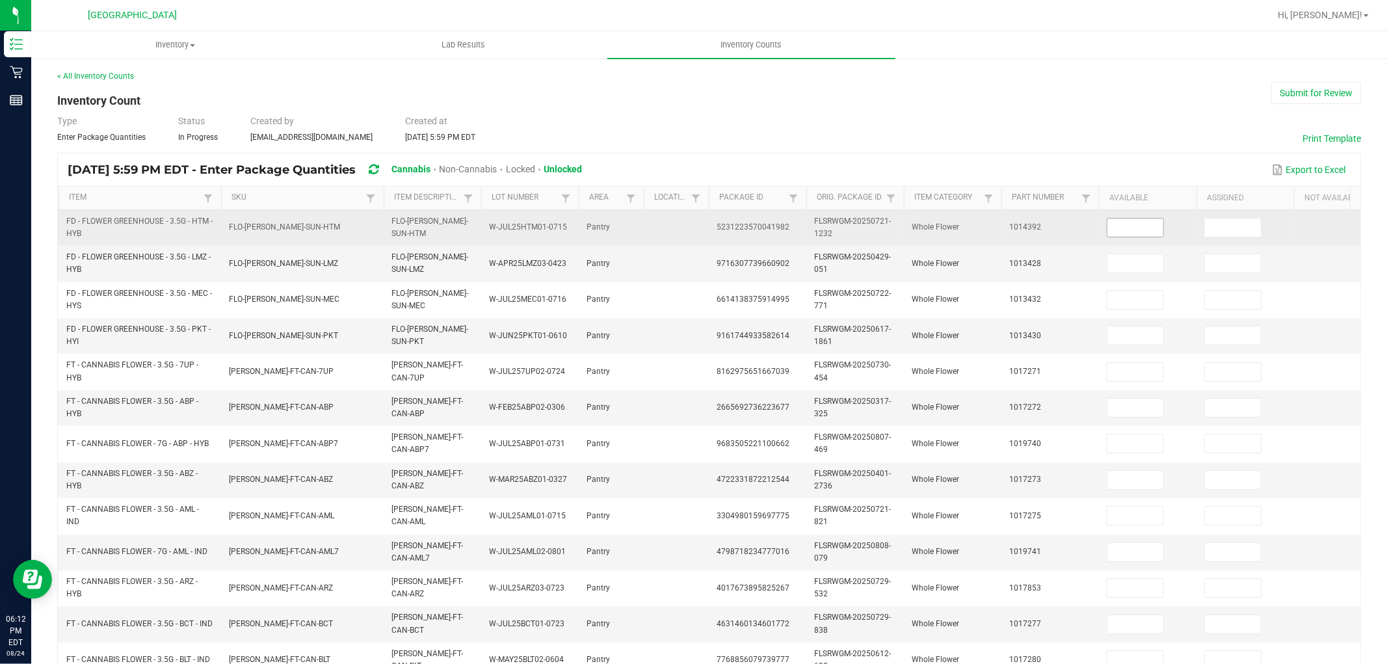
click at [1126, 228] on input at bounding box center [1135, 227] width 56 height 18
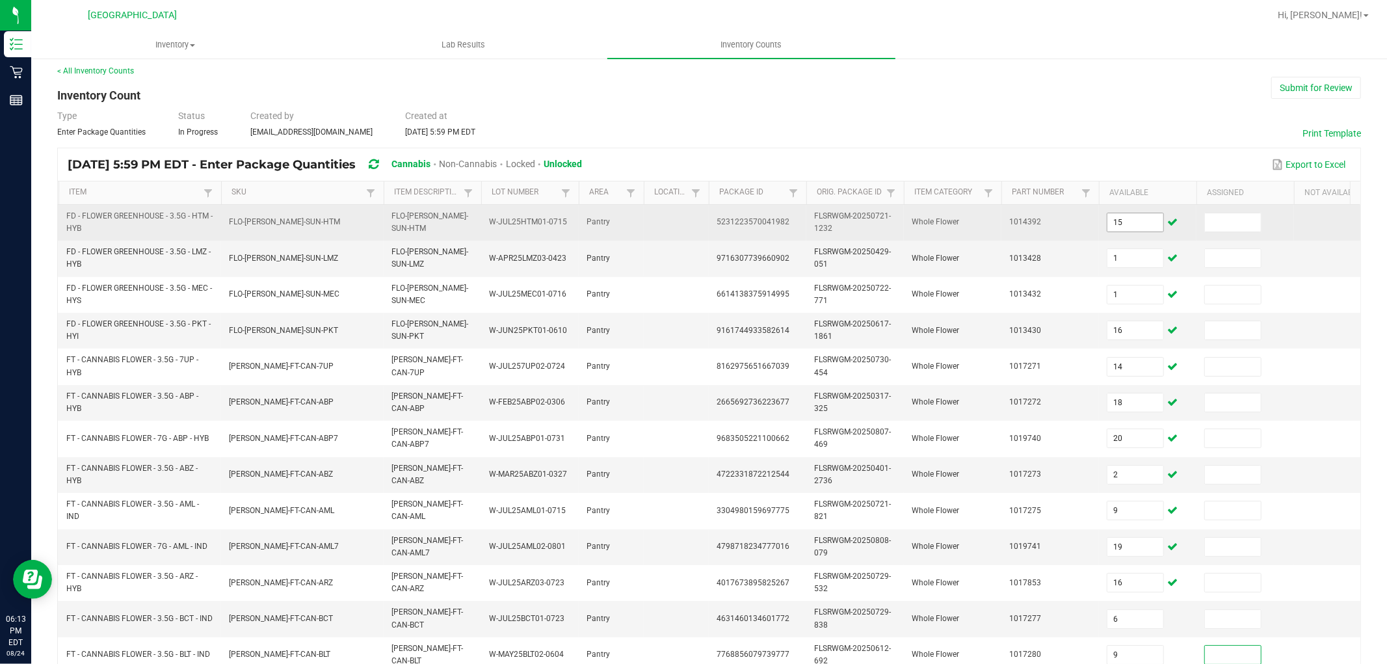
scroll to position [325, 0]
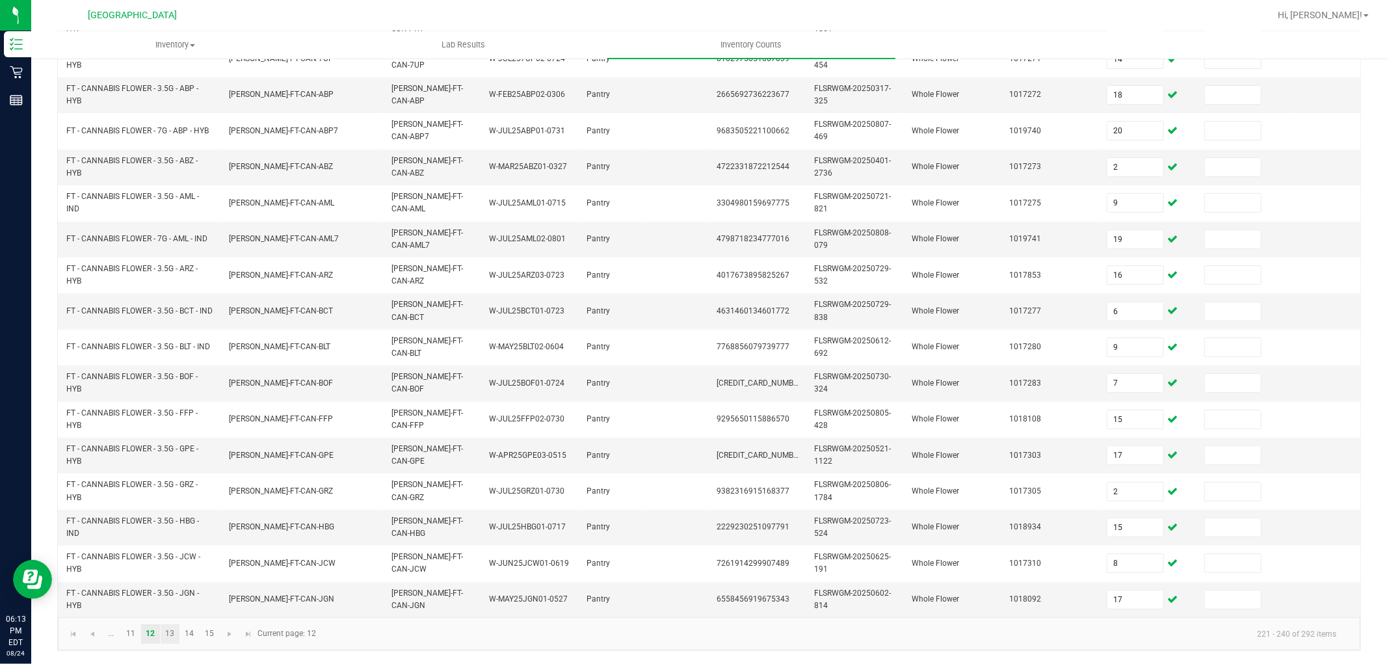
click at [173, 637] on link "13" at bounding box center [170, 634] width 19 height 20
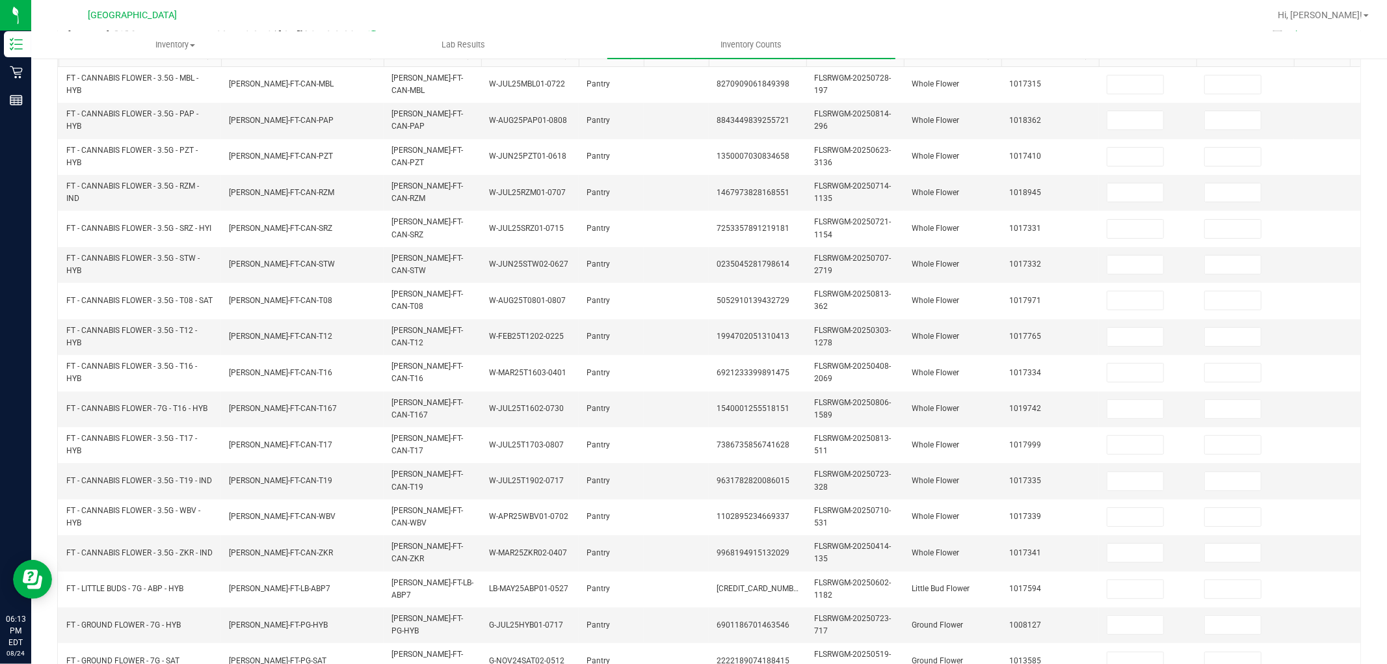
scroll to position [0, 0]
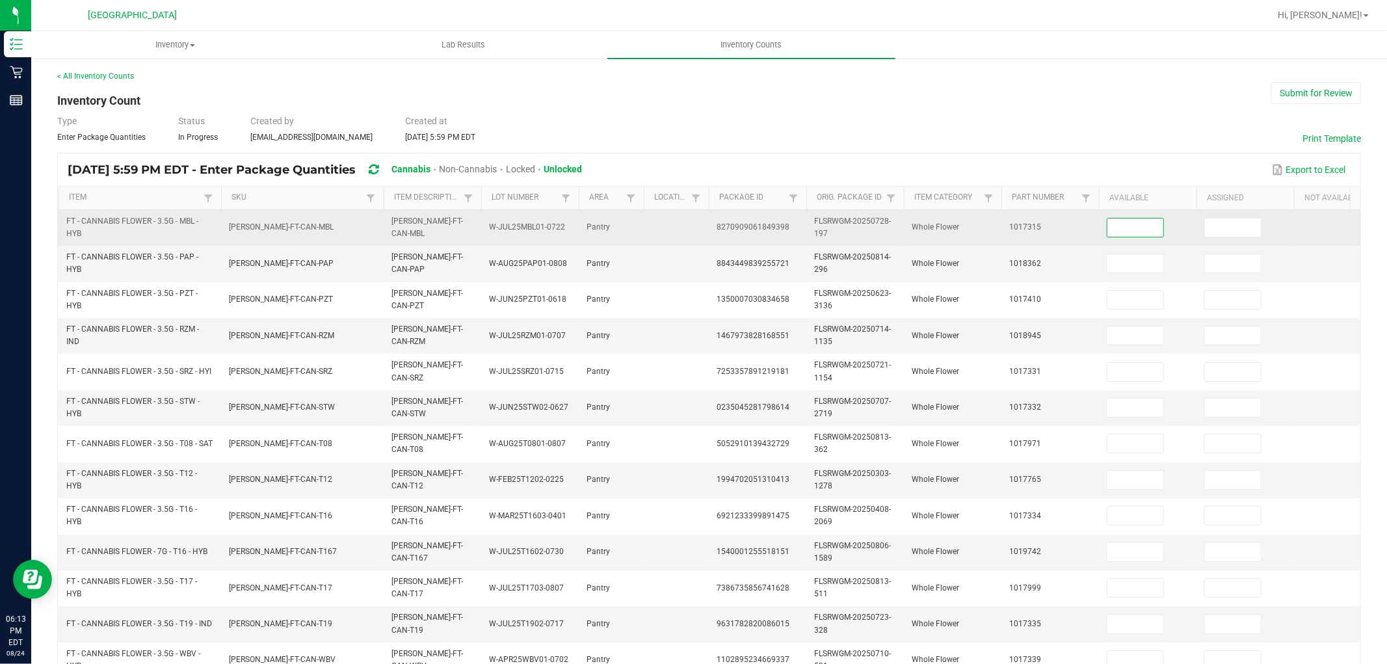
click at [1116, 228] on input at bounding box center [1135, 227] width 56 height 18
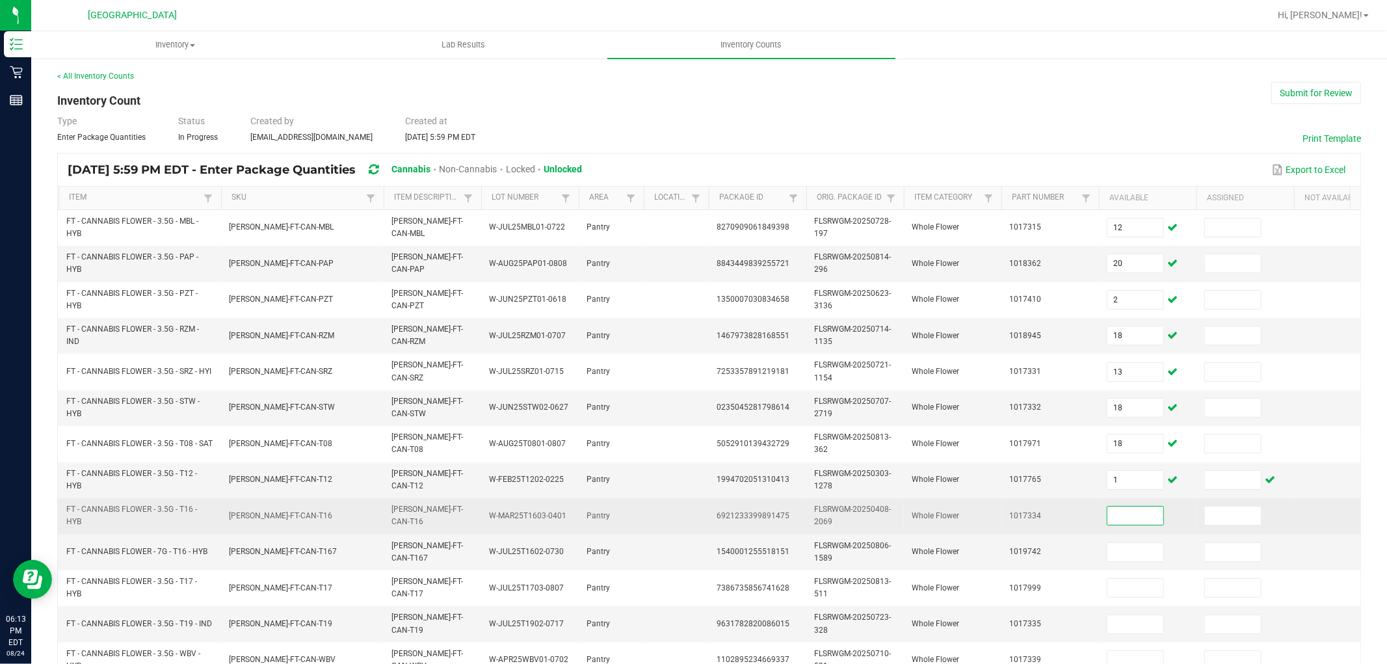
click at [1141, 520] on input at bounding box center [1135, 516] width 56 height 18
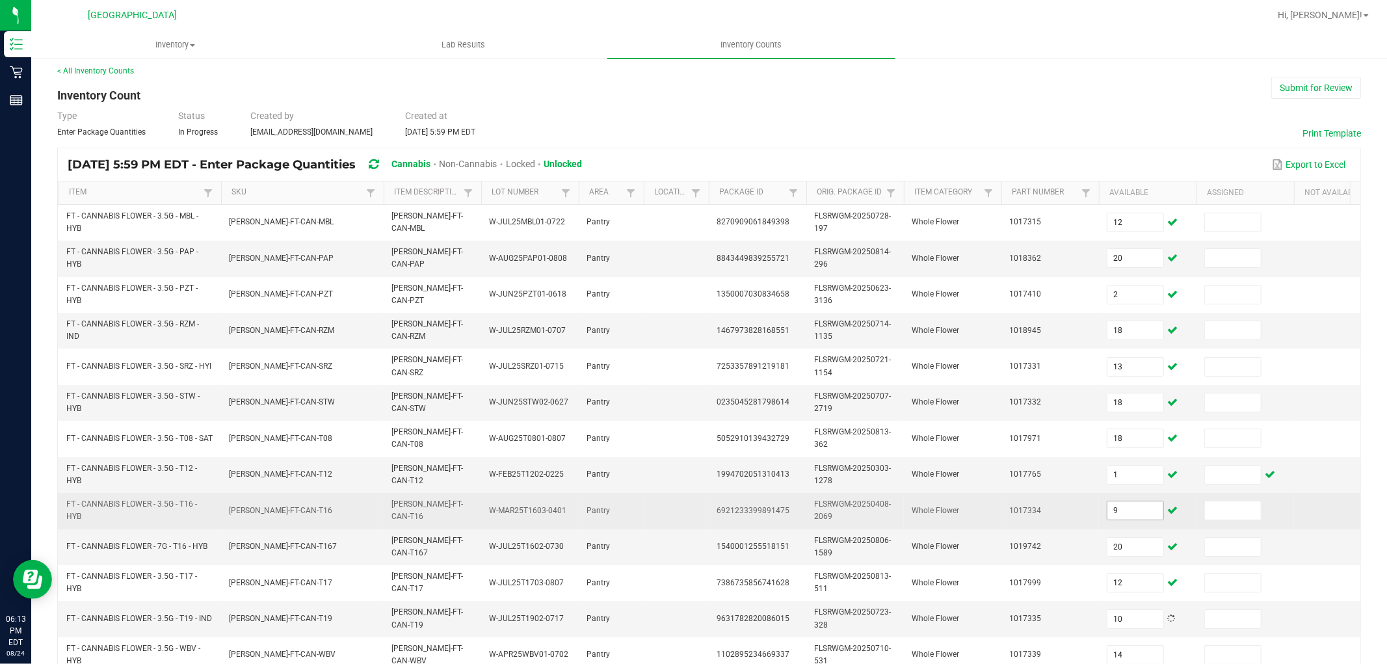
scroll to position [325, 0]
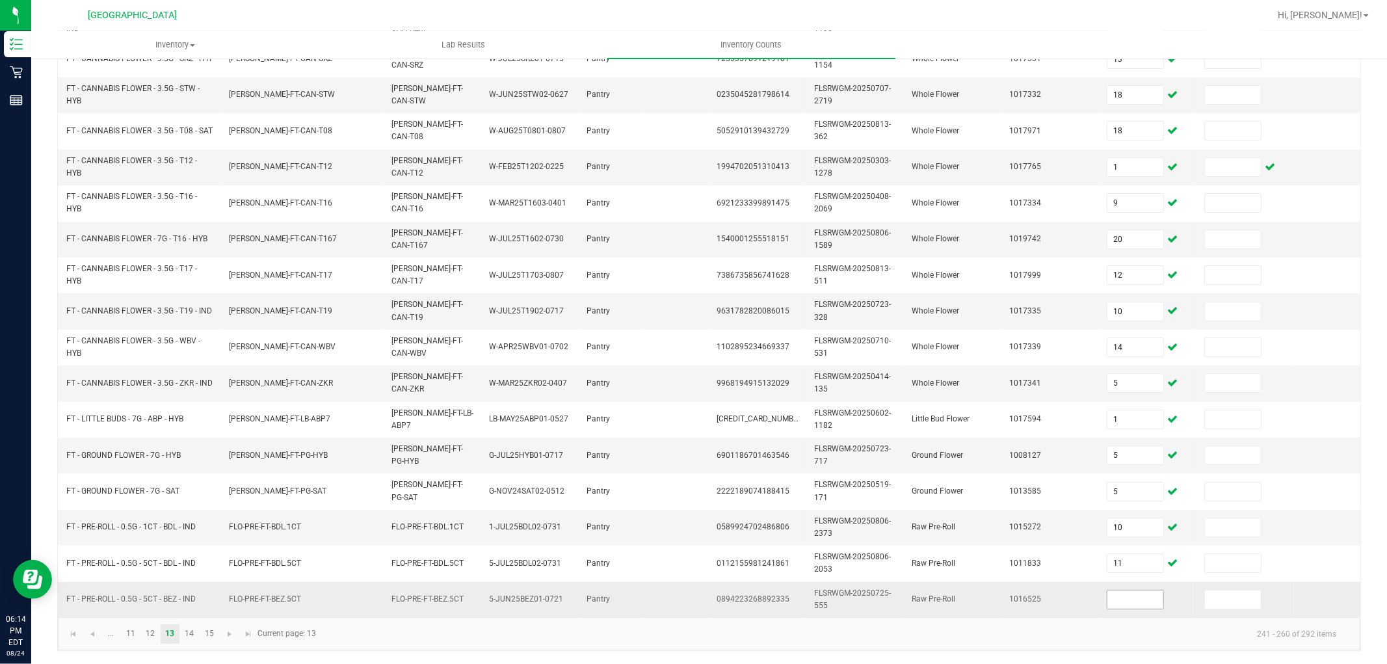
click at [1141, 593] on input at bounding box center [1135, 599] width 56 height 18
click at [191, 639] on link "14" at bounding box center [189, 634] width 19 height 20
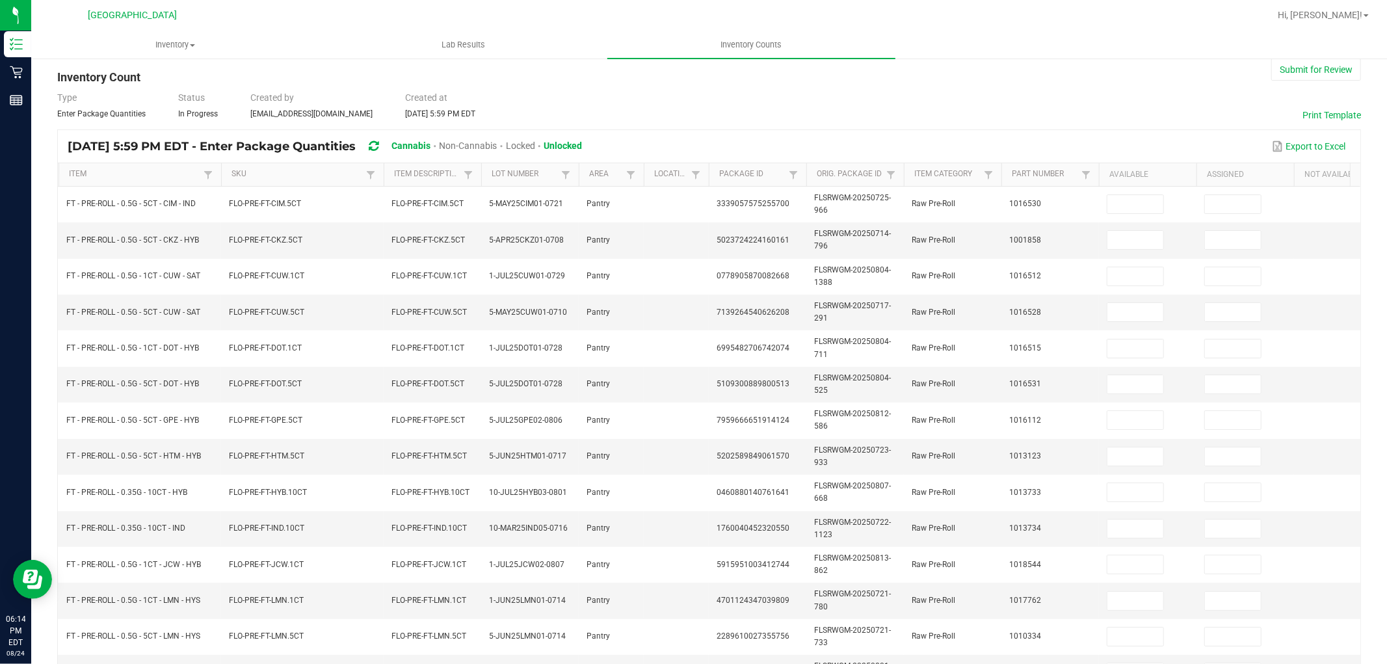
scroll to position [0, 0]
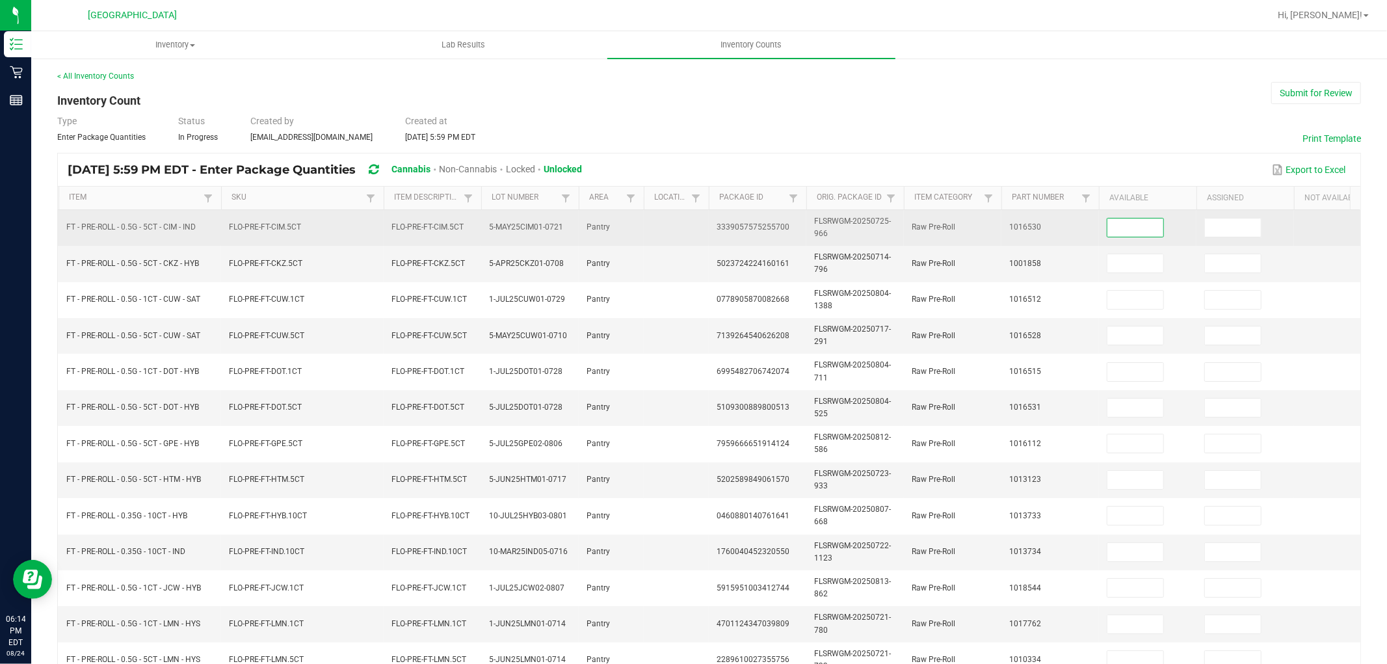
click at [1138, 231] on input at bounding box center [1135, 227] width 56 height 18
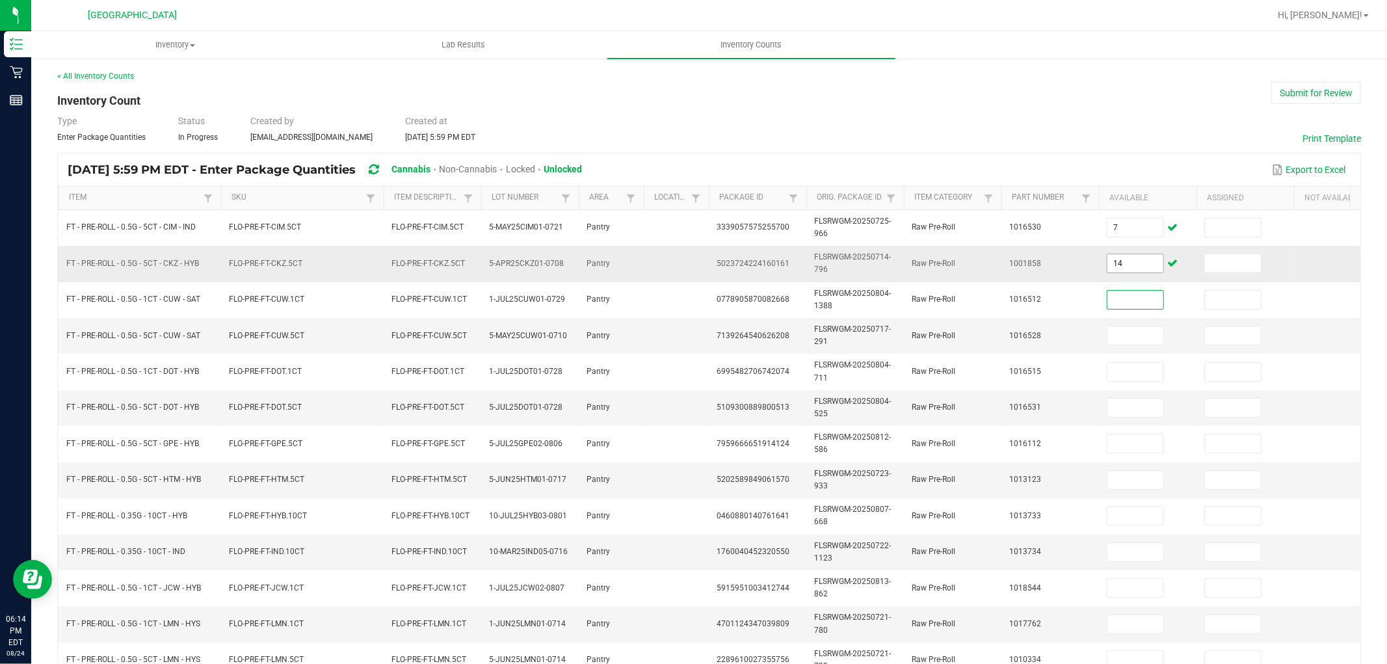
click at [1156, 254] on span "14" at bounding box center [1135, 264] width 57 height 20
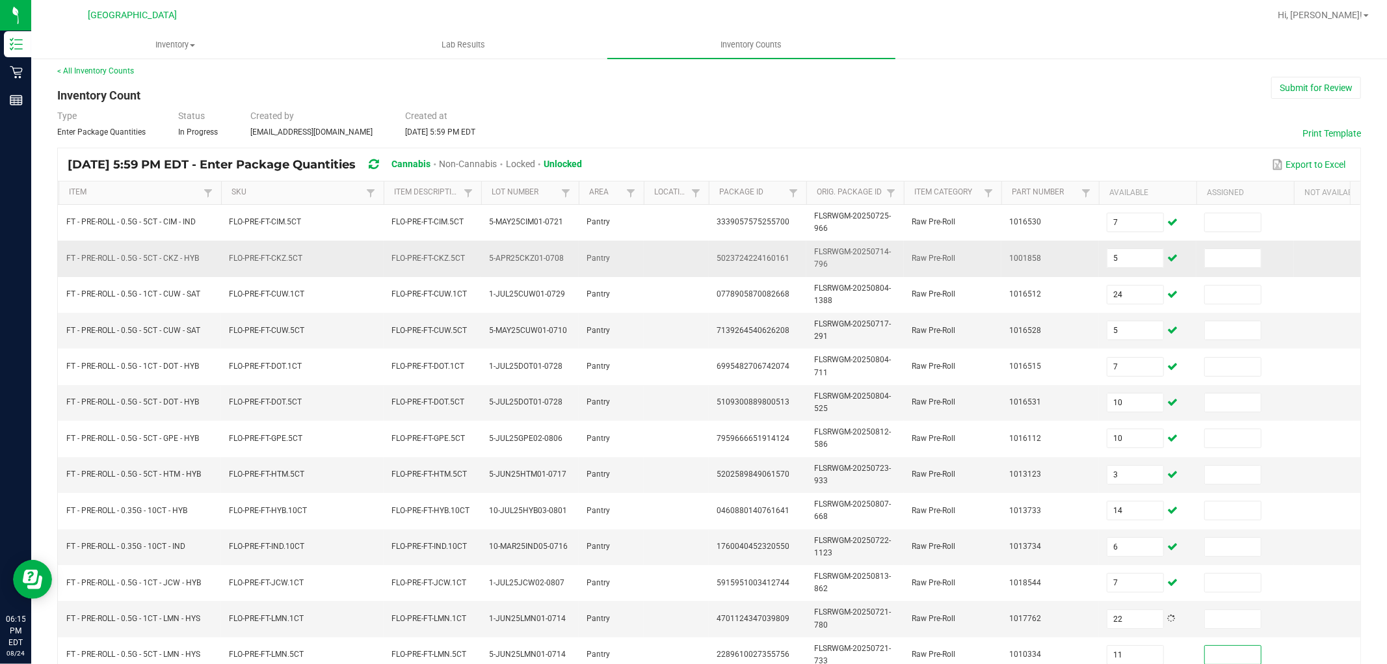
scroll to position [325, 0]
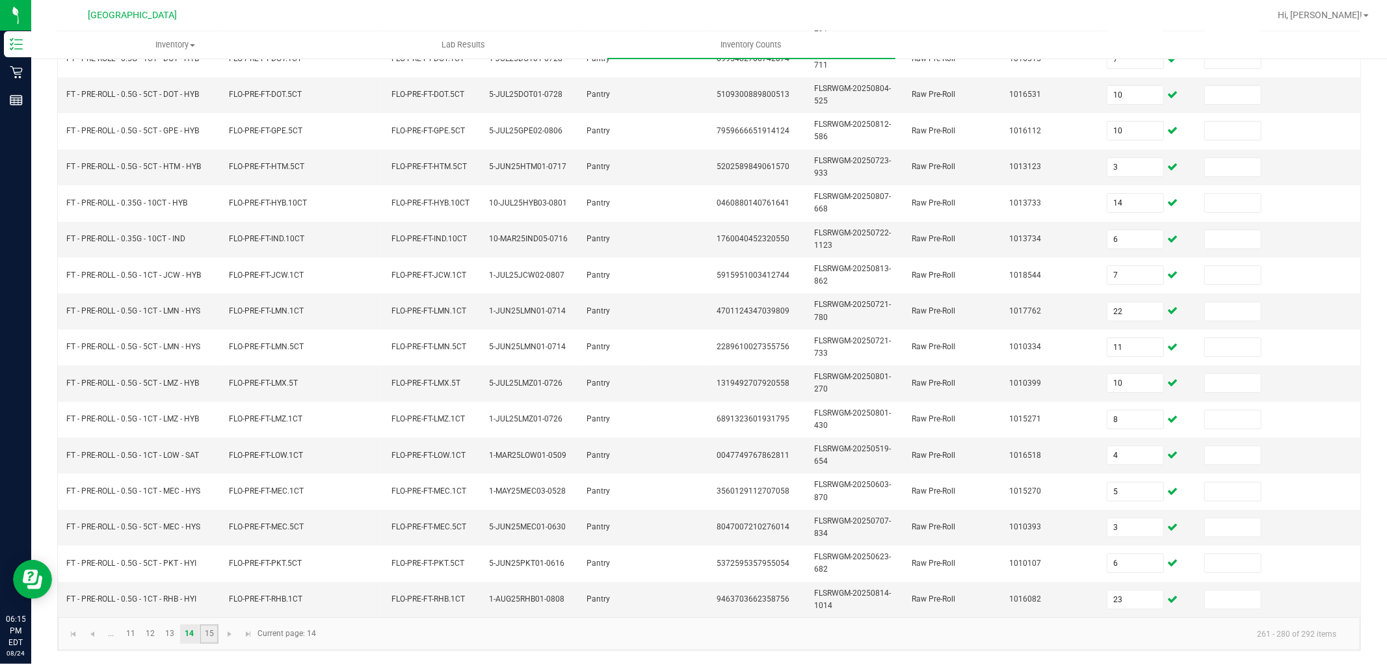
click at [210, 633] on link "15" at bounding box center [209, 634] width 19 height 20
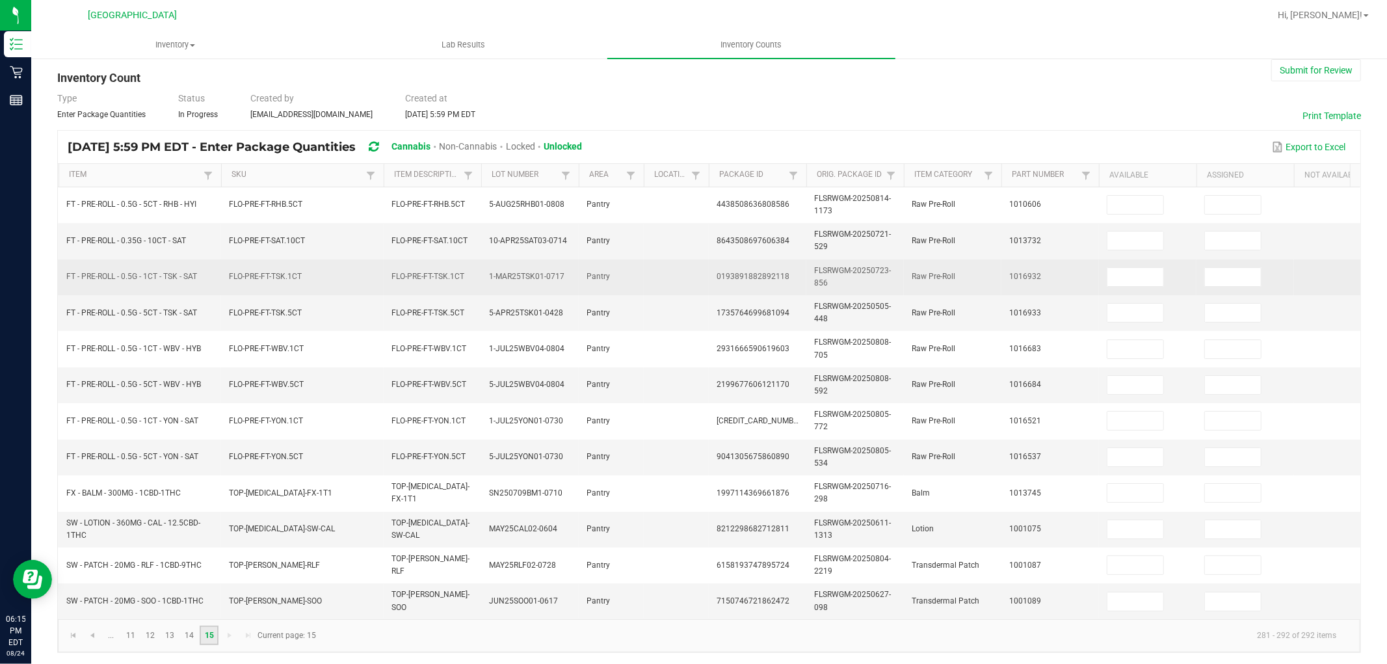
scroll to position [0, 0]
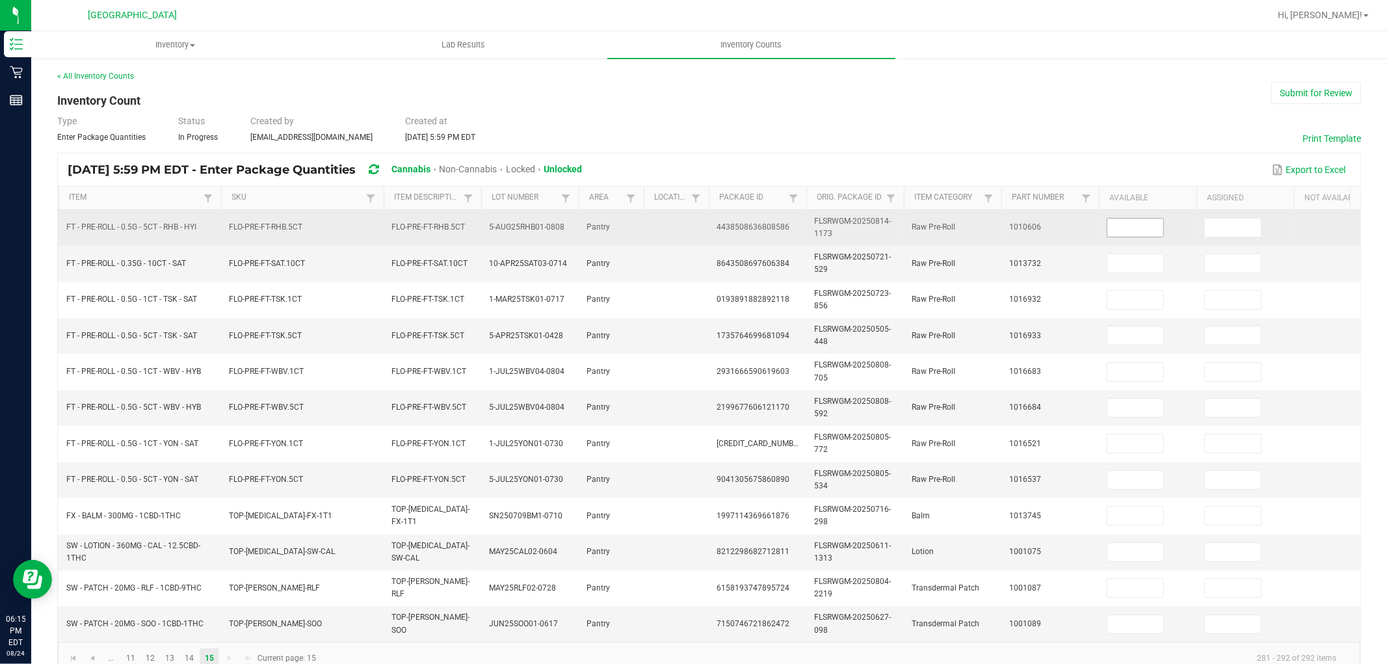
click at [1113, 222] on input at bounding box center [1135, 227] width 56 height 18
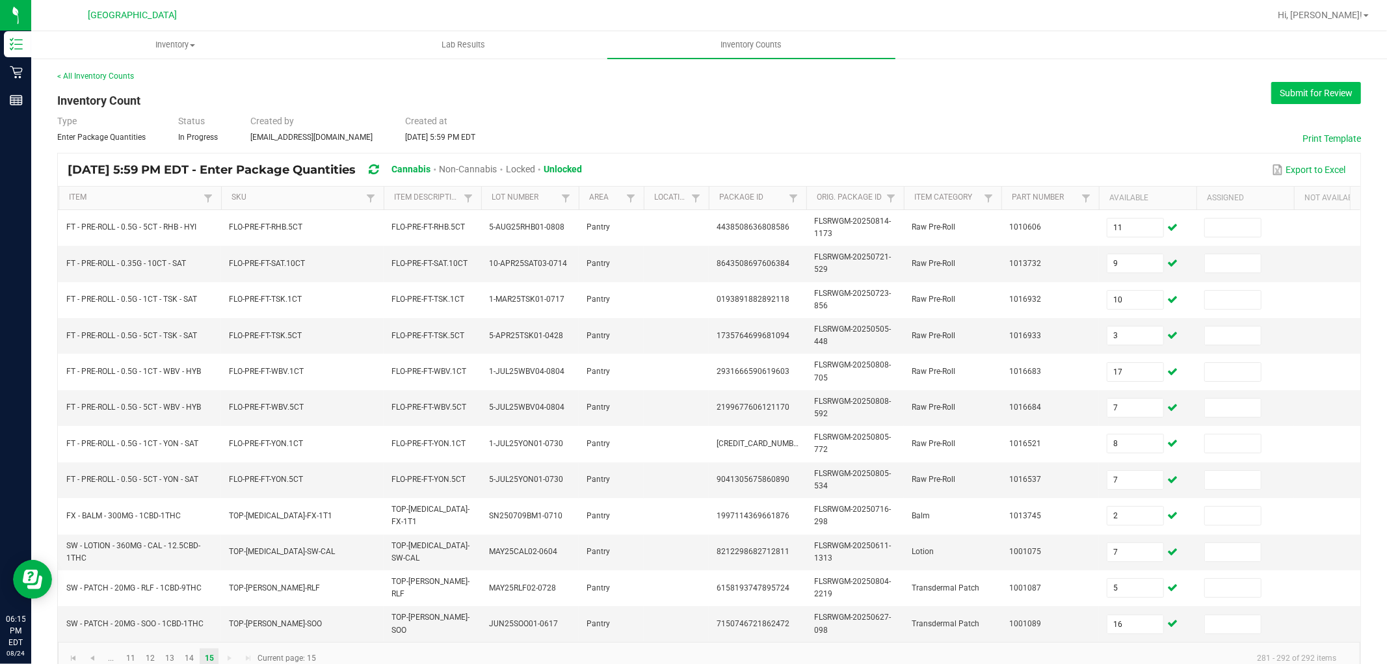
click at [1308, 94] on button "Submit for Review" at bounding box center [1316, 93] width 90 height 22
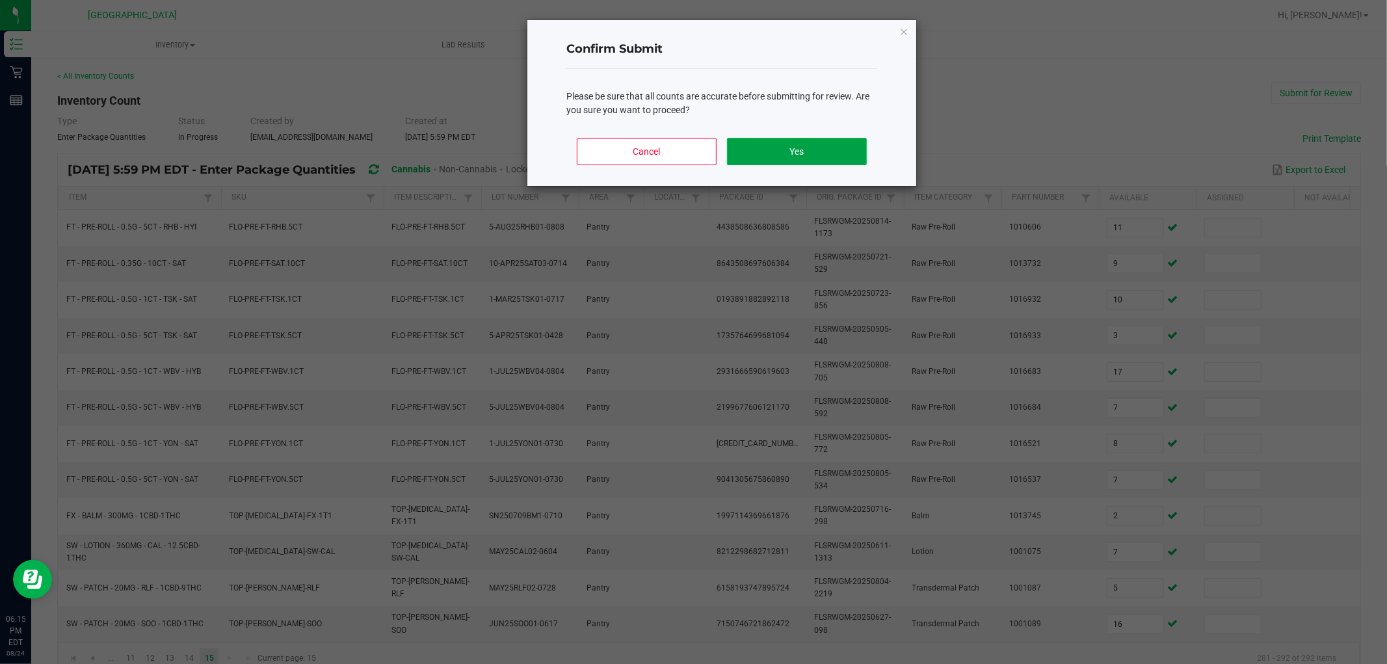
click at [824, 157] on button "Yes" at bounding box center [797, 151] width 140 height 27
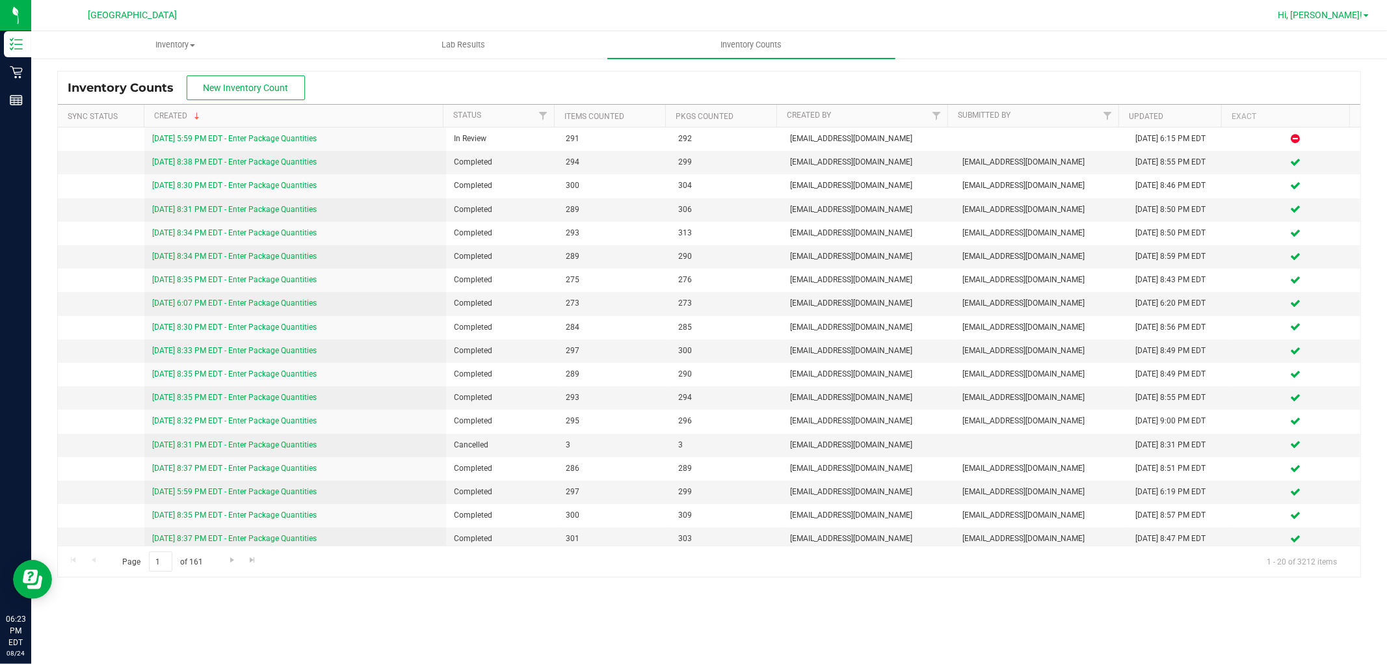
click at [1328, 18] on span "Hi, [PERSON_NAME]!" at bounding box center [1320, 15] width 85 height 10
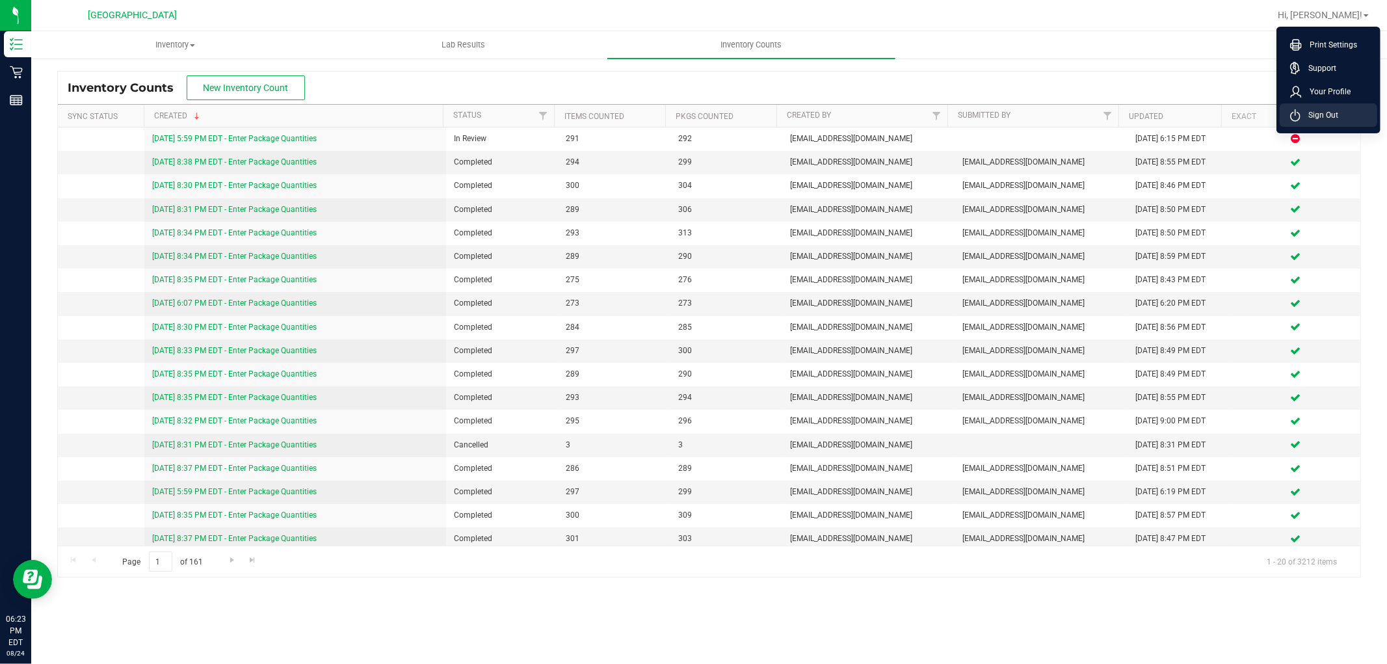
click at [1321, 114] on span "Sign Out" at bounding box center [1320, 115] width 38 height 13
